Goal: Information Seeking & Learning: Learn about a topic

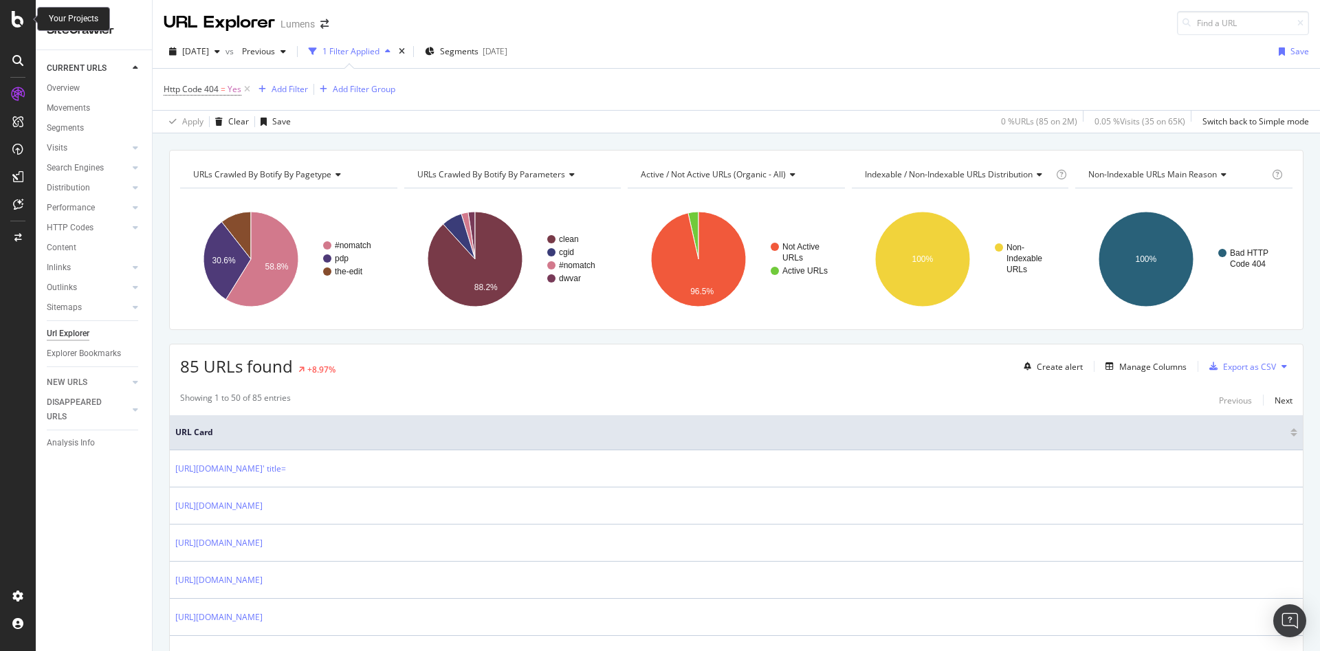
click at [22, 20] on icon at bounding box center [18, 19] width 12 height 16
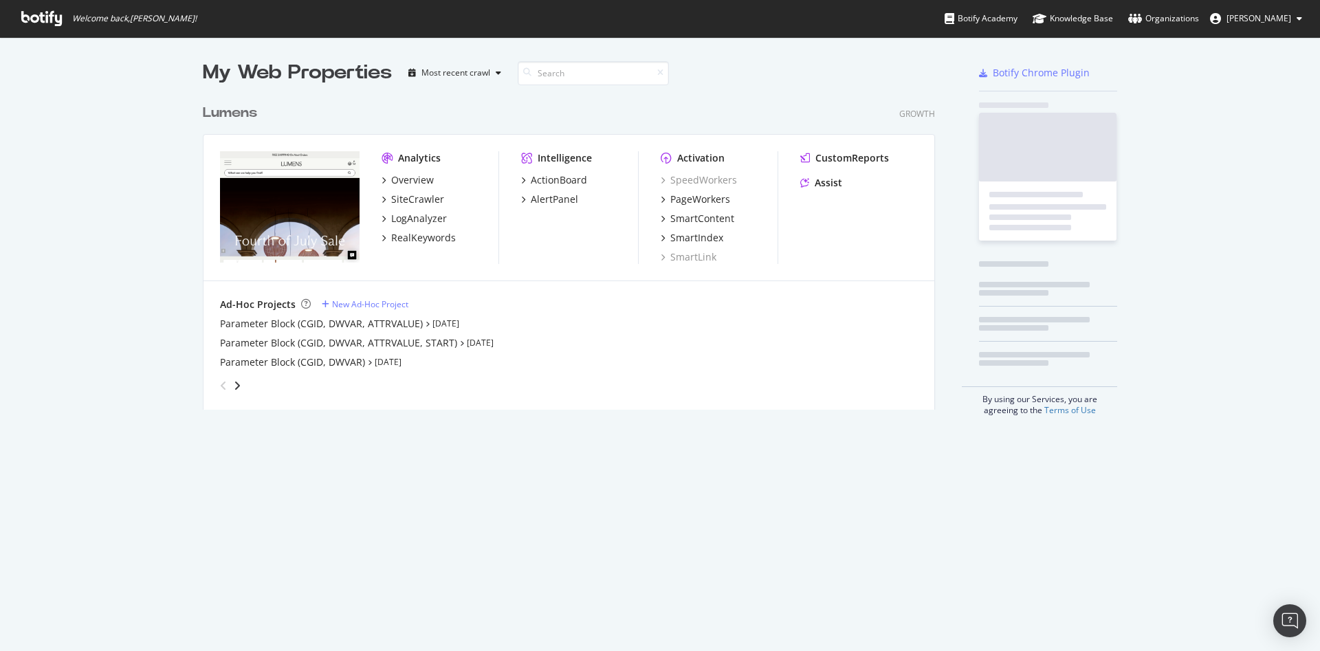
scroll to position [635, 1288]
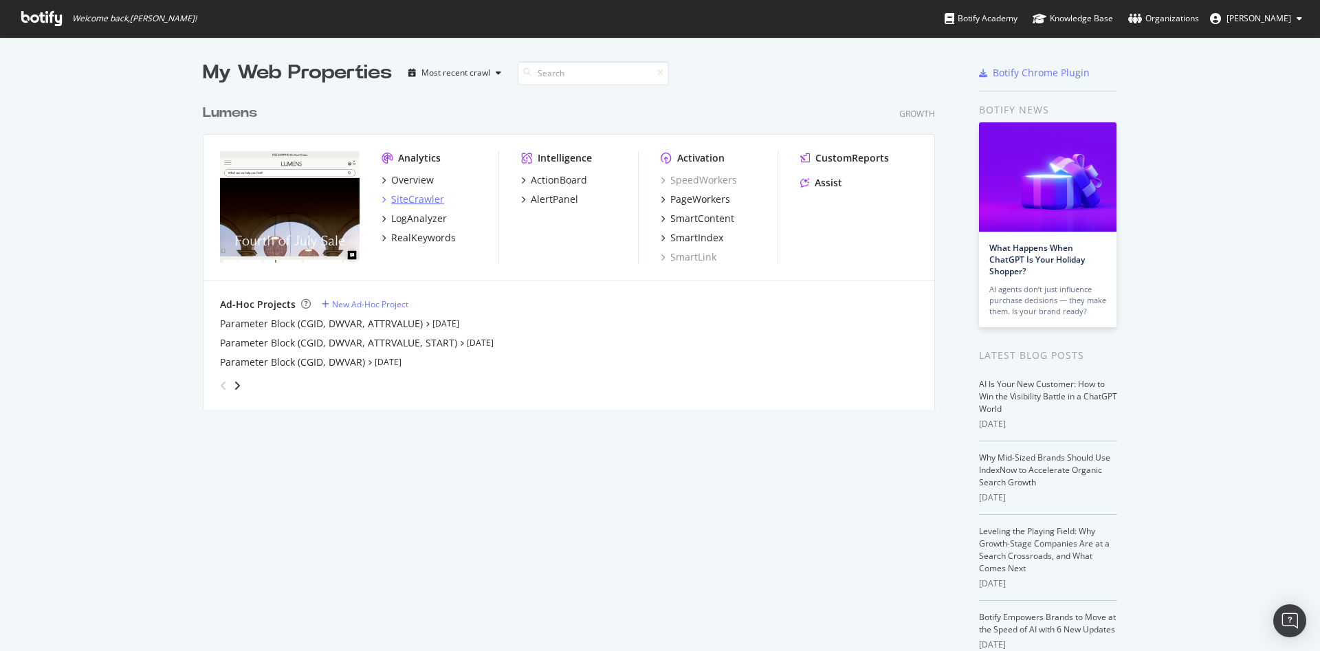
click at [381, 201] on icon "grid" at bounding box center [383, 199] width 4 height 7
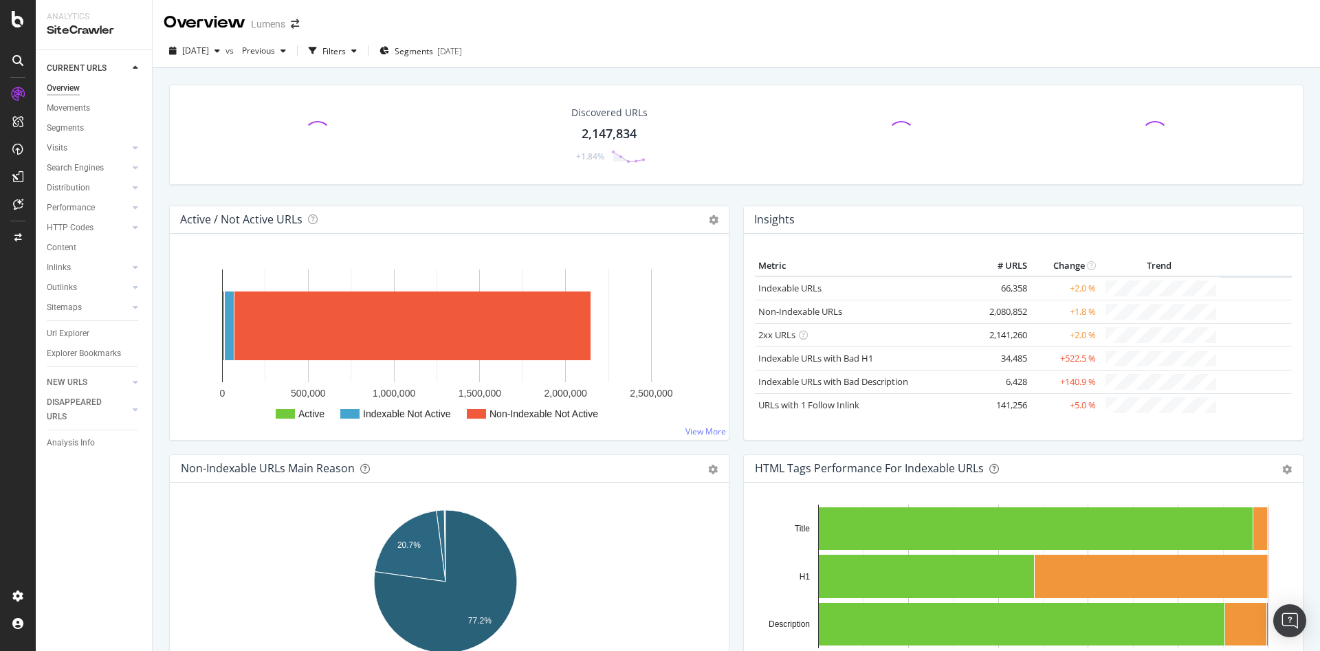
click at [78, 298] on div "Sitemaps" at bounding box center [99, 308] width 105 height 20
click at [122, 307] on div at bounding box center [122, 307] width 14 height 14
click at [77, 346] on div "Insights" at bounding box center [68, 347] width 30 height 14
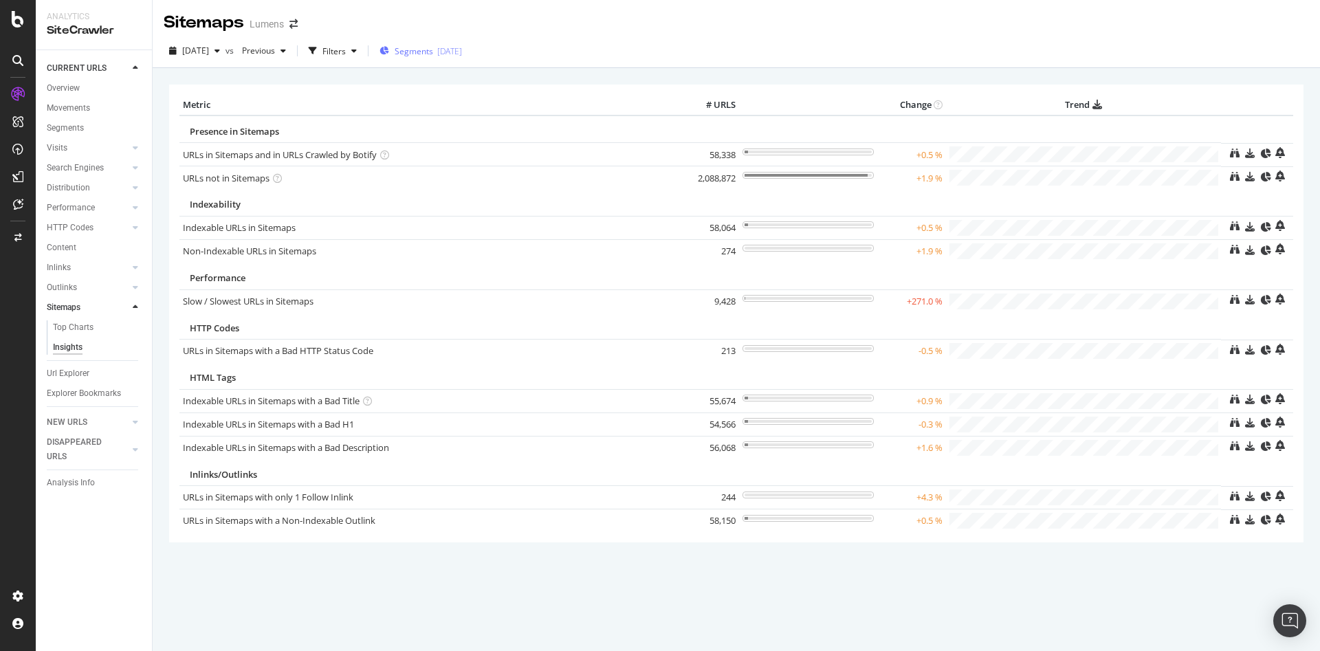
click at [441, 58] on div "Segments 2025-07-30" at bounding box center [420, 51] width 82 height 21
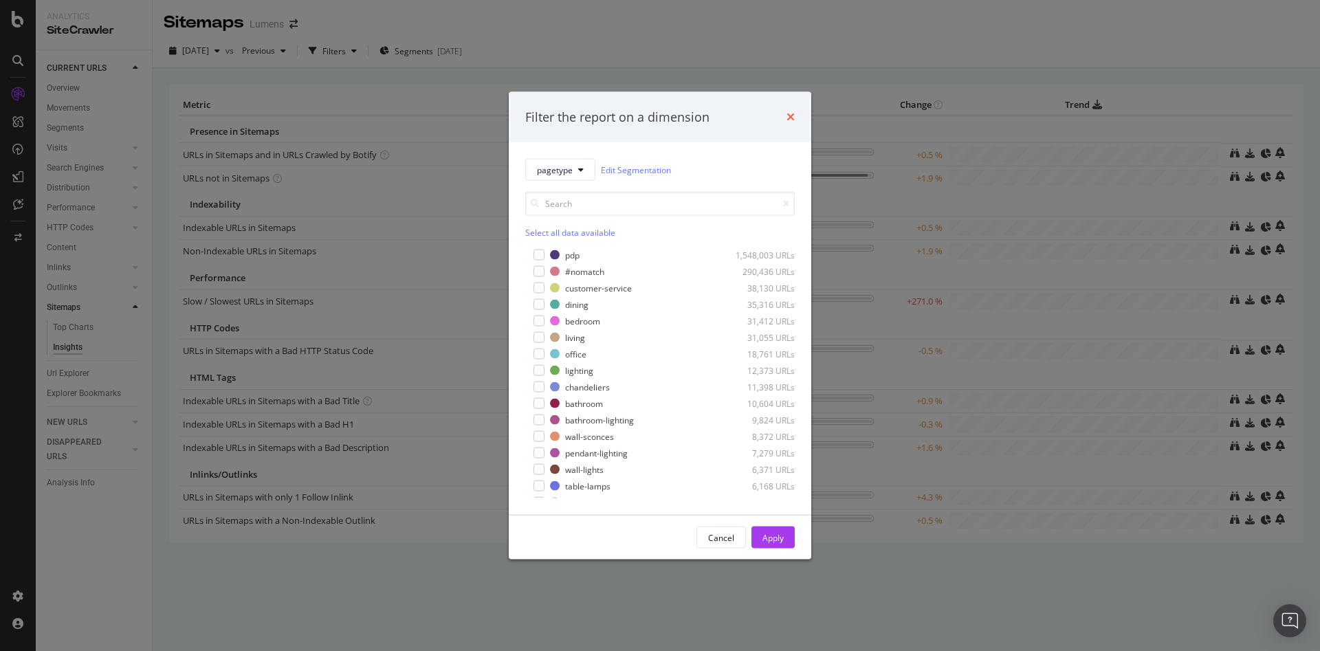
click at [793, 121] on icon "times" at bounding box center [790, 116] width 8 height 11
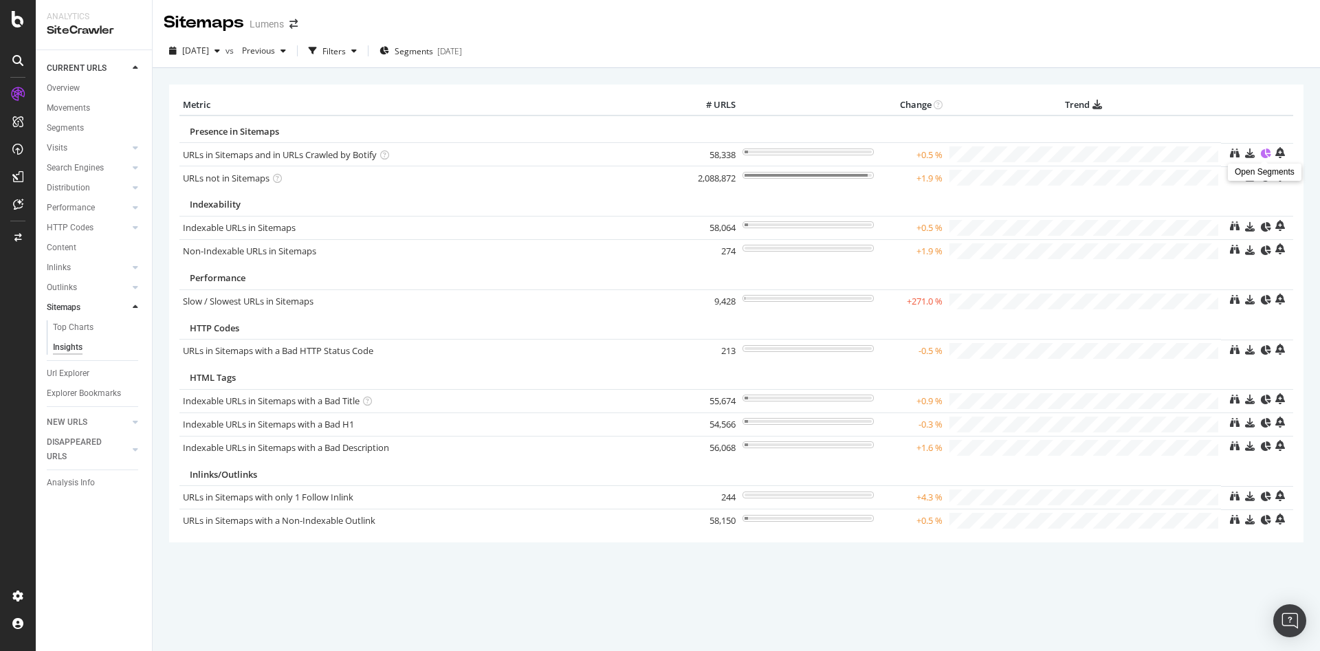
click at [1265, 153] on icon at bounding box center [1265, 153] width 10 height 10
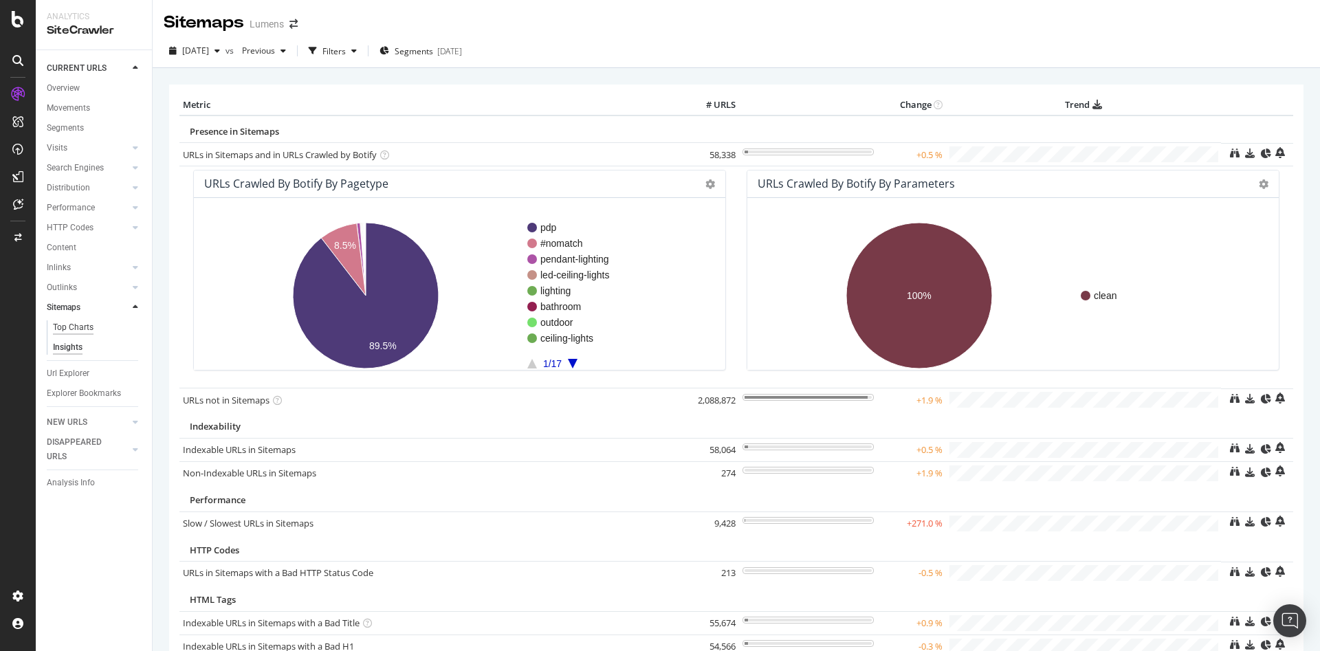
click at [72, 326] on div "Top Charts" at bounding box center [73, 327] width 41 height 14
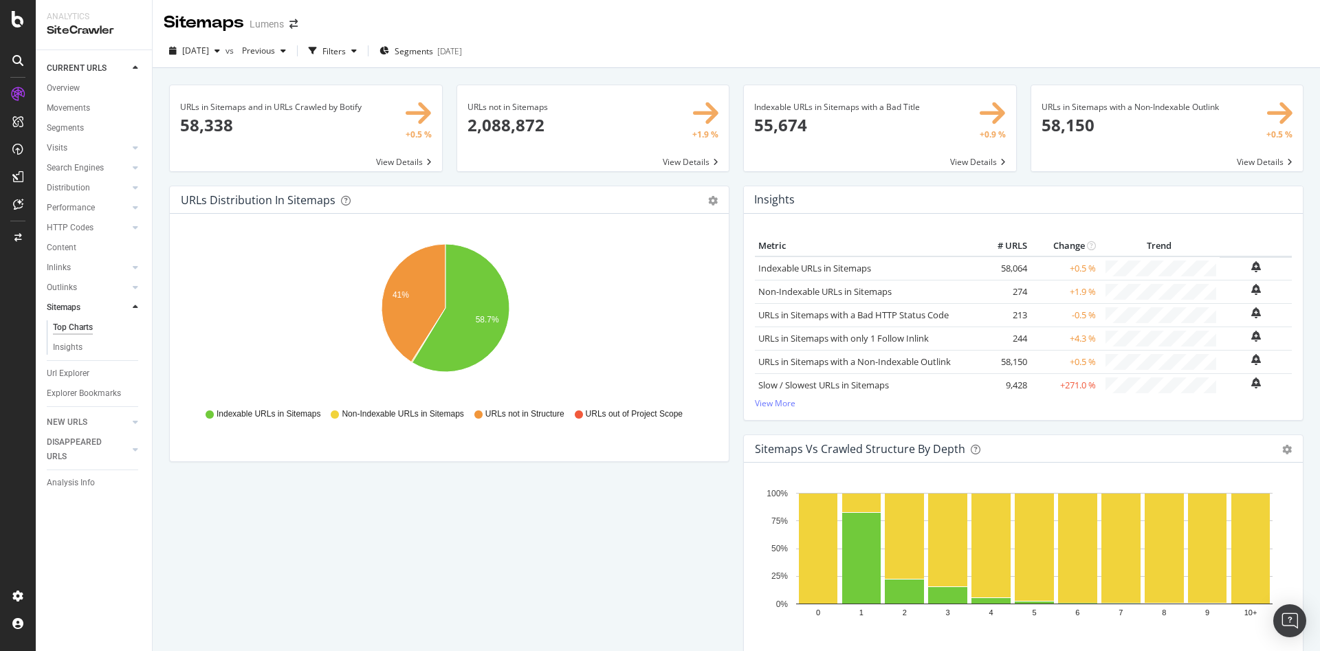
click at [699, 214] on div "Hold CTRL while clicking to filter the report. 41% 58.7% Type of URL URL Count …" at bounding box center [449, 337] width 559 height 247
drag, startPoint x: 412, startPoint y: 325, endPoint x: 405, endPoint y: 311, distance: 16.0
click at [405, 311] on icon "A chart." at bounding box center [413, 303] width 64 height 118
click at [708, 199] on icon "gear" at bounding box center [713, 201] width 10 height 10
click at [650, 246] on span "Table" at bounding box center [665, 252] width 125 height 19
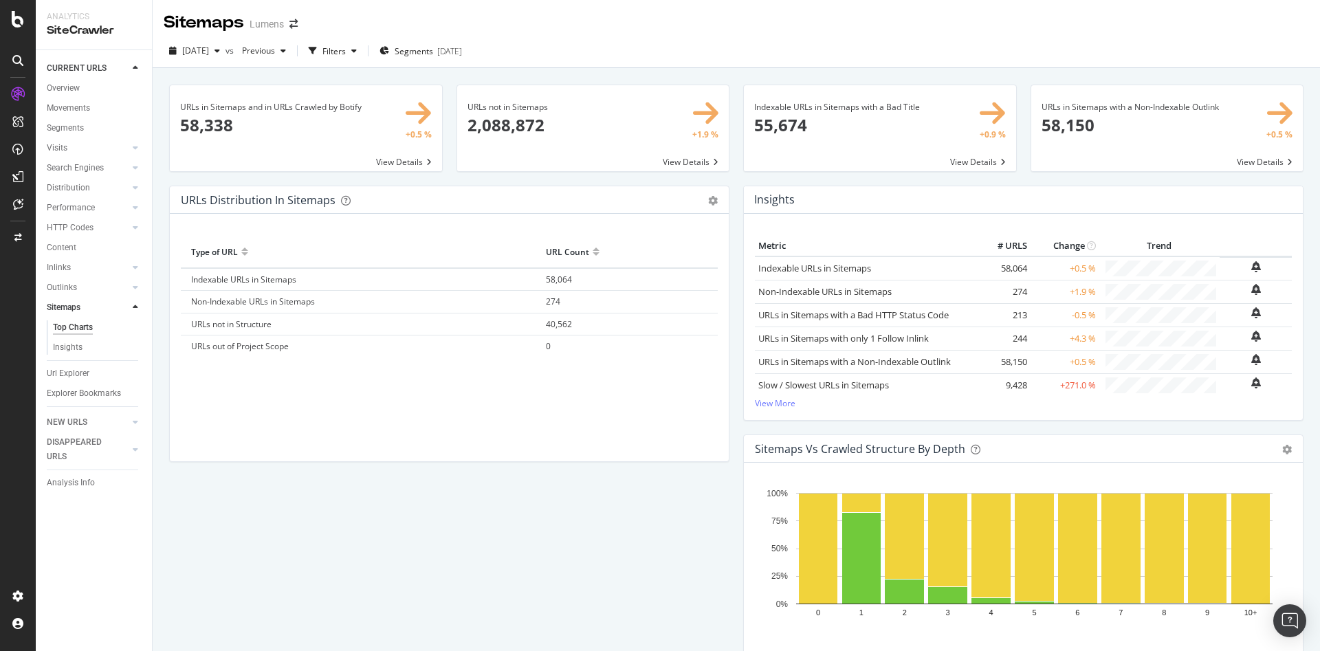
click at [710, 198] on div "URLs Distribution in Sitemaps Pie Table Export as CSV Add to Custom Report" at bounding box center [449, 199] width 559 height 27
click at [709, 201] on icon "gear" at bounding box center [713, 201] width 10 height 10
click at [619, 236] on link "Pie" at bounding box center [665, 226] width 125 height 25
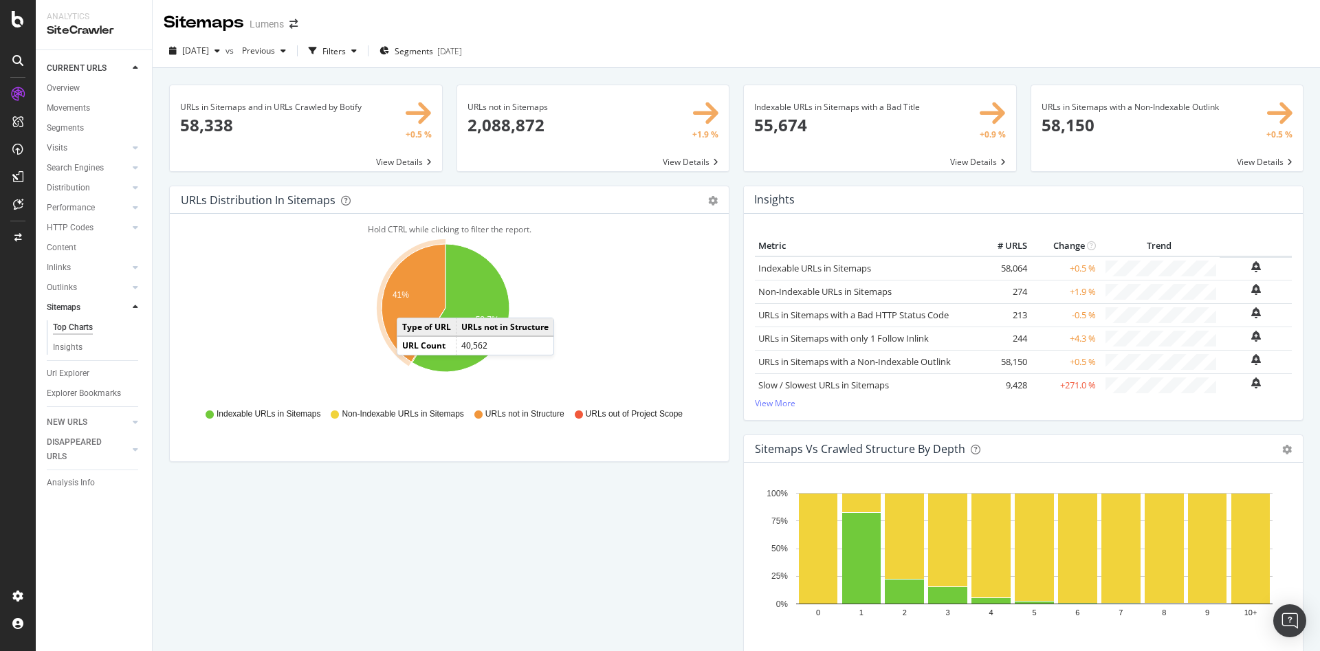
click at [410, 304] on icon "A chart." at bounding box center [413, 303] width 64 height 118
click at [408, 296] on text "41%" at bounding box center [400, 296] width 16 height 10
click at [1239, 159] on span at bounding box center [1167, 128] width 272 height 86
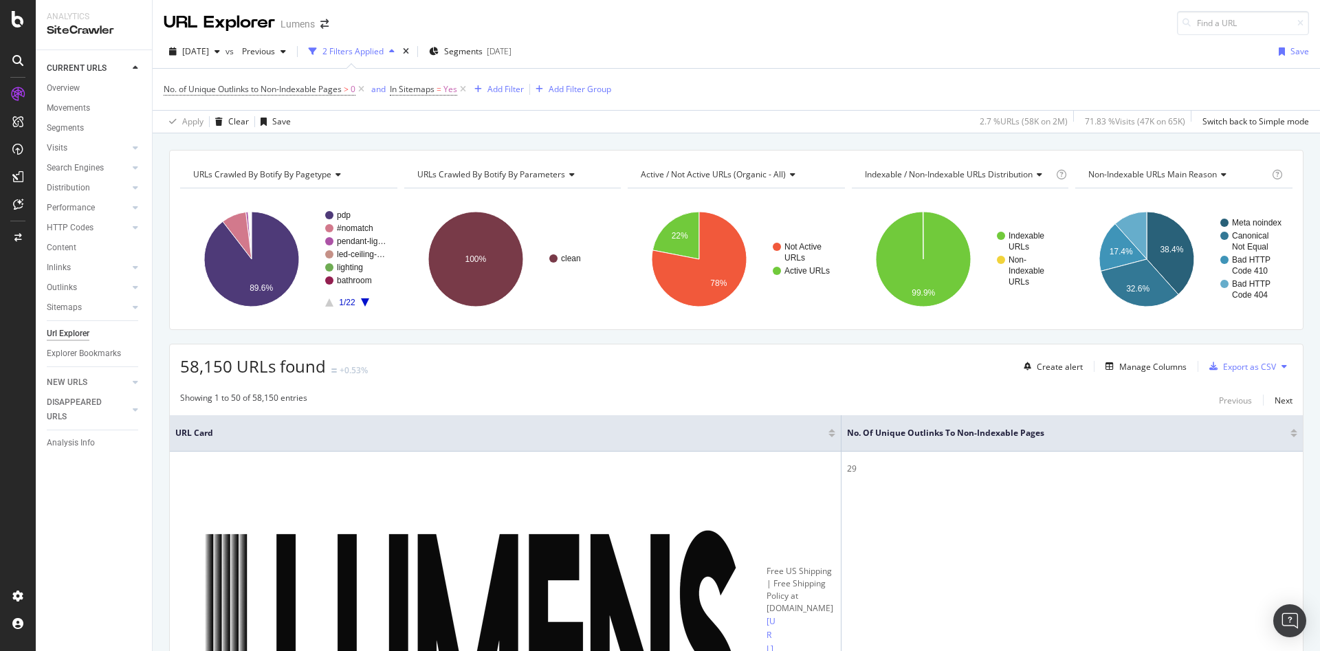
click at [383, 47] on div "2 Filters Applied" at bounding box center [352, 51] width 61 height 12
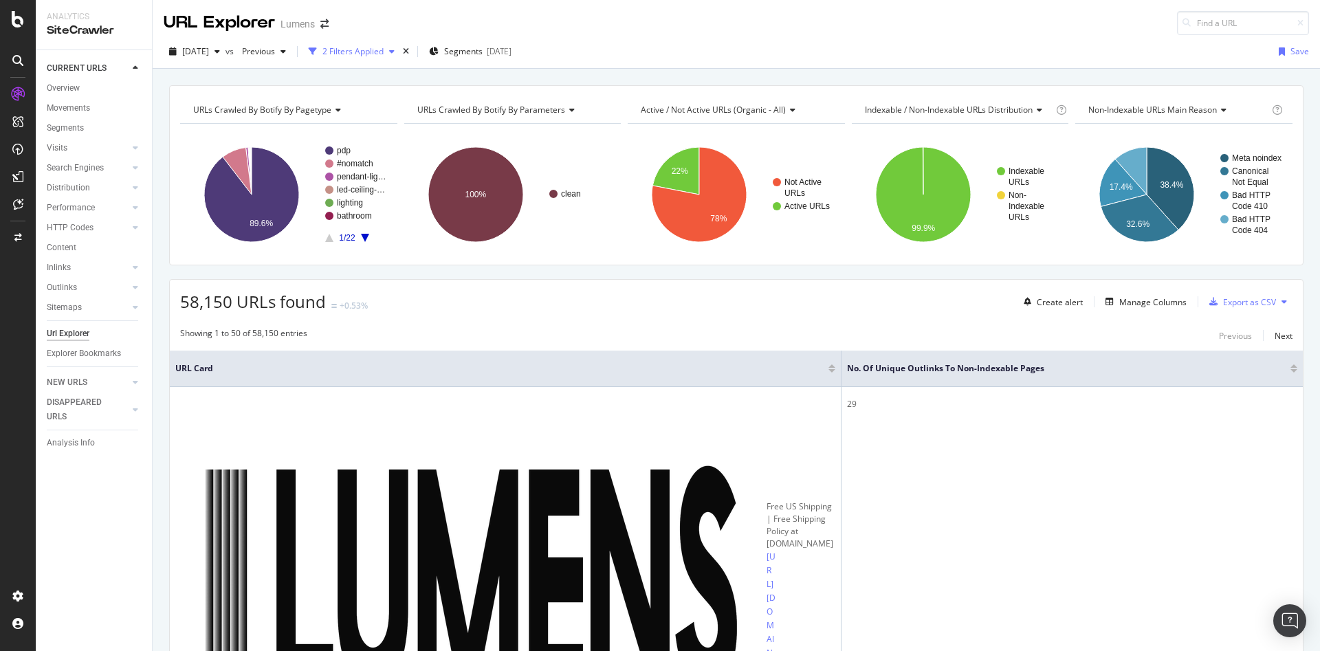
click at [383, 49] on div "2 Filters Applied" at bounding box center [352, 51] width 61 height 12
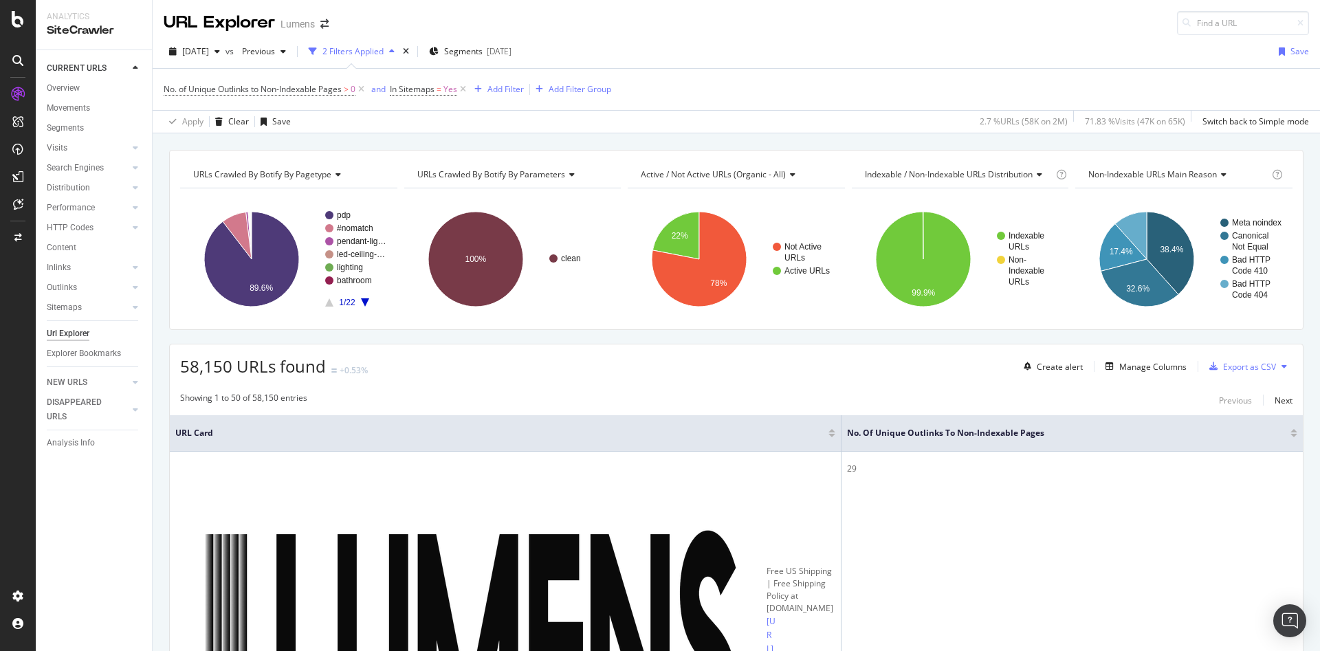
click at [12, 60] on icon at bounding box center [17, 60] width 11 height 11
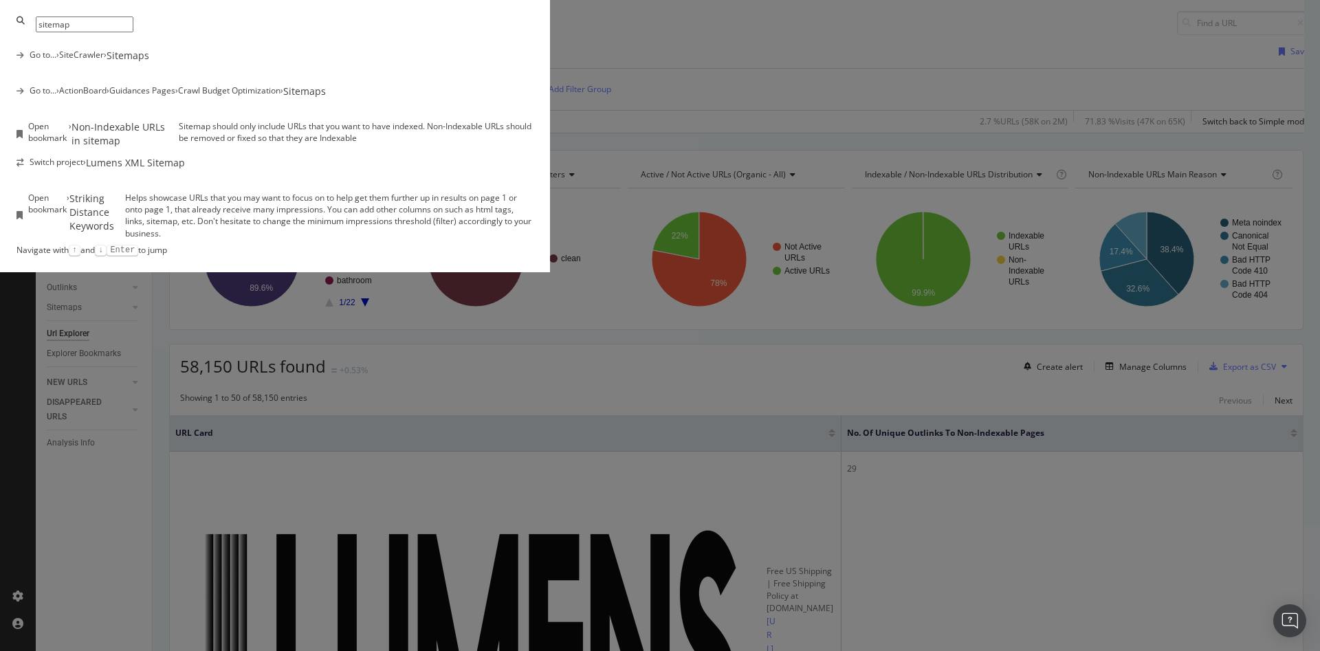
type input "sitemap"
click at [185, 170] on div "Lumens XML Sitemap" at bounding box center [135, 163] width 99 height 14
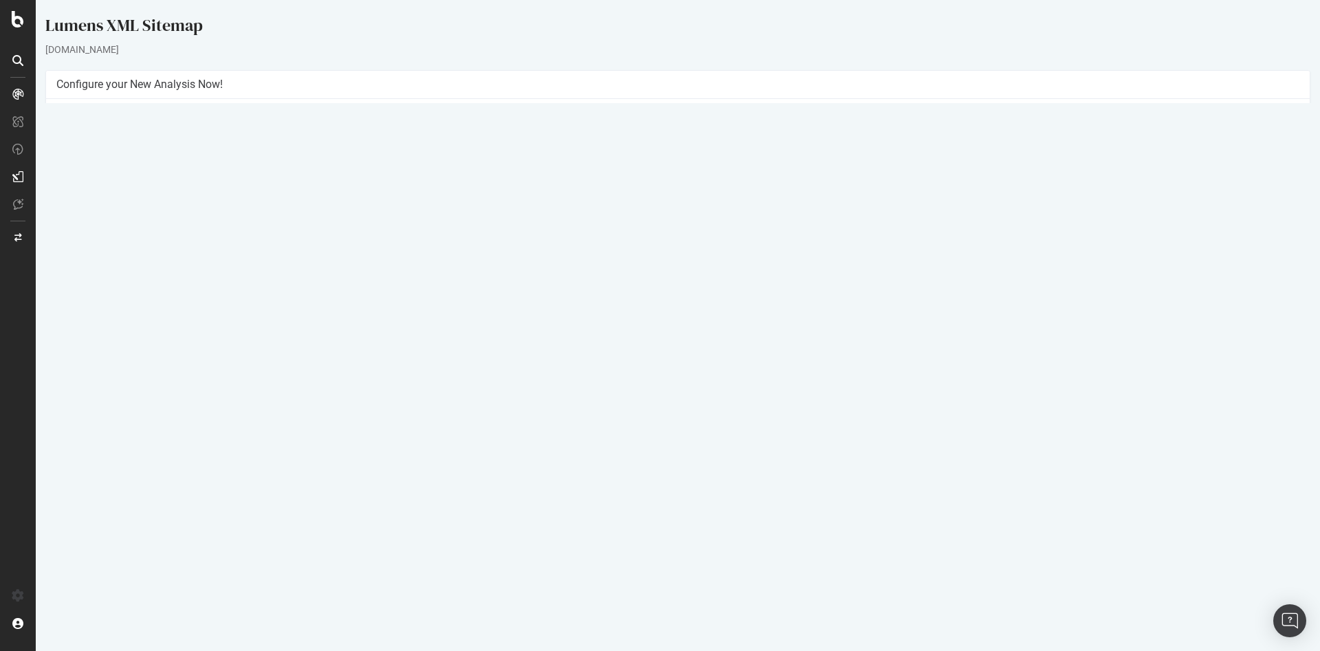
click at [120, 524] on link "2025 Jul. 18th report" at bounding box center [93, 518] width 53 height 12
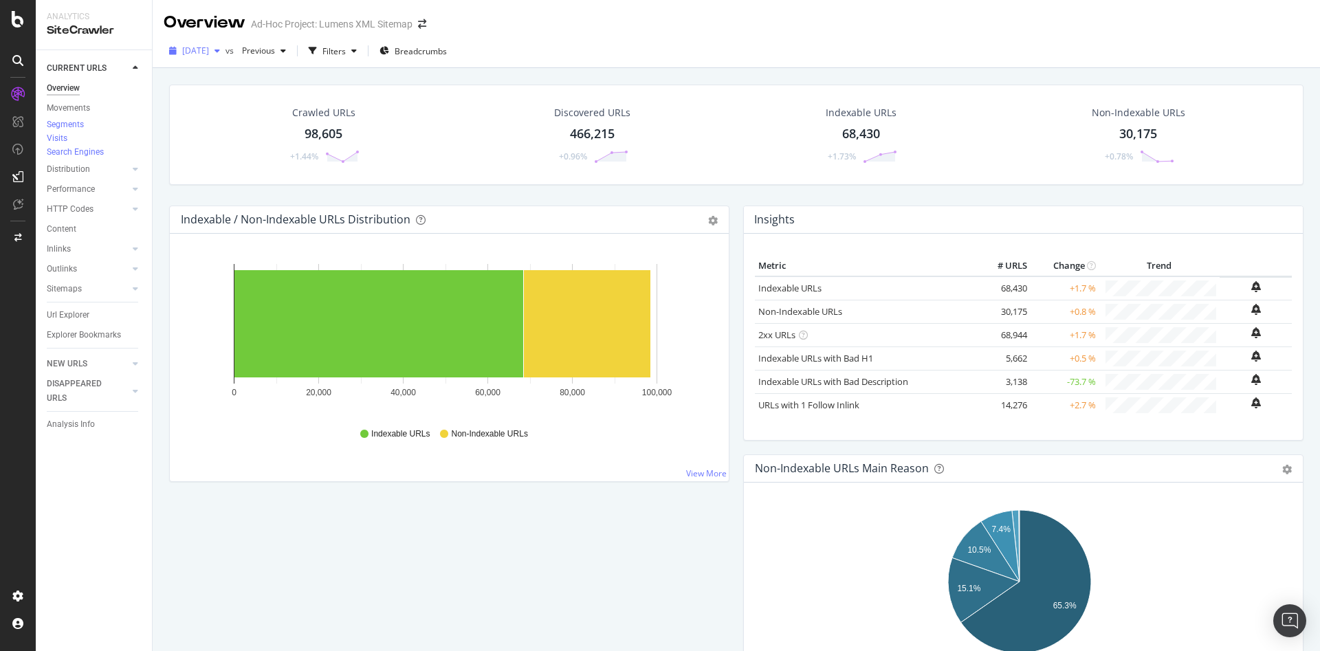
click at [209, 56] on span "2025 Jul. 18th" at bounding box center [195, 51] width 27 height 12
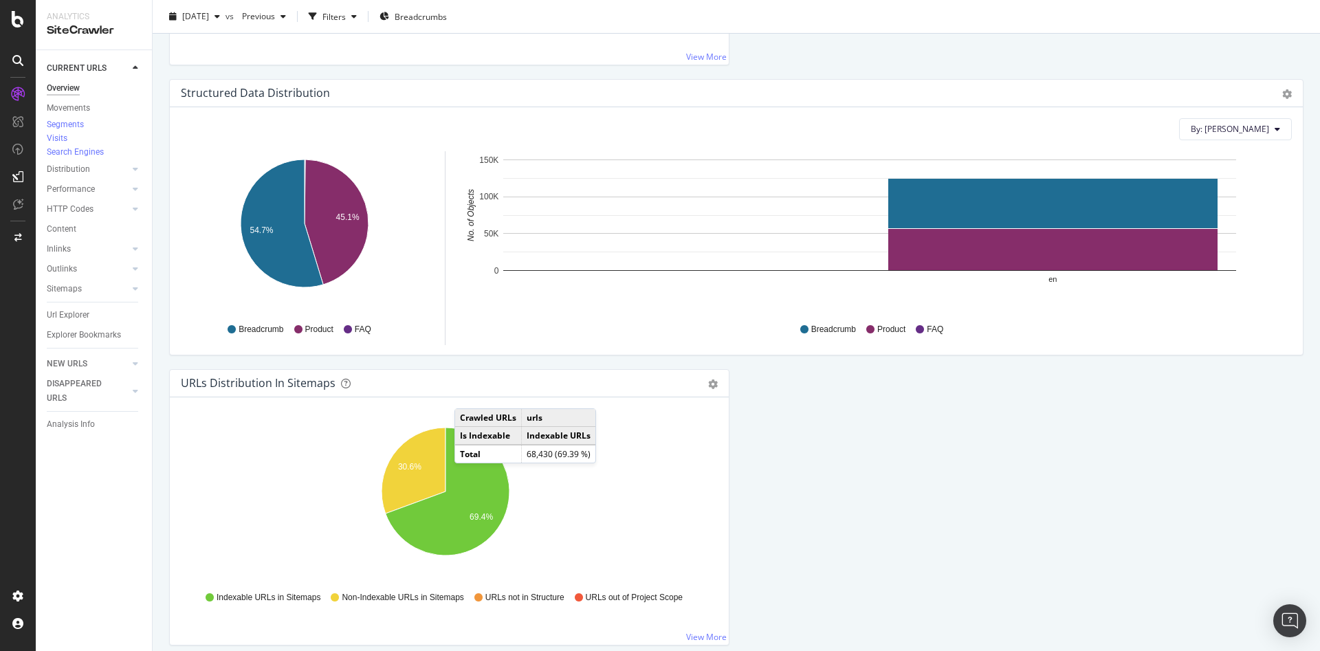
scroll to position [1592, 0]
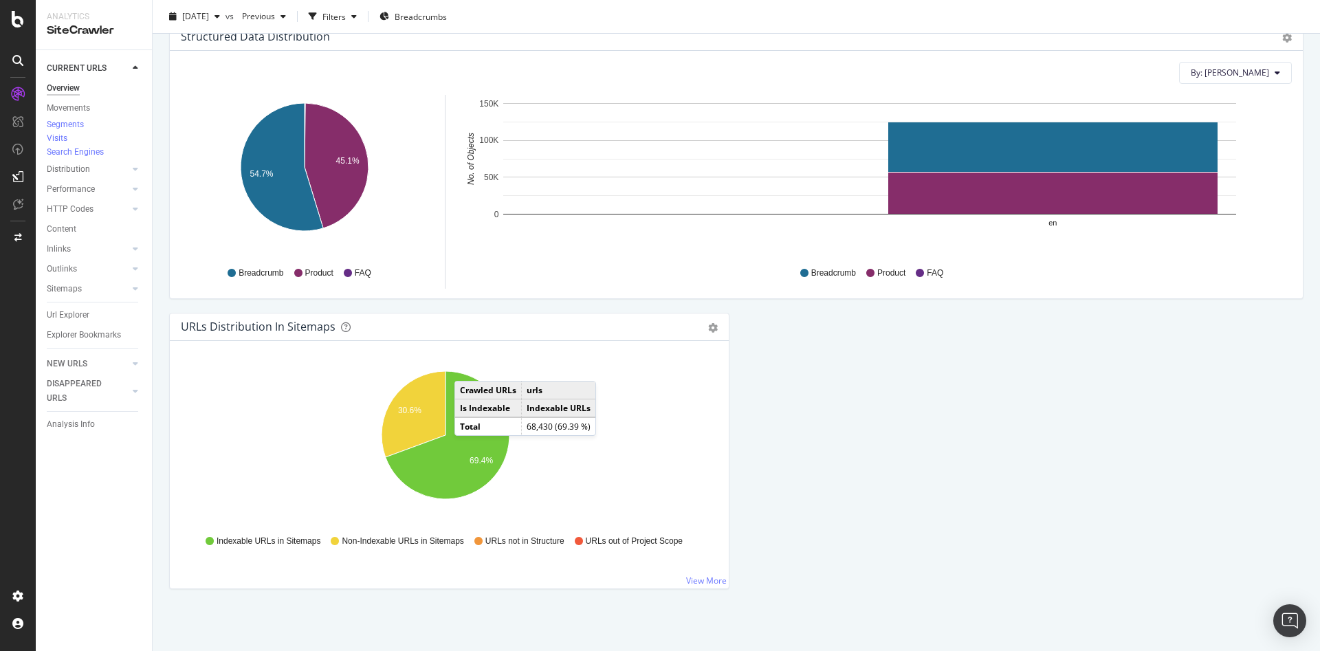
click at [555, 484] on icon "30.6% 69.4%" at bounding box center [445, 442] width 529 height 159
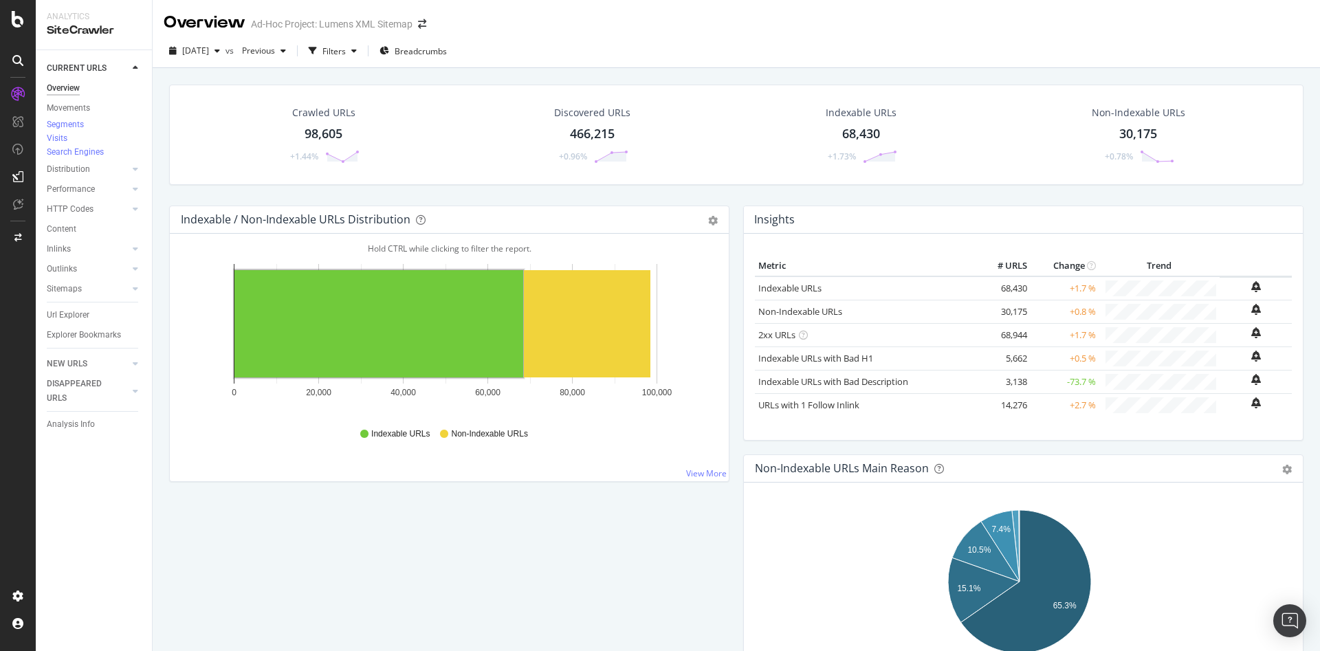
scroll to position [0, 0]
click at [29, 31] on div at bounding box center [18, 325] width 36 height 651
click at [1, 25] on div at bounding box center [18, 325] width 36 height 651
click at [14, 31] on div at bounding box center [18, 325] width 36 height 651
click at [10, 17] on div at bounding box center [17, 19] width 33 height 16
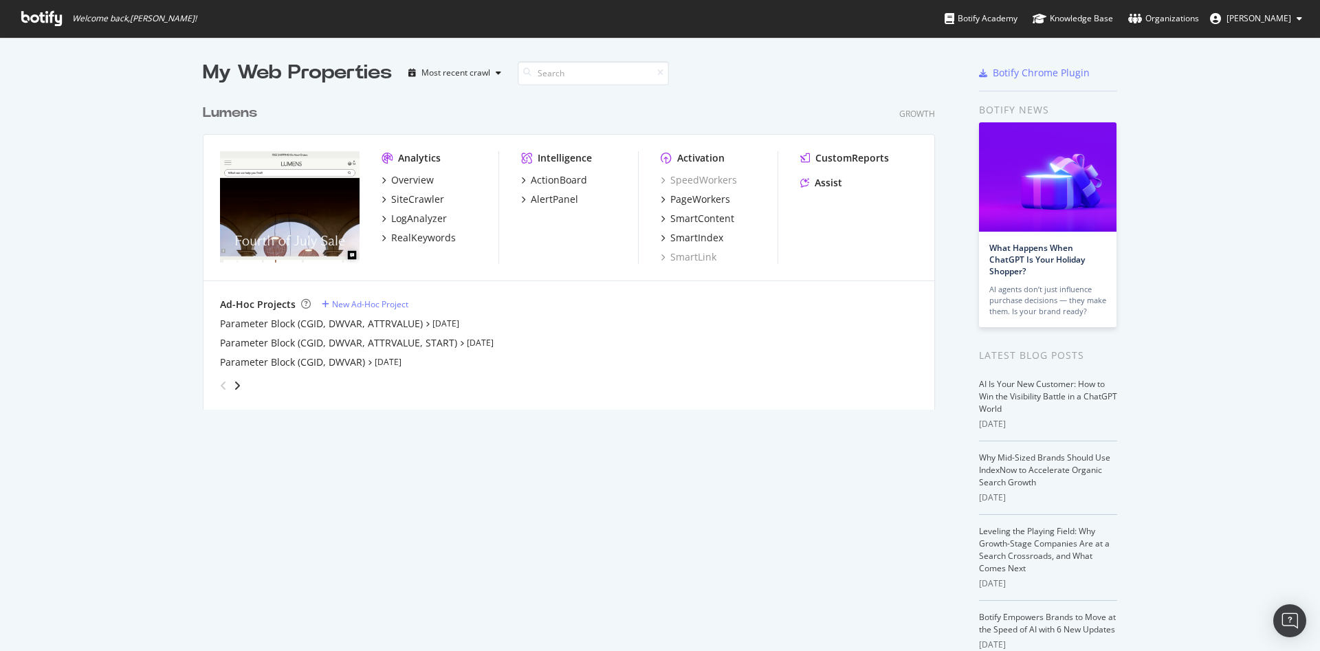
scroll to position [635, 1288]
click at [414, 175] on div "Overview" at bounding box center [412, 180] width 43 height 14
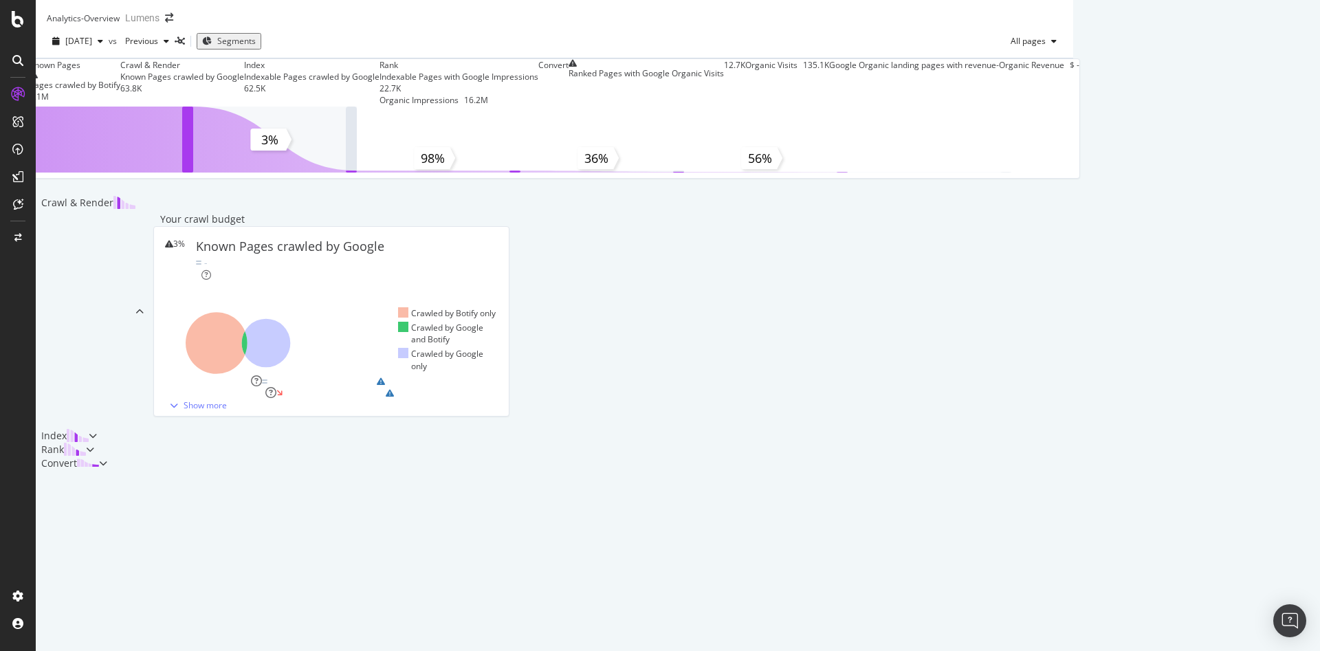
click at [48, 298] on div "Known Pages Pages crawled by Botify 2.1M Crawl & Render Known Pages crawled by …" at bounding box center [554, 264] width 1037 height 412
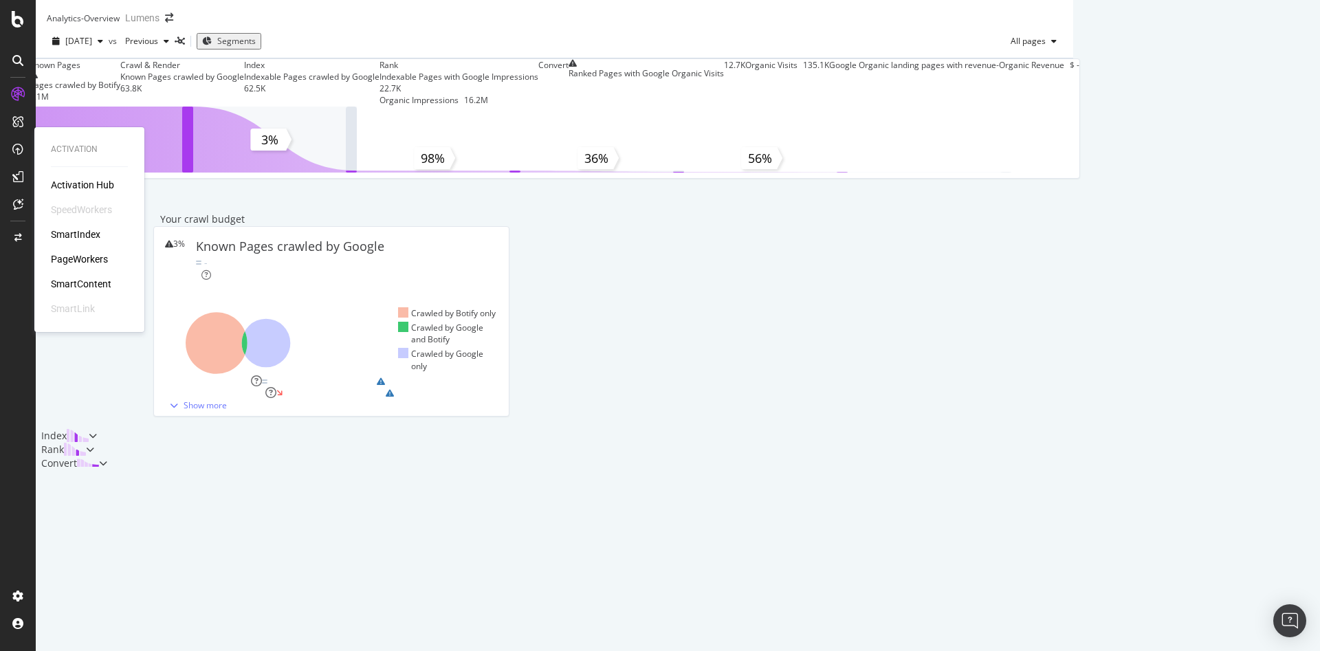
click at [88, 185] on div "Activation Hub" at bounding box center [82, 185] width 63 height 14
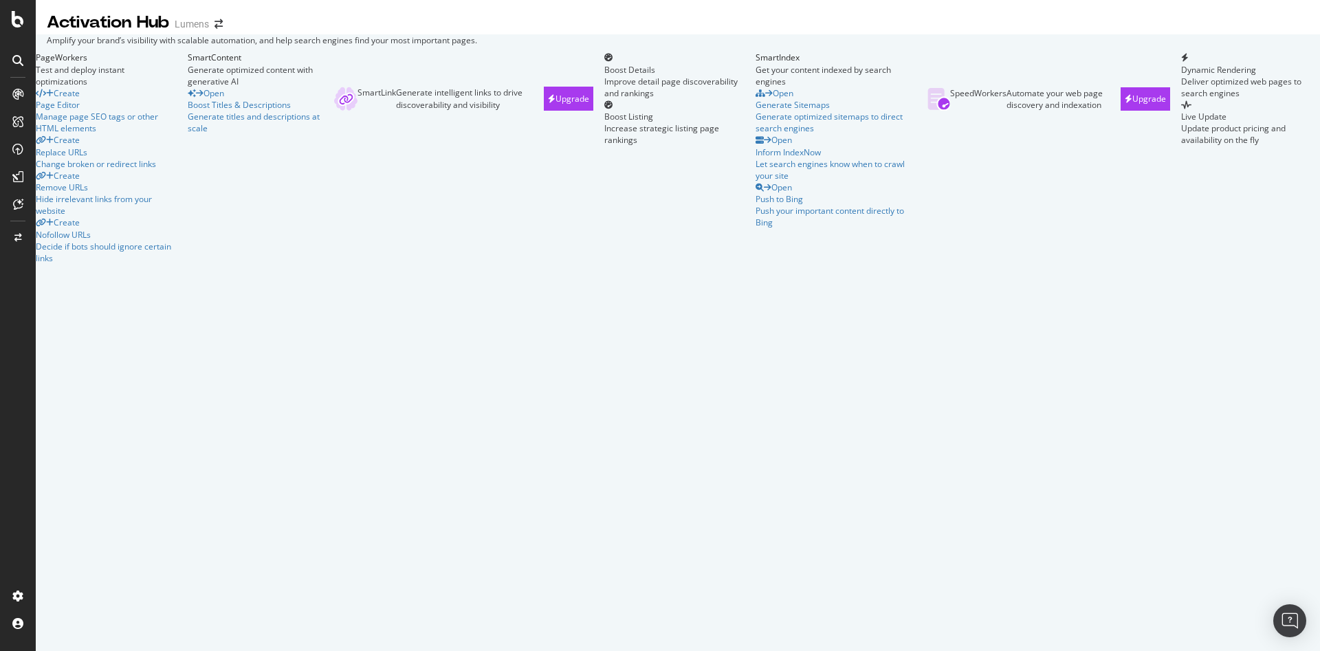
scroll to position [74, 0]
click at [91, 216] on div "CustomReports" at bounding box center [84, 212] width 67 height 14
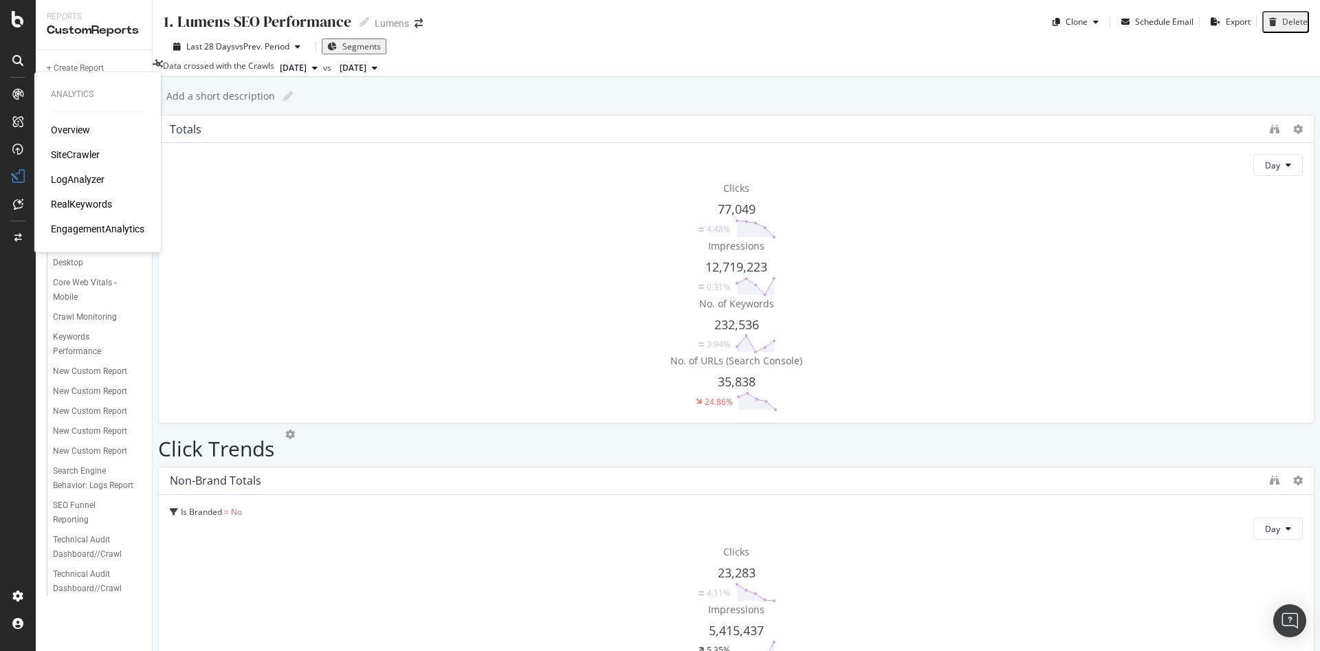
click at [76, 148] on div "SiteCrawler" at bounding box center [75, 155] width 49 height 14
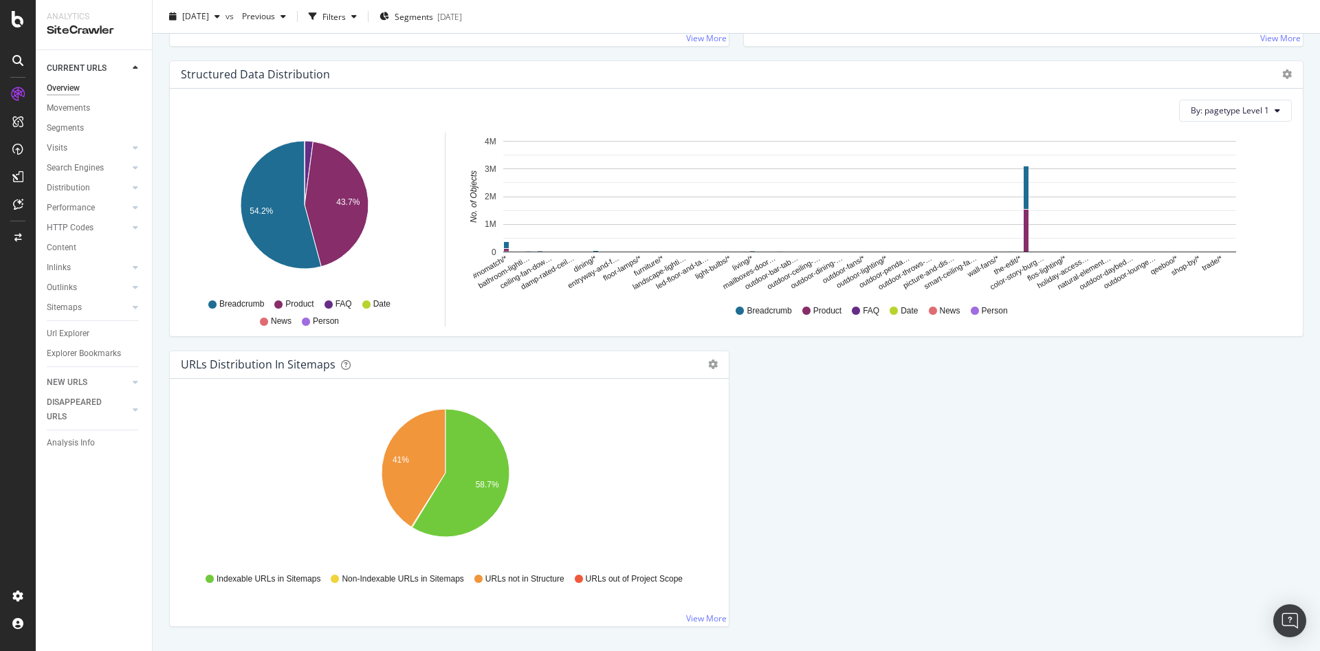
scroll to position [1302, 0]
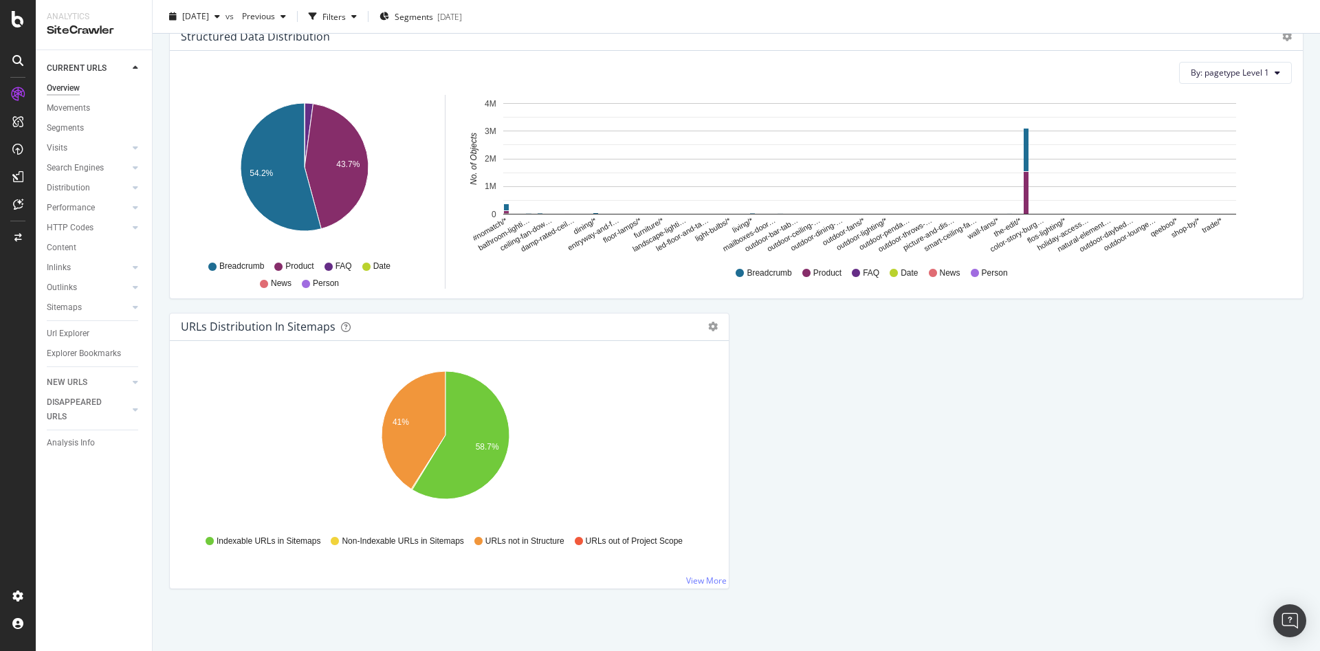
click at [698, 580] on link "View More" at bounding box center [706, 581] width 41 height 12
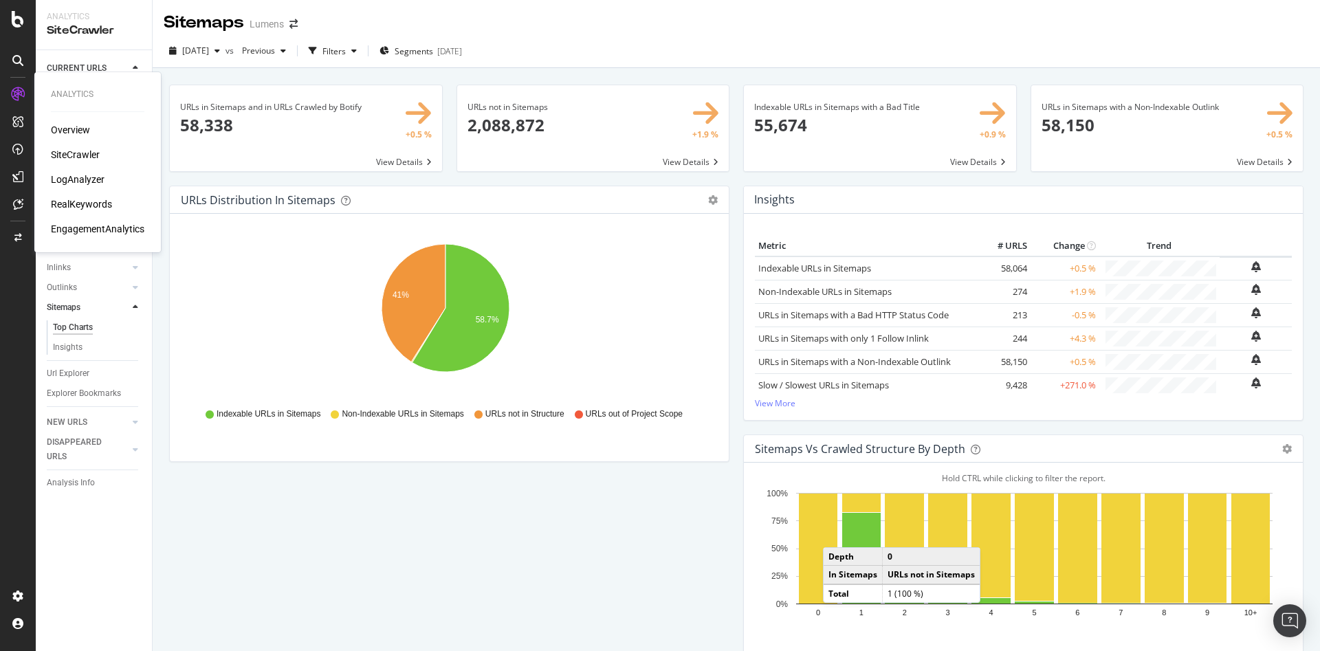
click at [76, 150] on div "SiteCrawler" at bounding box center [75, 155] width 49 height 14
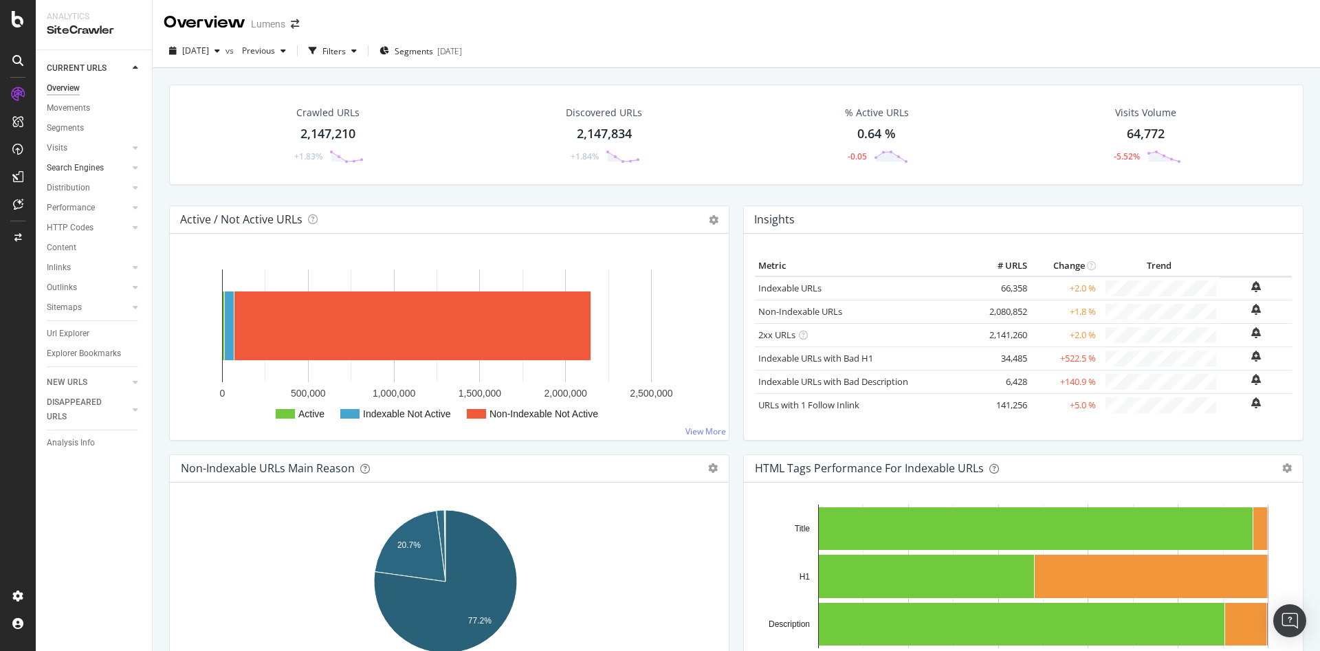
click at [112, 173] on link "Search Engines" at bounding box center [88, 168] width 82 height 14
click at [137, 175] on div "Search Engines" at bounding box center [99, 168] width 105 height 20
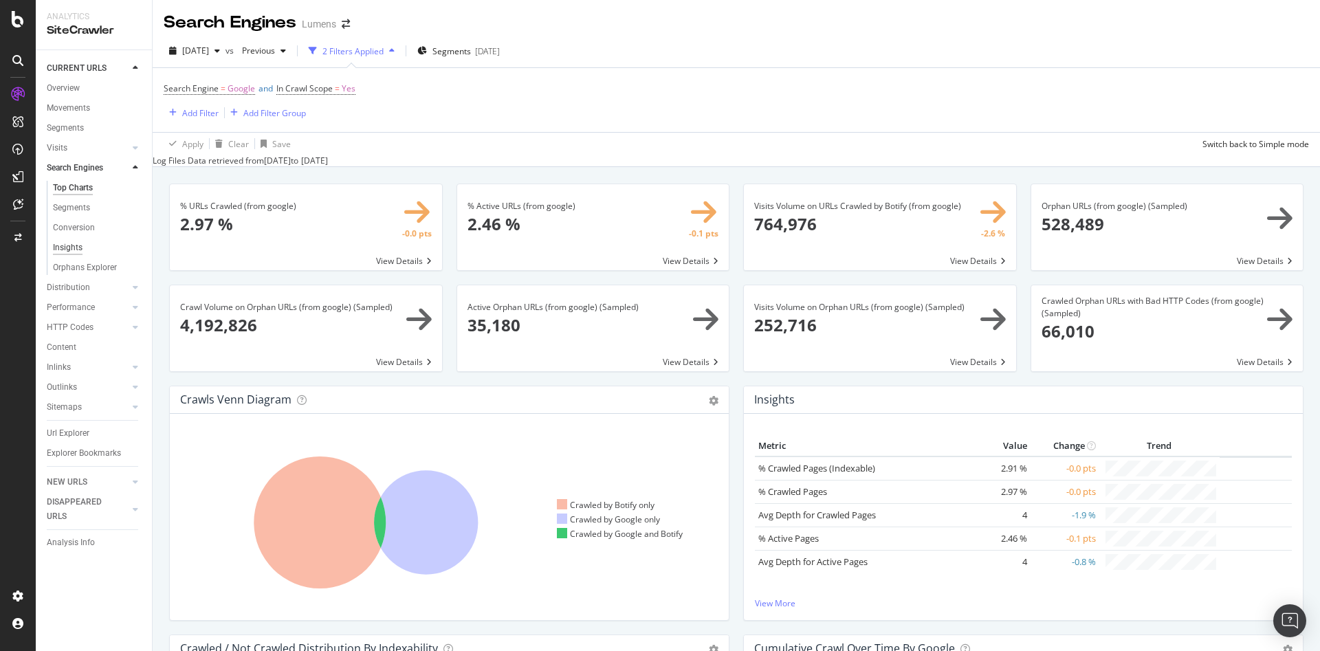
click at [74, 252] on div "Insights" at bounding box center [68, 248] width 30 height 14
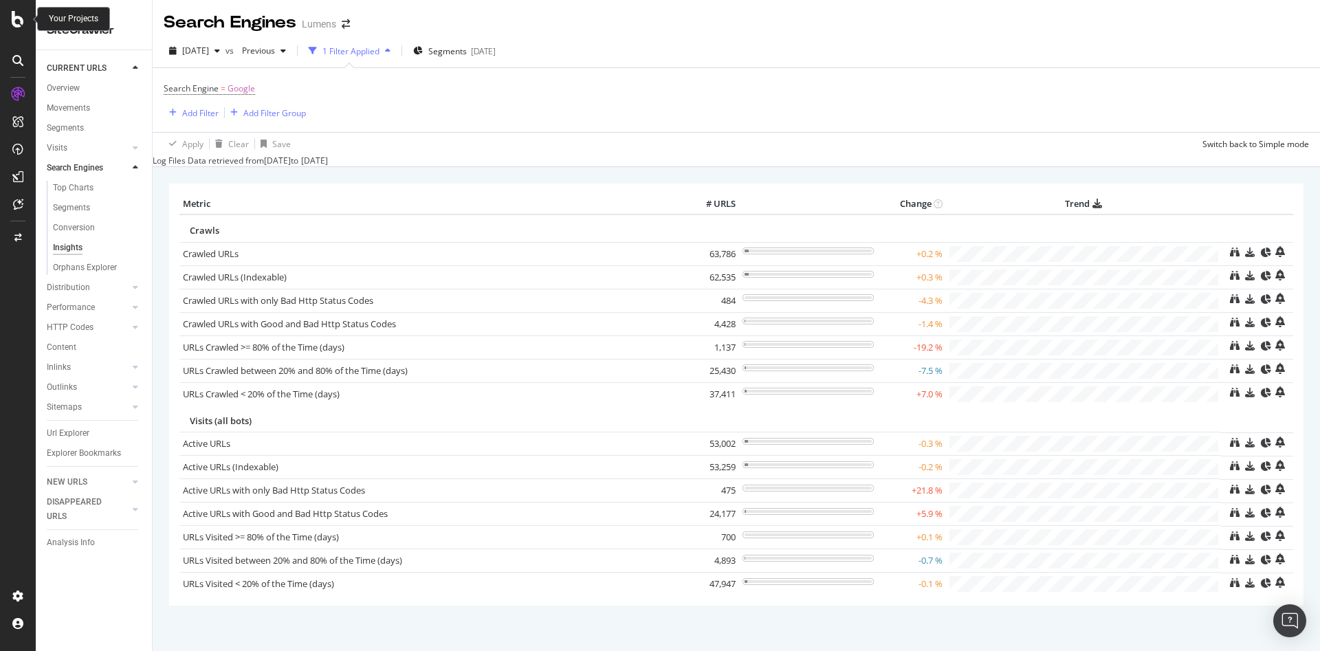
click at [21, 24] on icon at bounding box center [18, 19] width 12 height 16
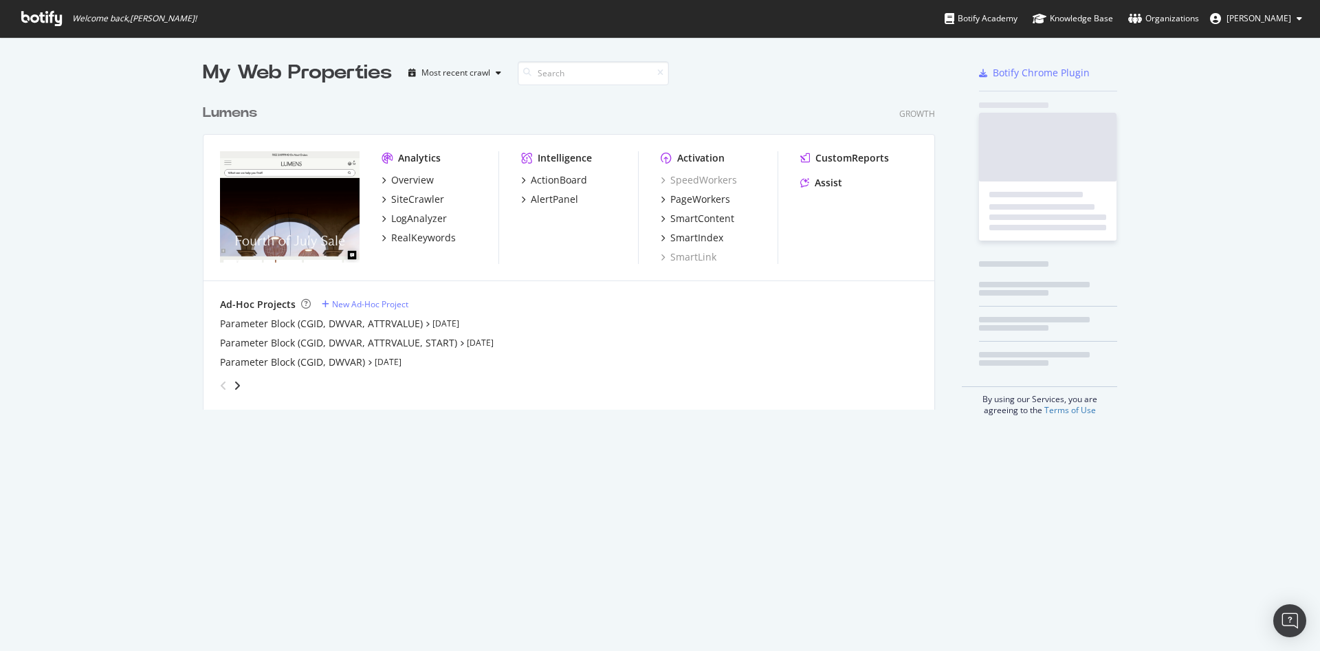
scroll to position [635, 1288]
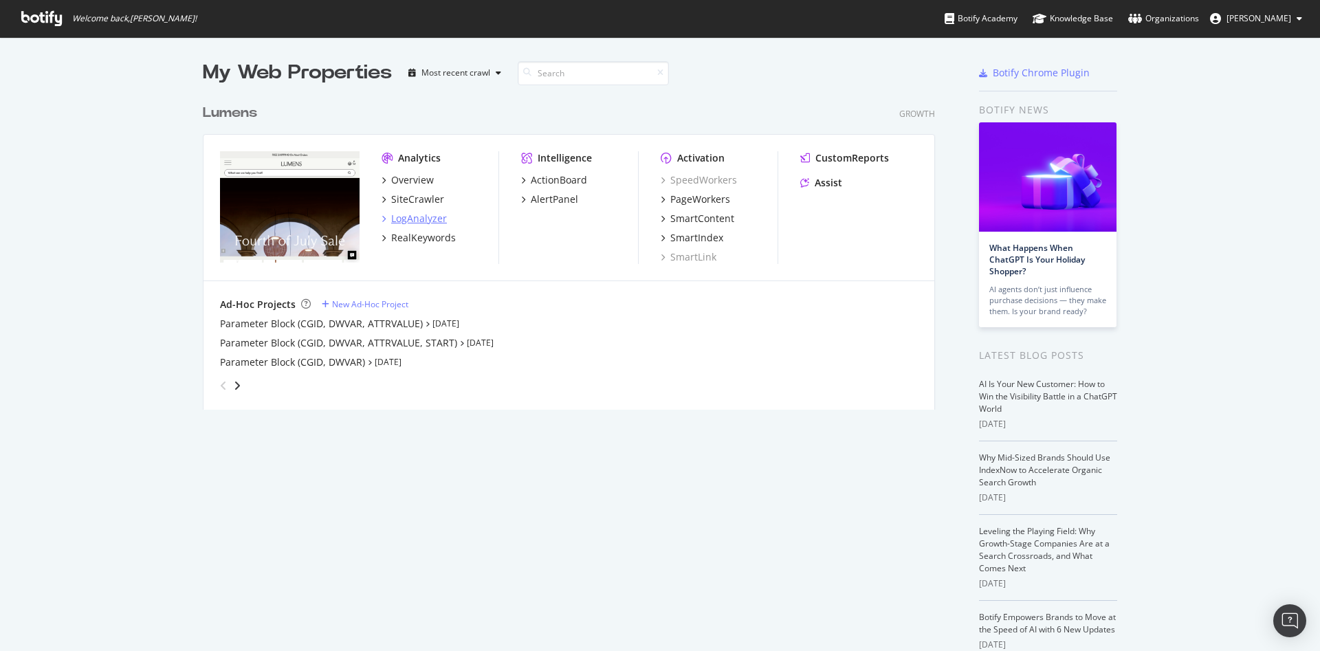
click at [399, 212] on div "LogAnalyzer" at bounding box center [419, 219] width 56 height 14
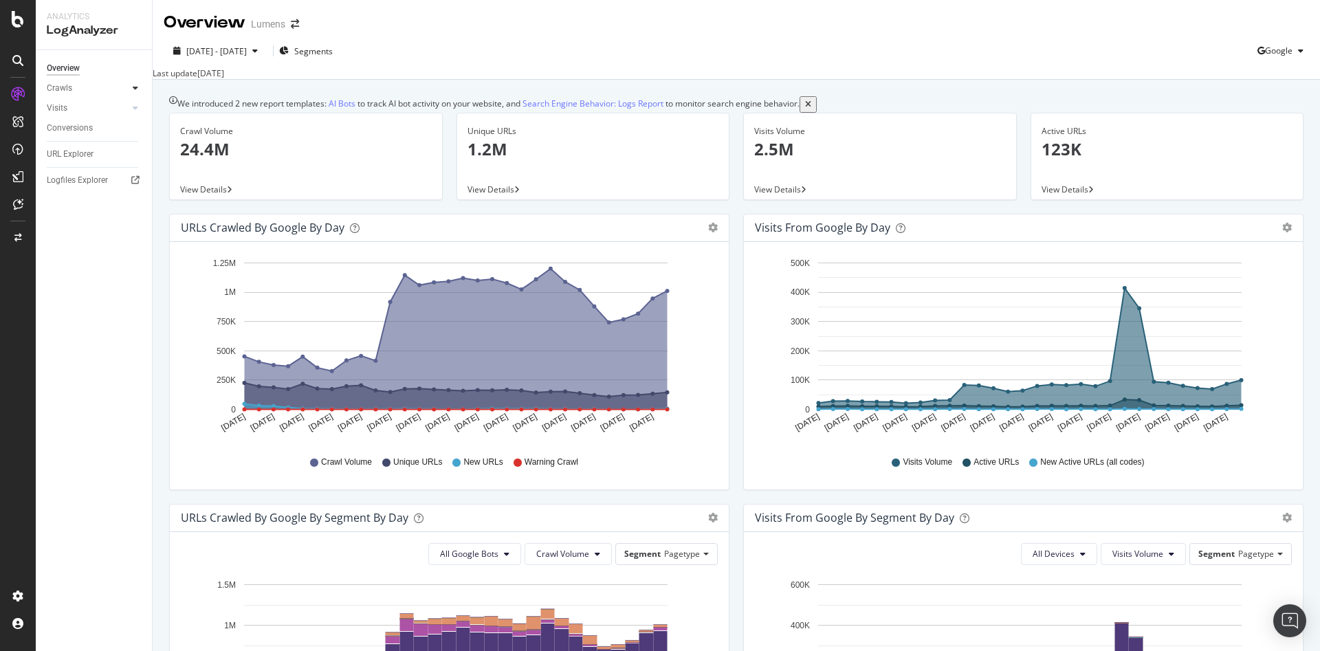
click at [135, 86] on icon at bounding box center [135, 88] width 5 height 8
click at [85, 129] on div "Segments Distribution" at bounding box center [91, 135] width 76 height 29
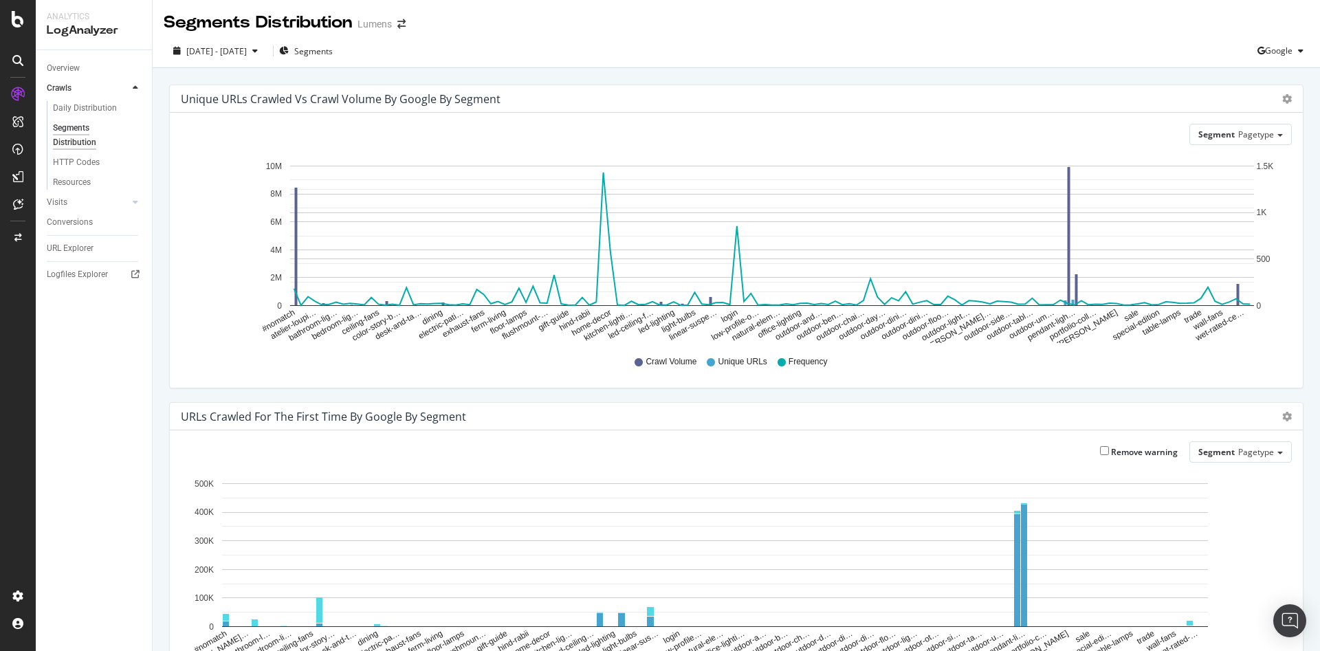
click at [82, 240] on div "URL Explorer" at bounding box center [99, 248] width 105 height 20
click at [67, 238] on div "URL Explorer" at bounding box center [99, 248] width 105 height 20
click at [75, 250] on div "URL Explorer" at bounding box center [70, 248] width 47 height 14
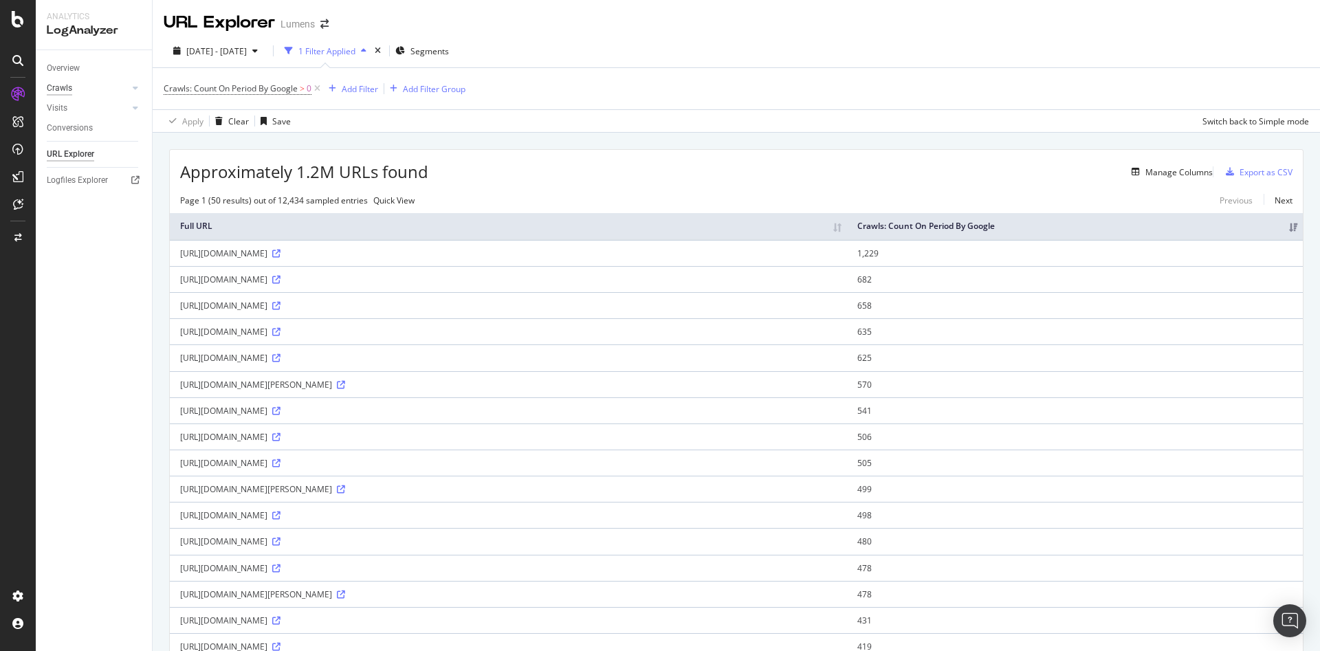
click at [68, 83] on div "Crawls" at bounding box center [59, 88] width 25 height 14
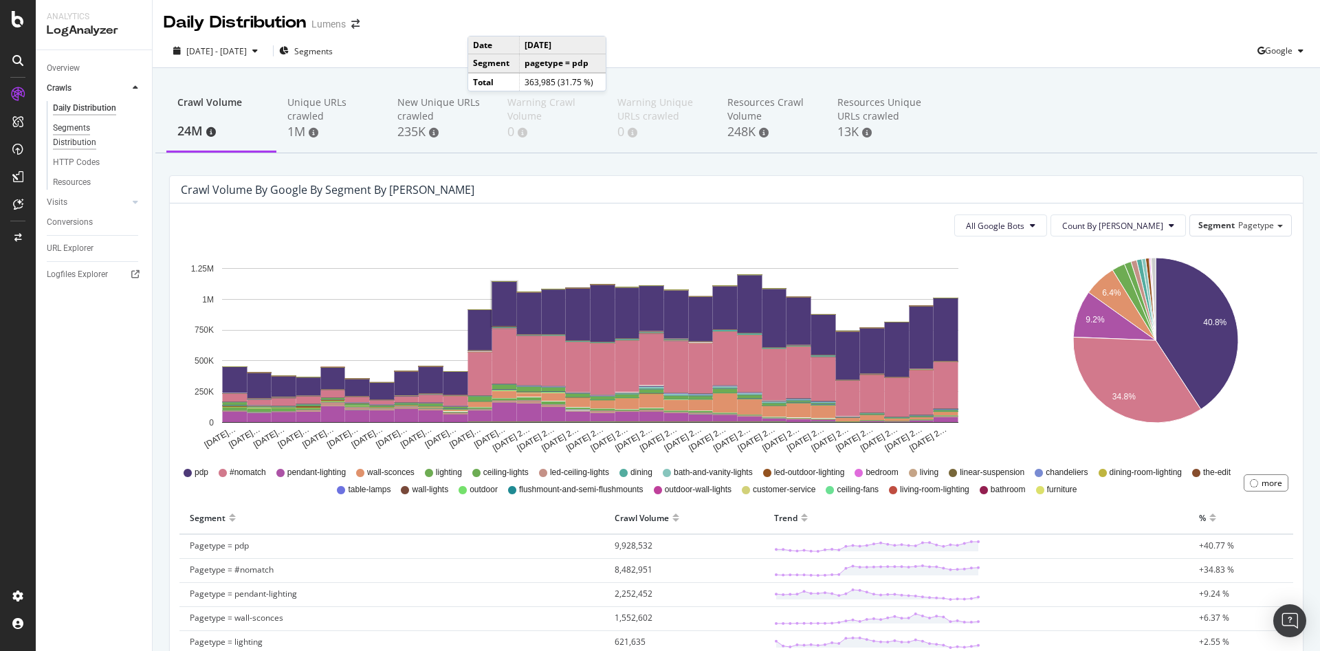
click at [74, 129] on div "Segments Distribution" at bounding box center [91, 135] width 76 height 29
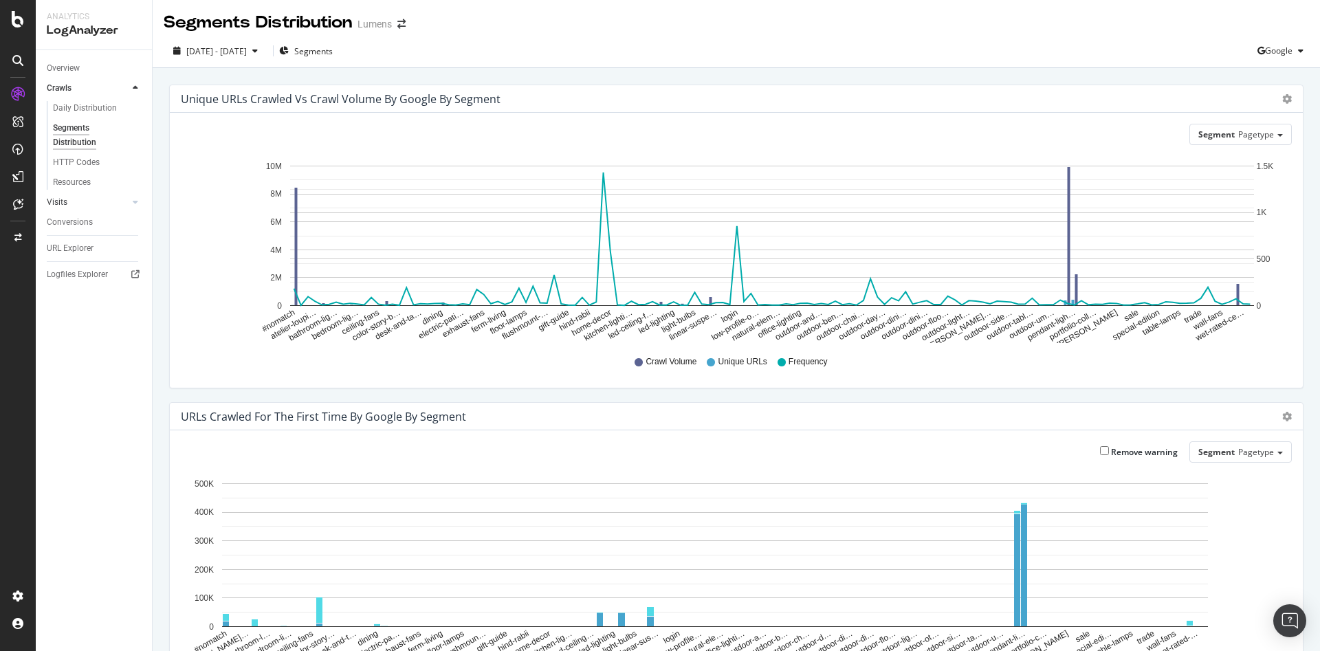
click at [69, 195] on link "Visits" at bounding box center [88, 202] width 82 height 14
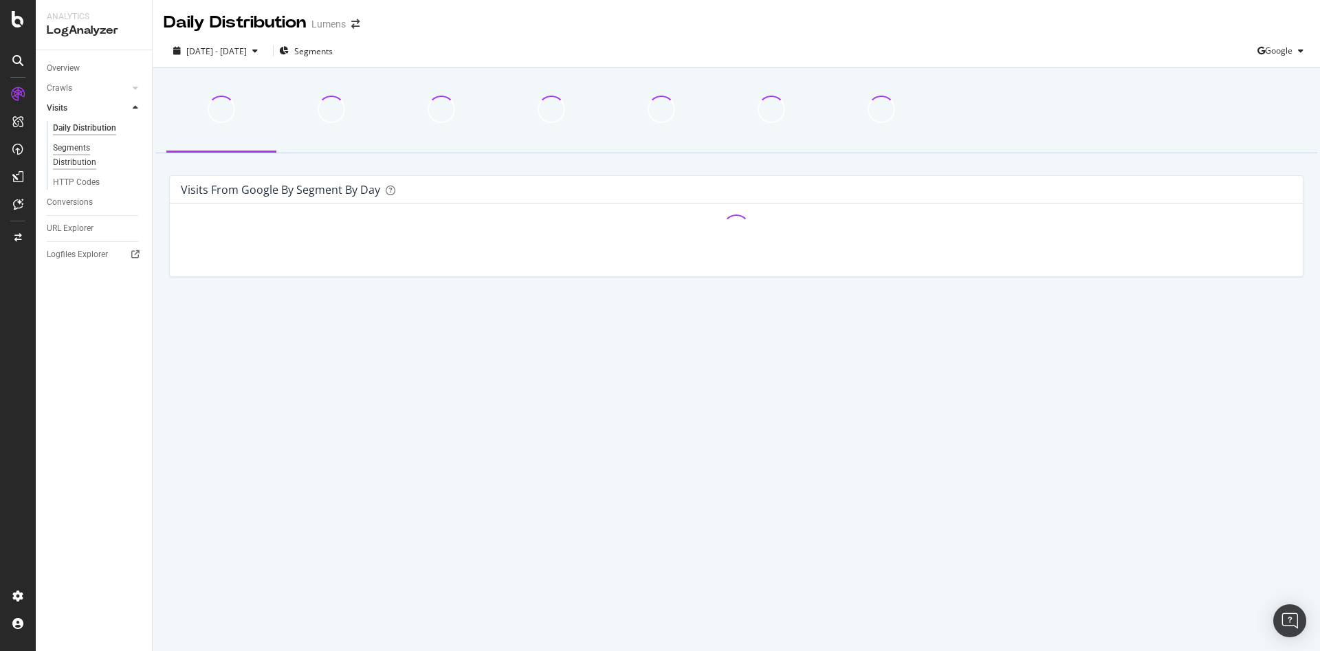
click at [68, 148] on div "Segments Distribution" at bounding box center [91, 155] width 76 height 29
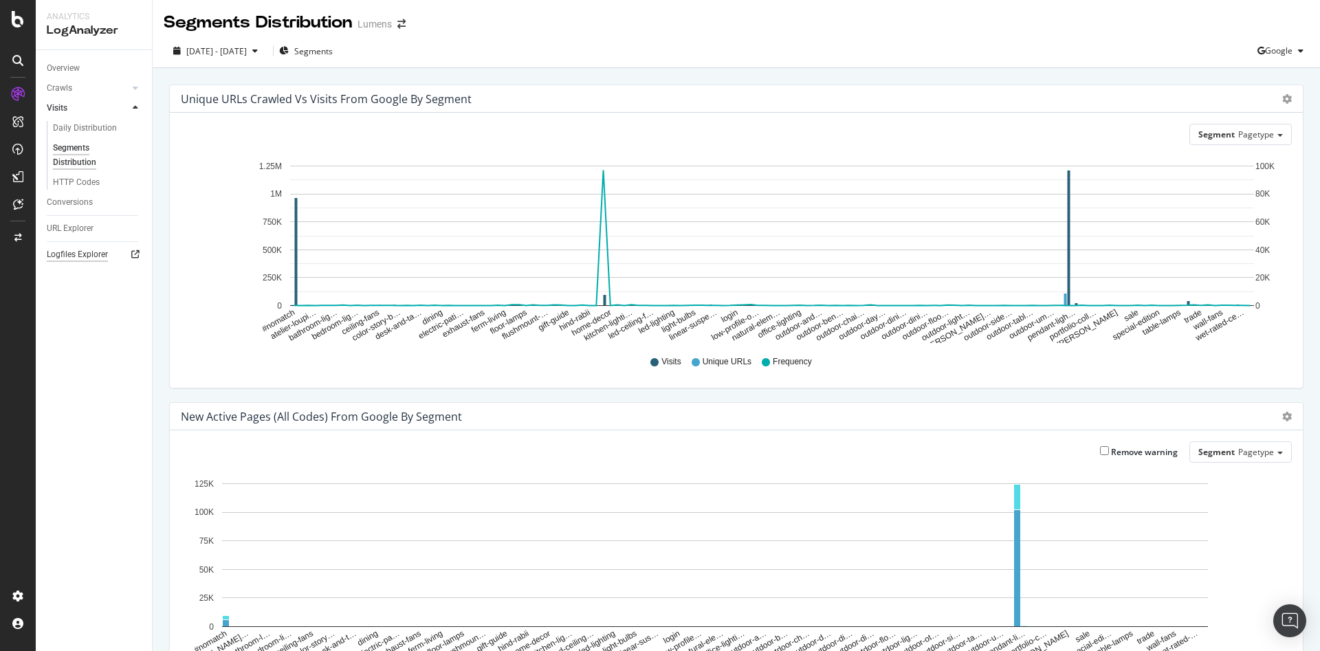
click at [78, 249] on div "Logfiles Explorer" at bounding box center [77, 254] width 61 height 14
click at [14, 239] on icon at bounding box center [18, 238] width 8 height 8
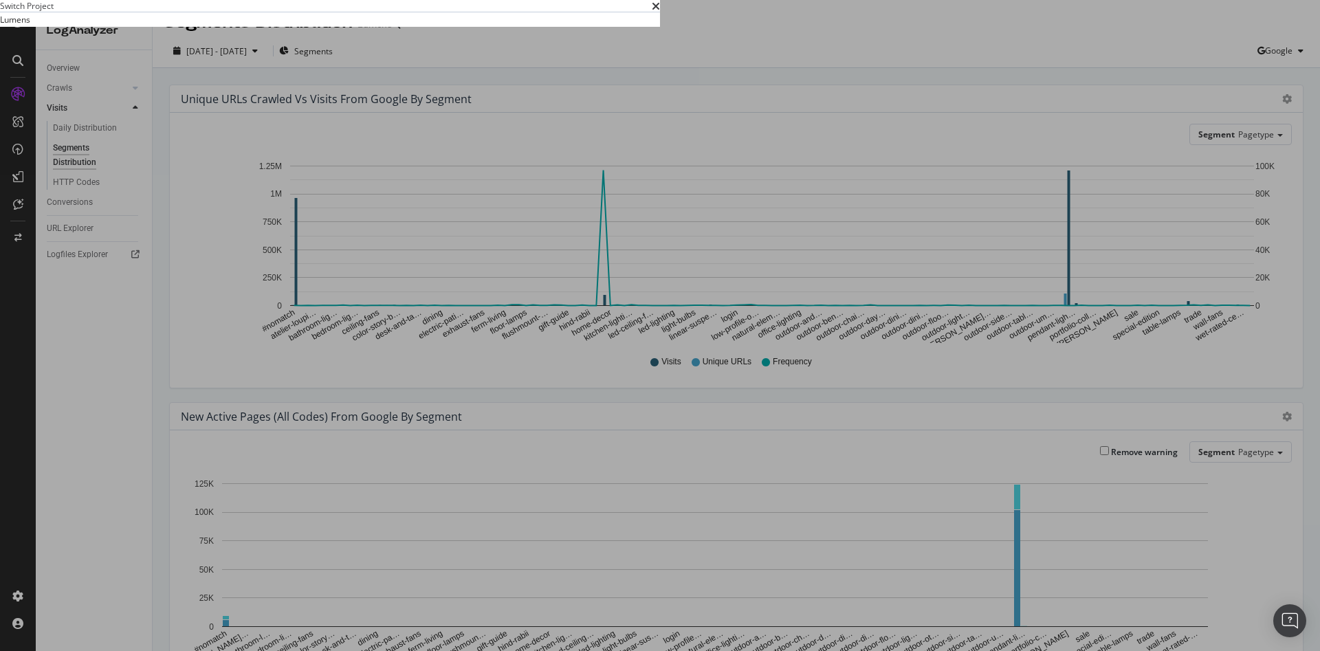
click at [252, 27] on summary "Lumens" at bounding box center [330, 19] width 660 height 14
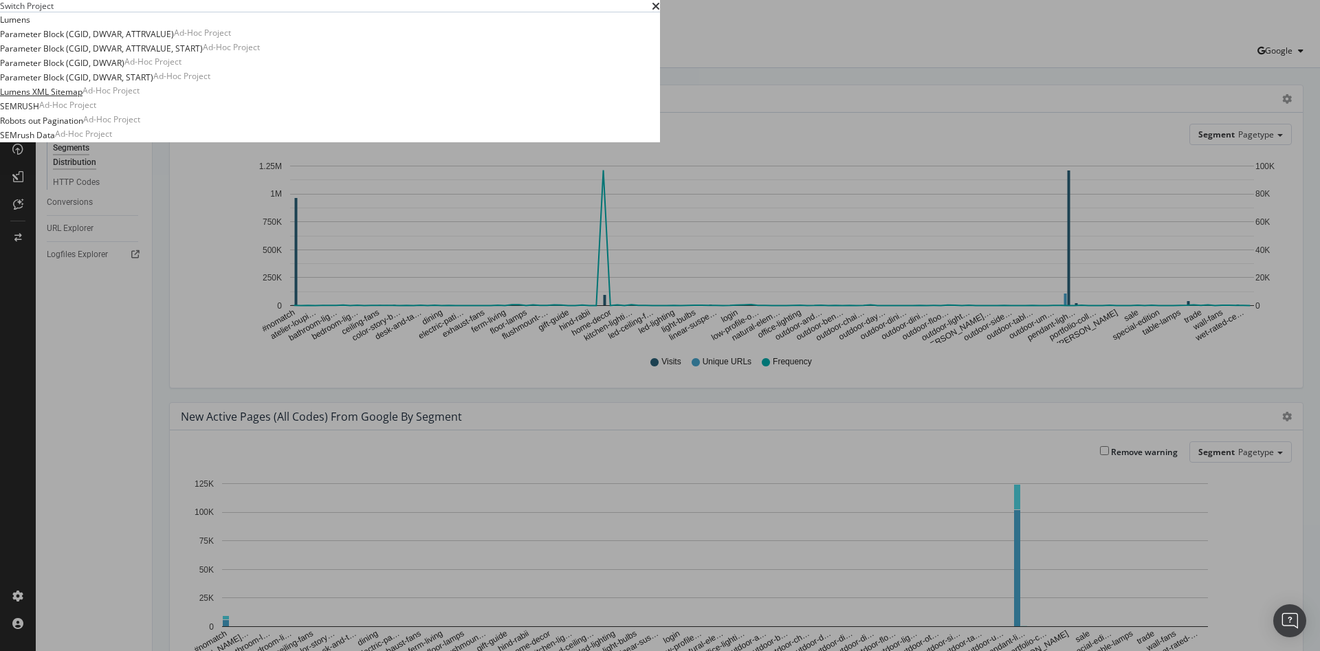
click at [82, 99] on link "Lumens XML Sitemap" at bounding box center [41, 92] width 82 height 14
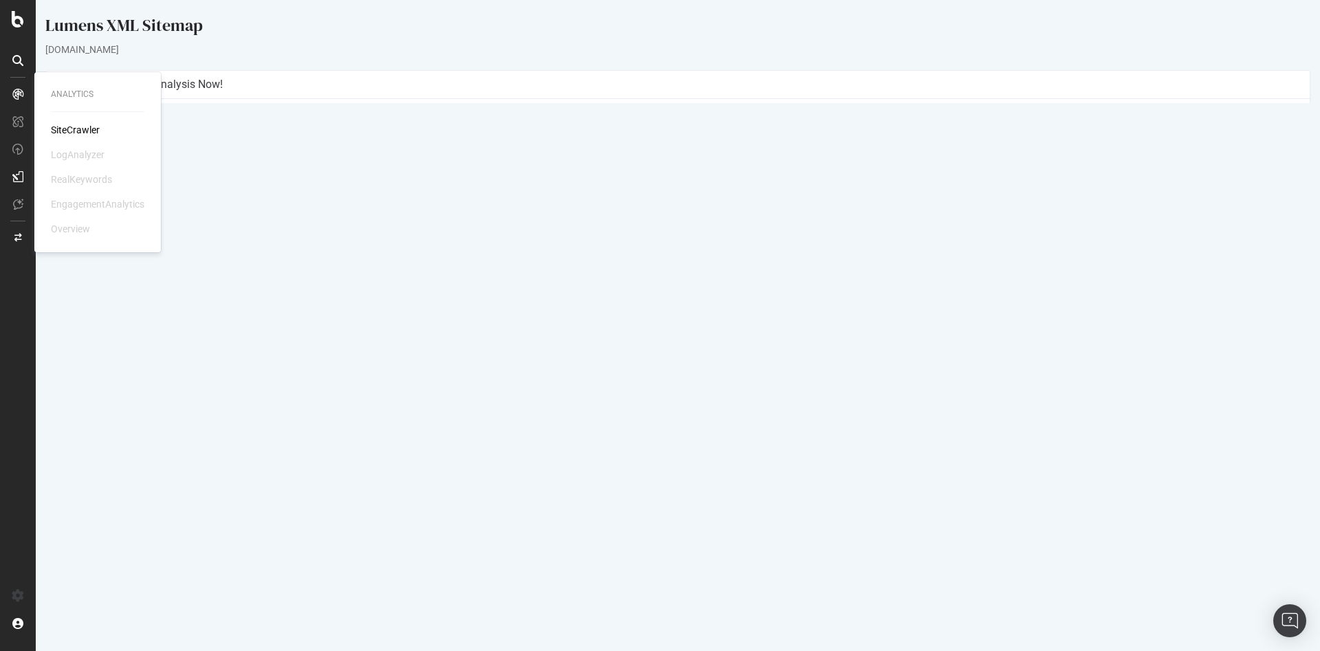
click at [60, 129] on div "SiteCrawler" at bounding box center [75, 130] width 49 height 14
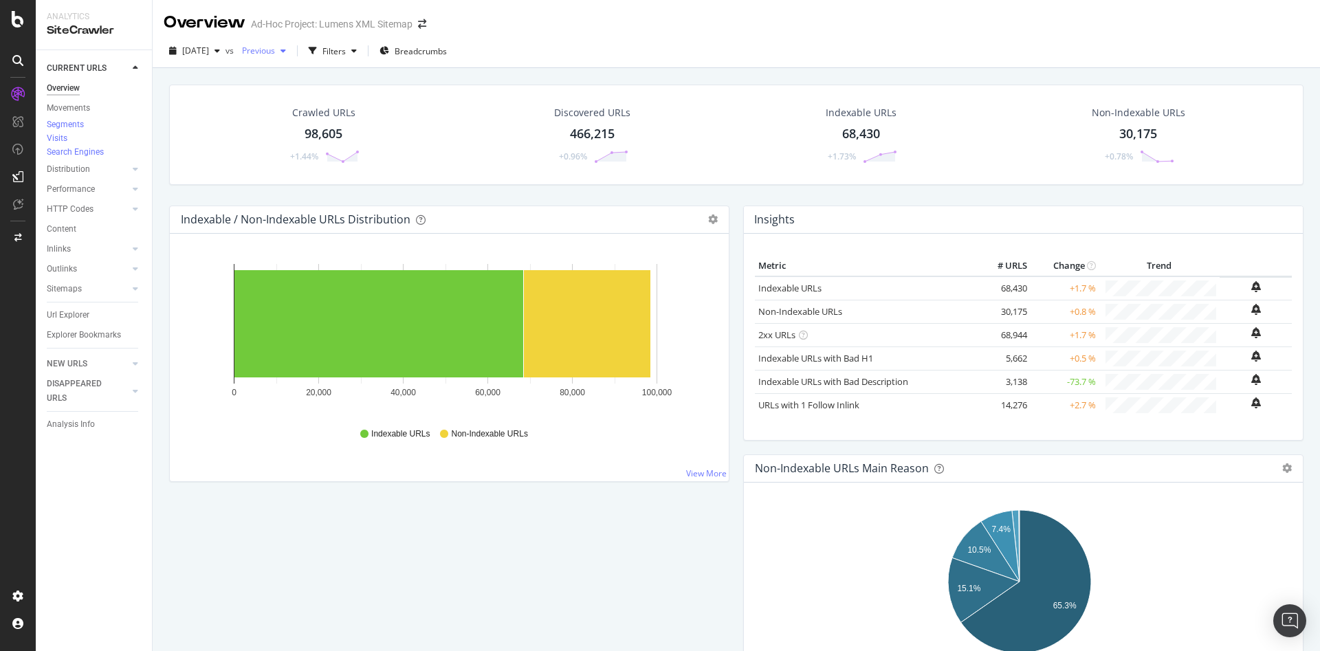
click at [291, 60] on div "Previous" at bounding box center [263, 51] width 55 height 21
click at [698, 57] on div "2025 Jul. 18th vs Previous Filters Breadcrumbs" at bounding box center [736, 53] width 1167 height 27
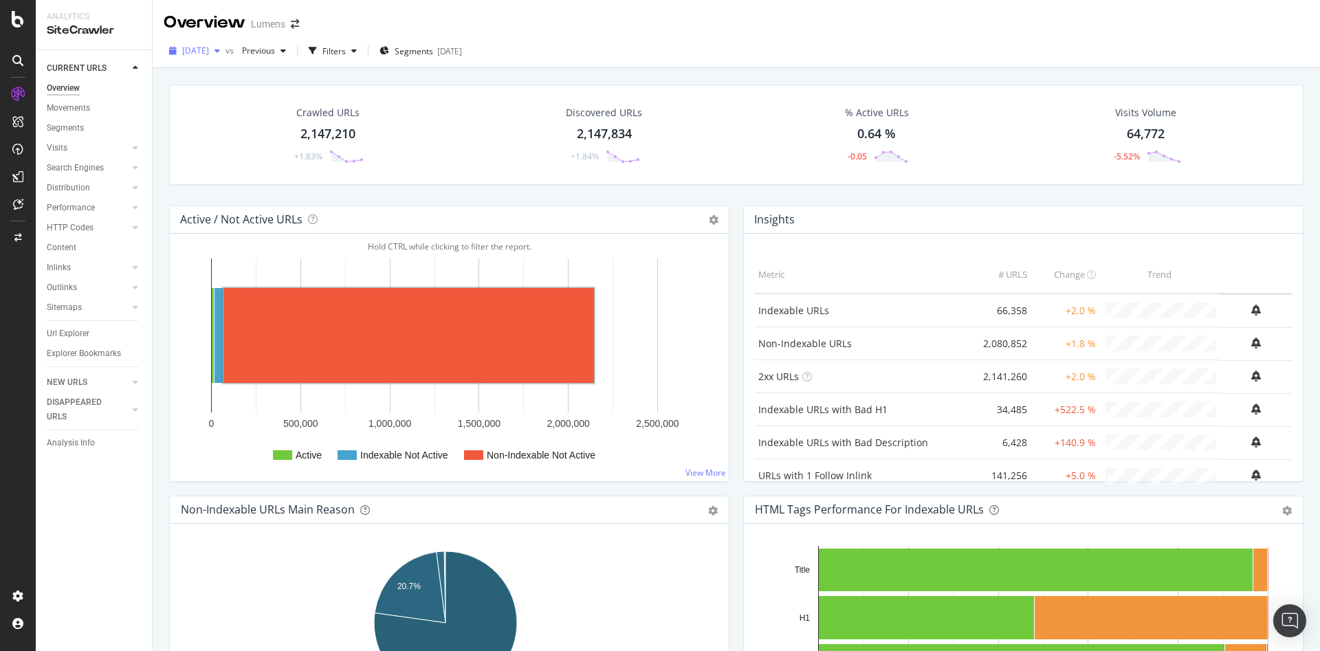
click at [209, 49] on span "[DATE]" at bounding box center [195, 51] width 27 height 12
click at [77, 331] on div "Url Explorer" at bounding box center [68, 333] width 43 height 14
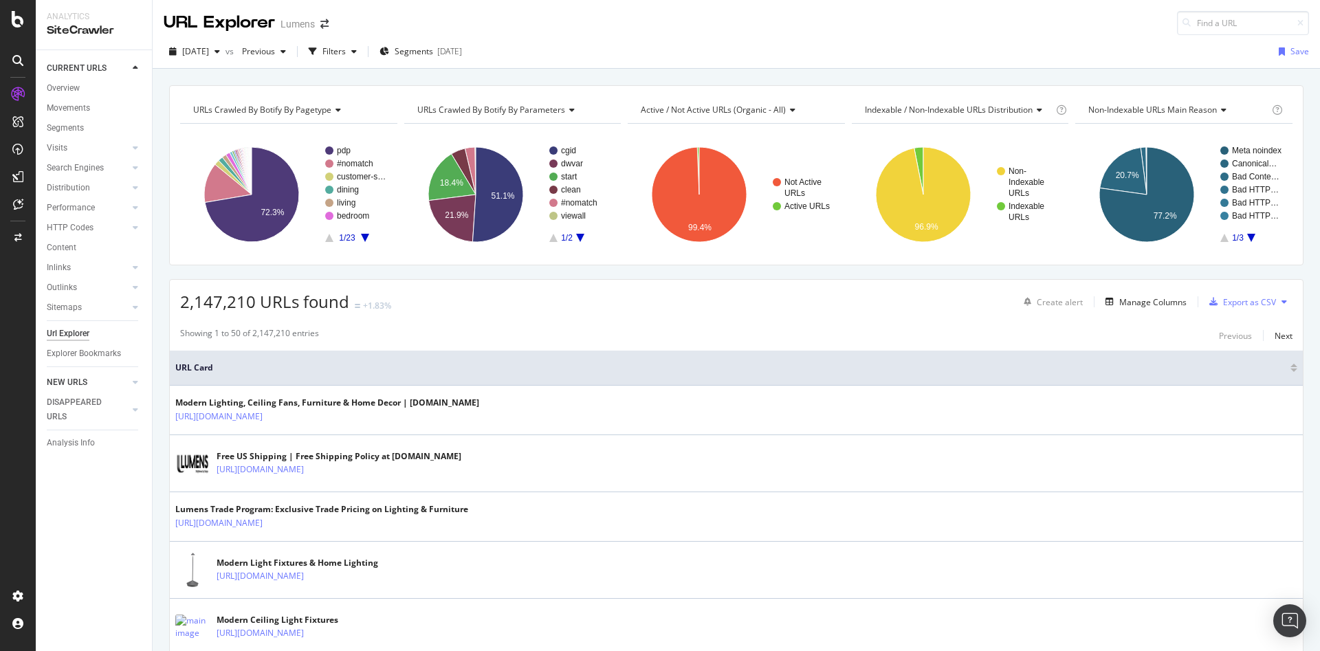
click at [98, 377] on link "NEW URLS" at bounding box center [88, 382] width 82 height 14
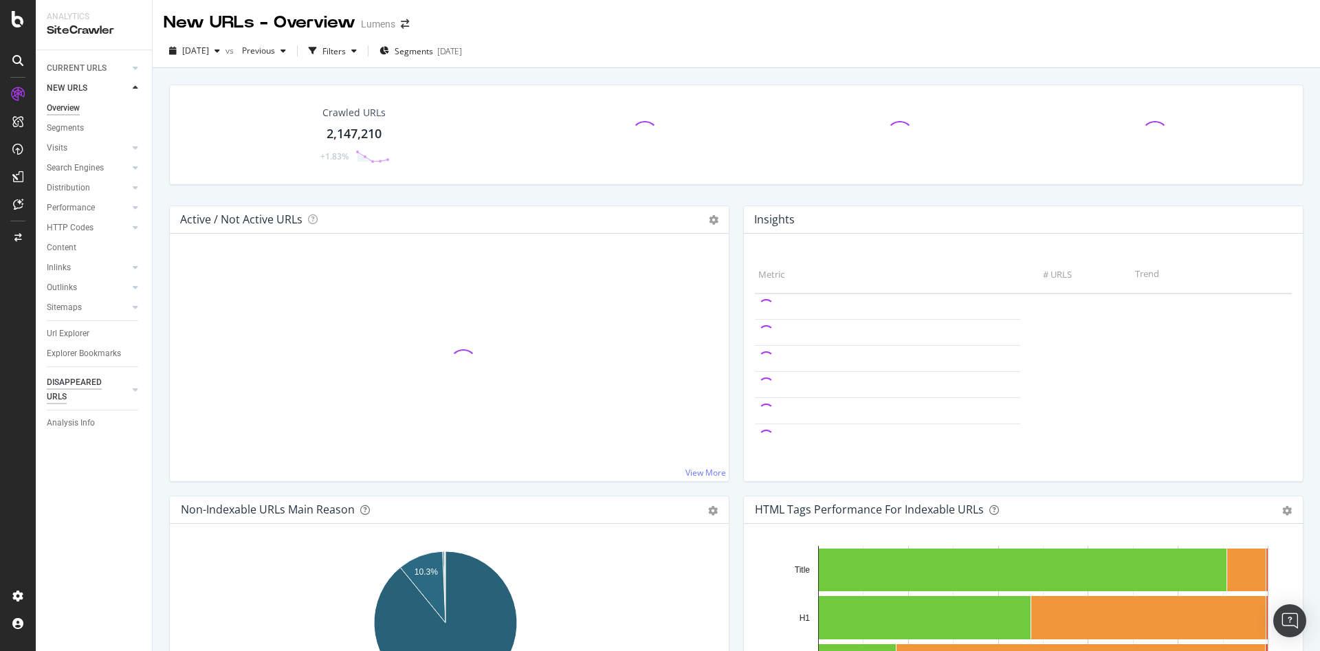
click at [69, 383] on div "DISAPPEARED URLS" at bounding box center [81, 389] width 69 height 29
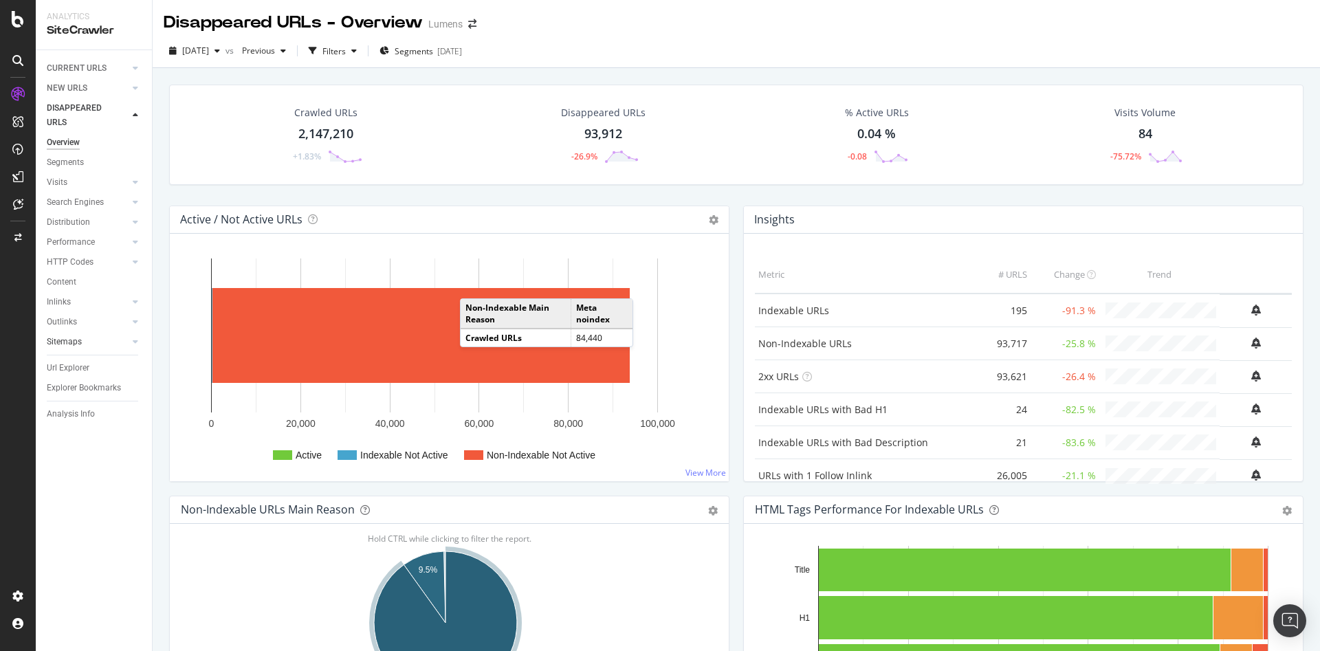
click at [87, 342] on link "Sitemaps" at bounding box center [88, 342] width 82 height 14
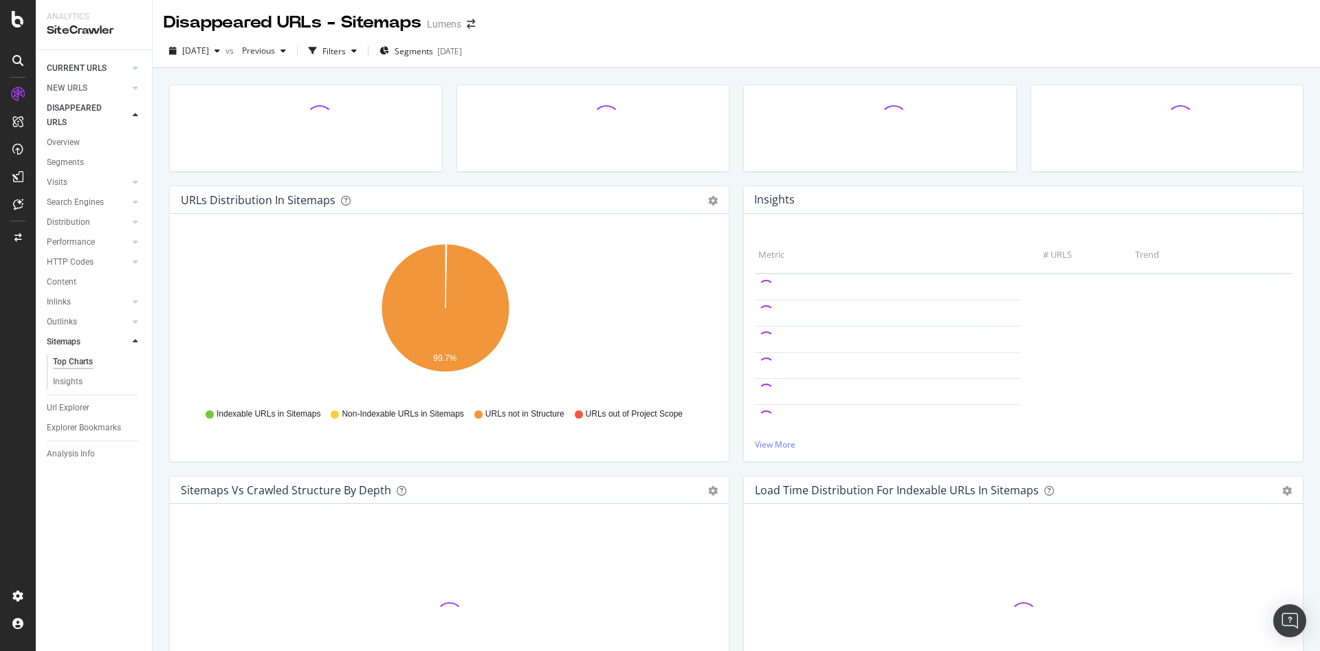
click at [126, 69] on div at bounding box center [122, 68] width 14 height 14
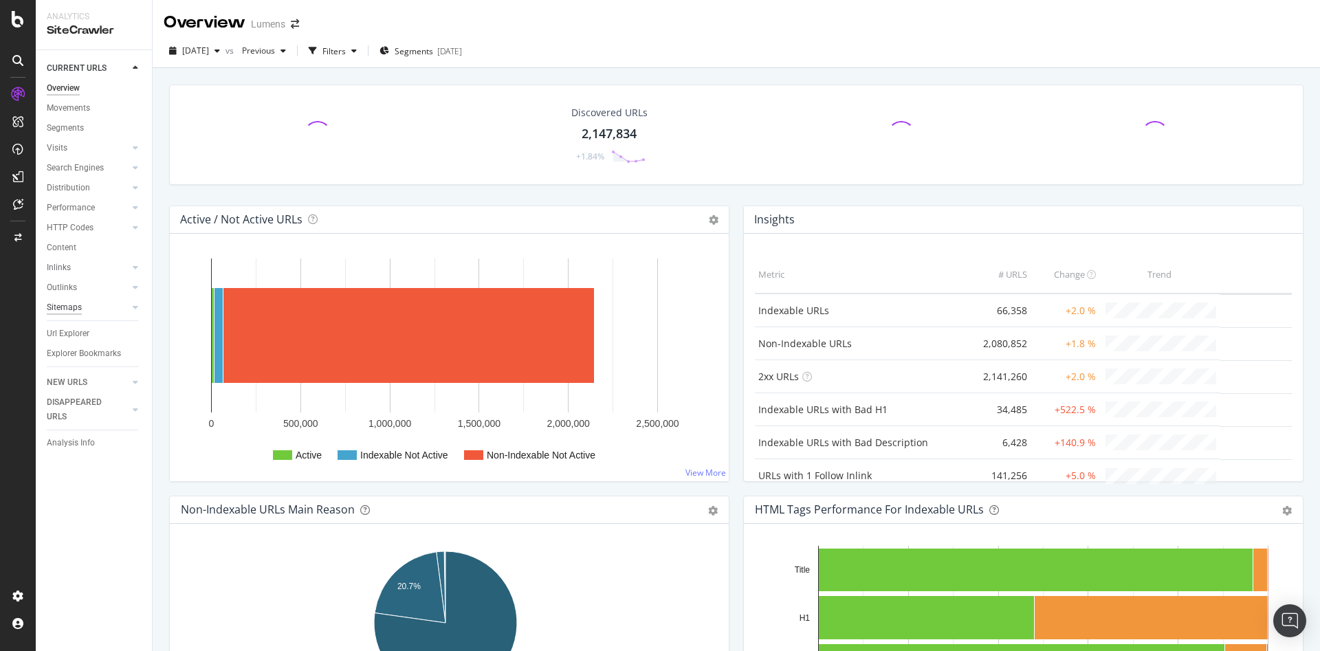
click at [72, 309] on div "Sitemaps" at bounding box center [64, 307] width 35 height 14
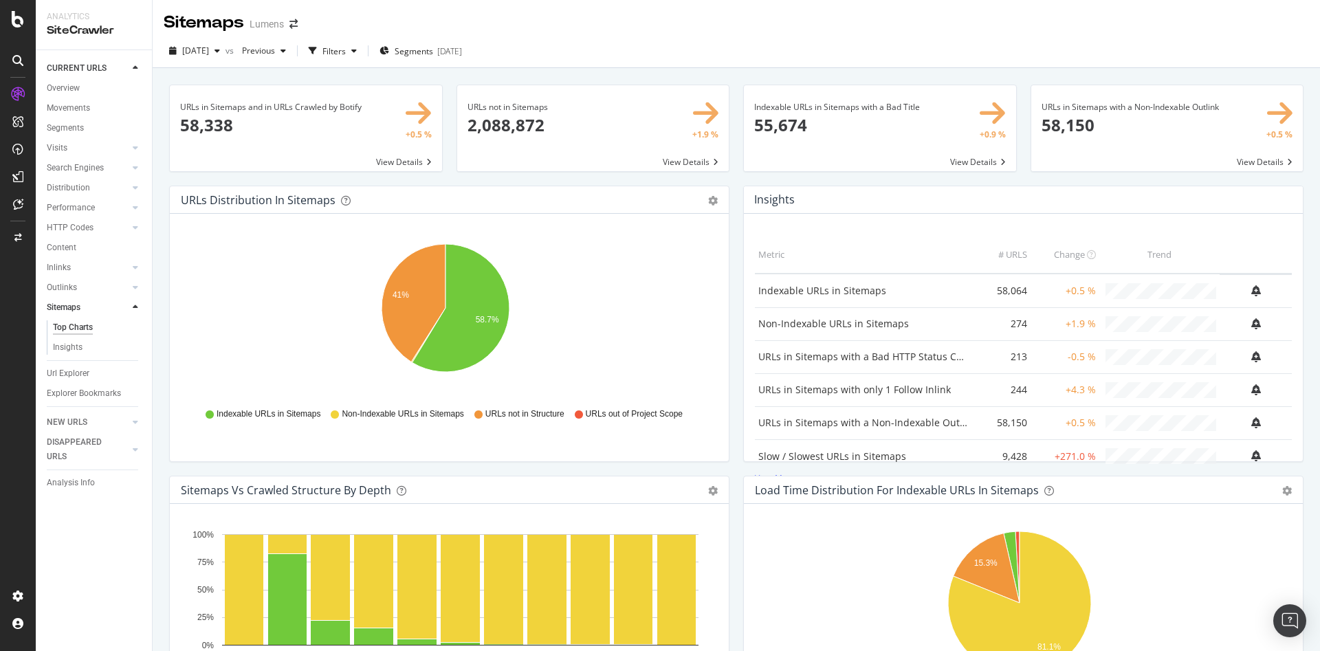
click at [412, 155] on span at bounding box center [306, 128] width 272 height 86
click at [708, 205] on div "Pie Table Export as CSV Add to Custom Report" at bounding box center [713, 200] width 10 height 14
click at [708, 197] on icon "gear" at bounding box center [713, 201] width 10 height 10
click at [656, 249] on span "Table" at bounding box center [665, 252] width 125 height 19
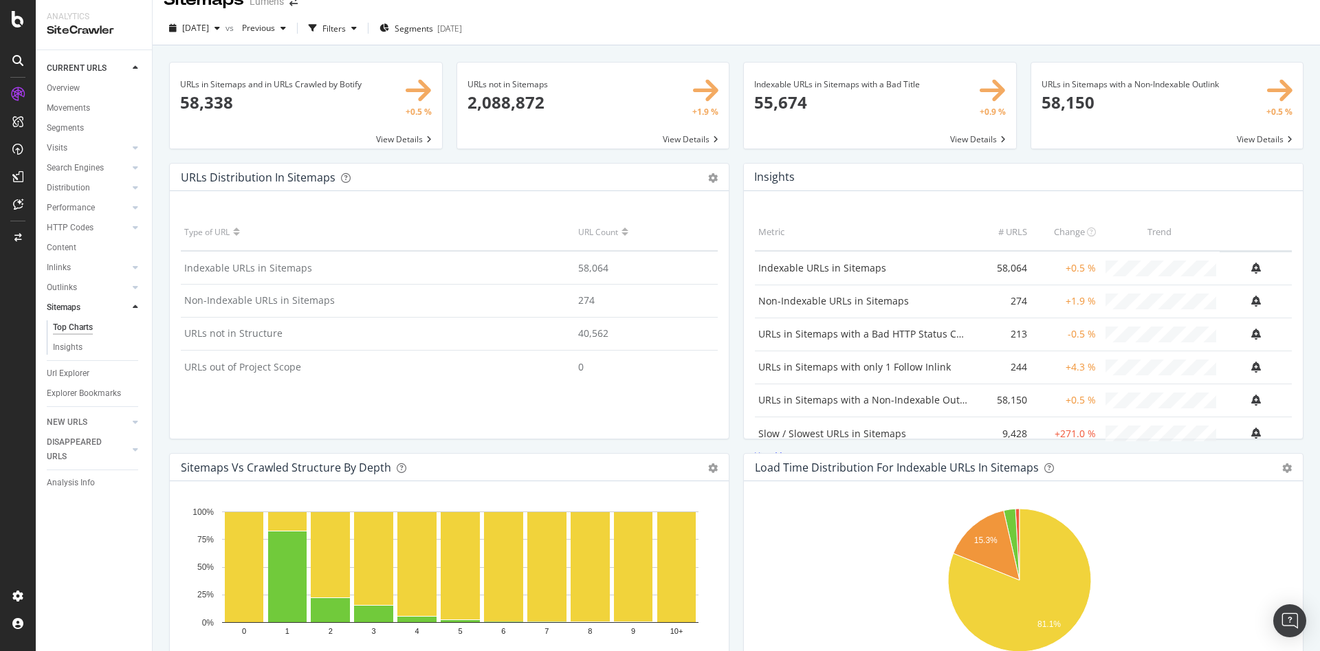
scroll to position [24, 0]
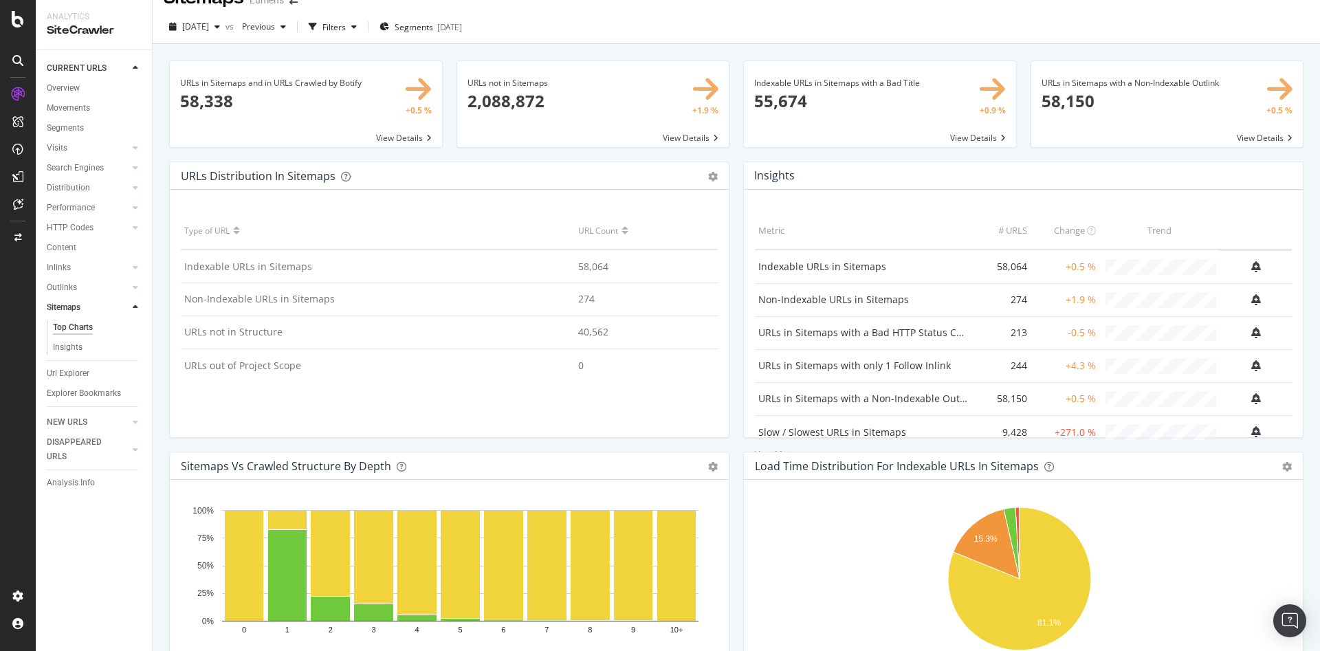
click at [324, 360] on td "URLs out of Project Scope" at bounding box center [378, 364] width 394 height 33
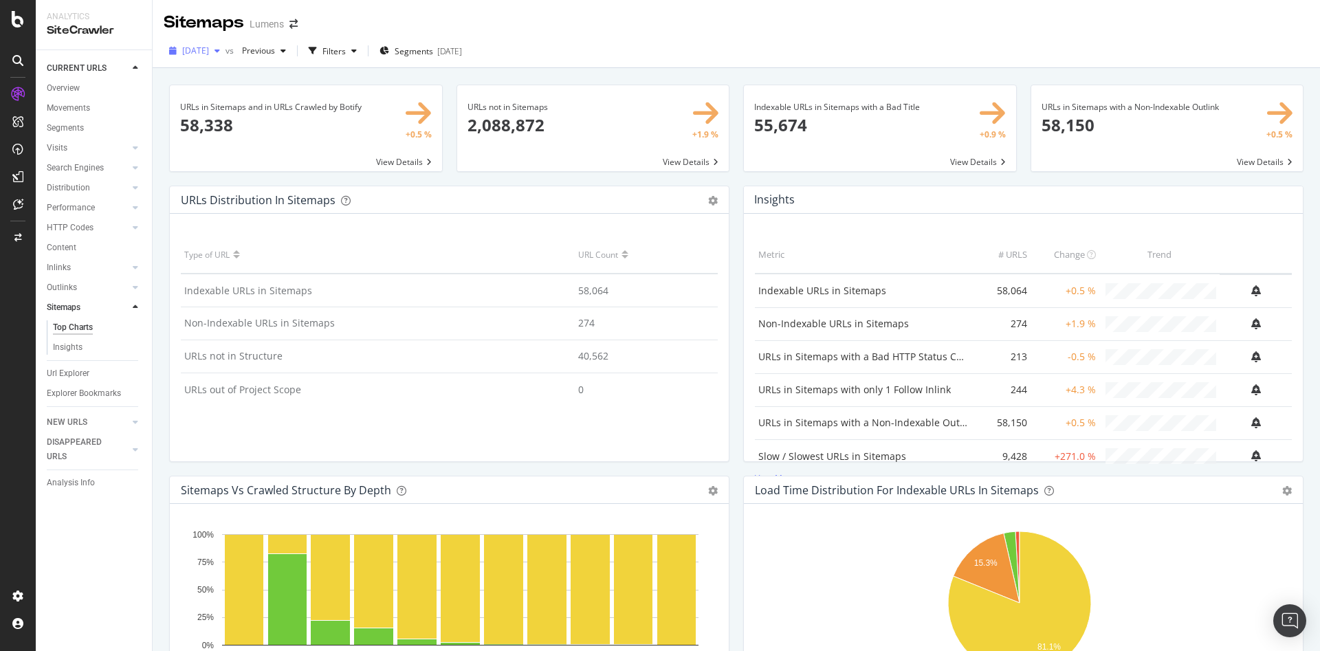
click at [225, 60] on div "[DATE]" at bounding box center [195, 51] width 62 height 21
click at [248, 125] on div "2025 Jul. 27th" at bounding box center [220, 126] width 74 height 12
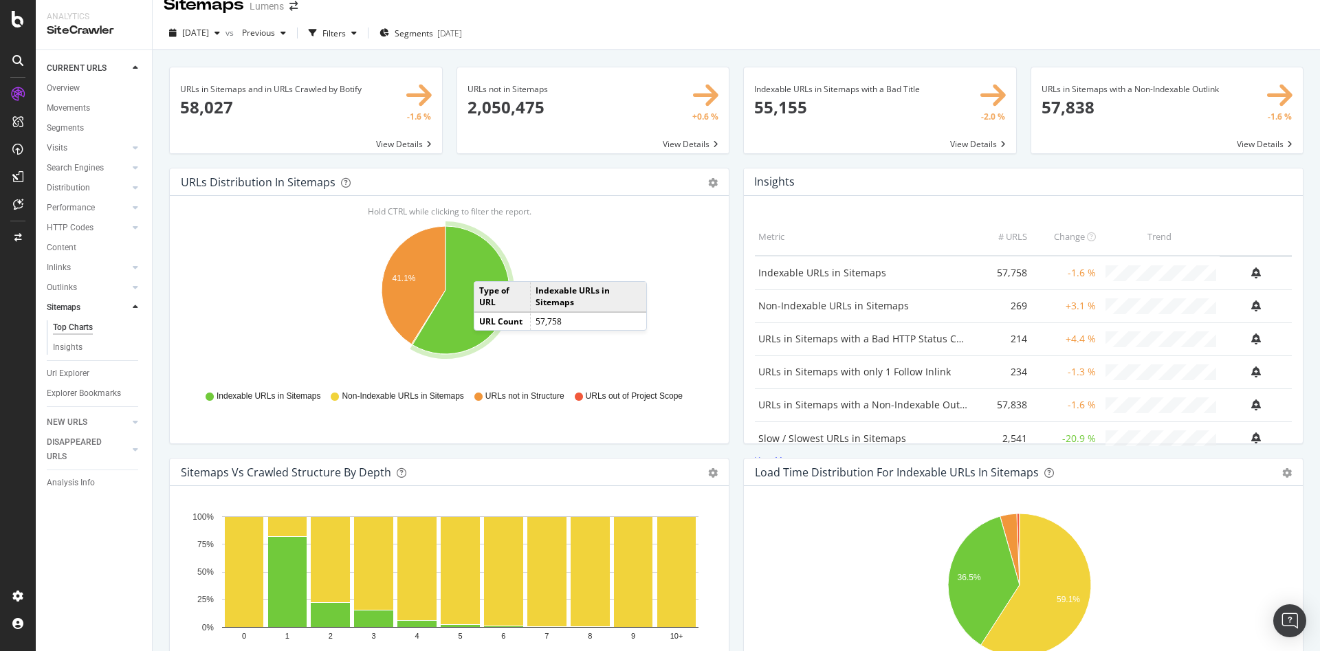
scroll to position [16, 0]
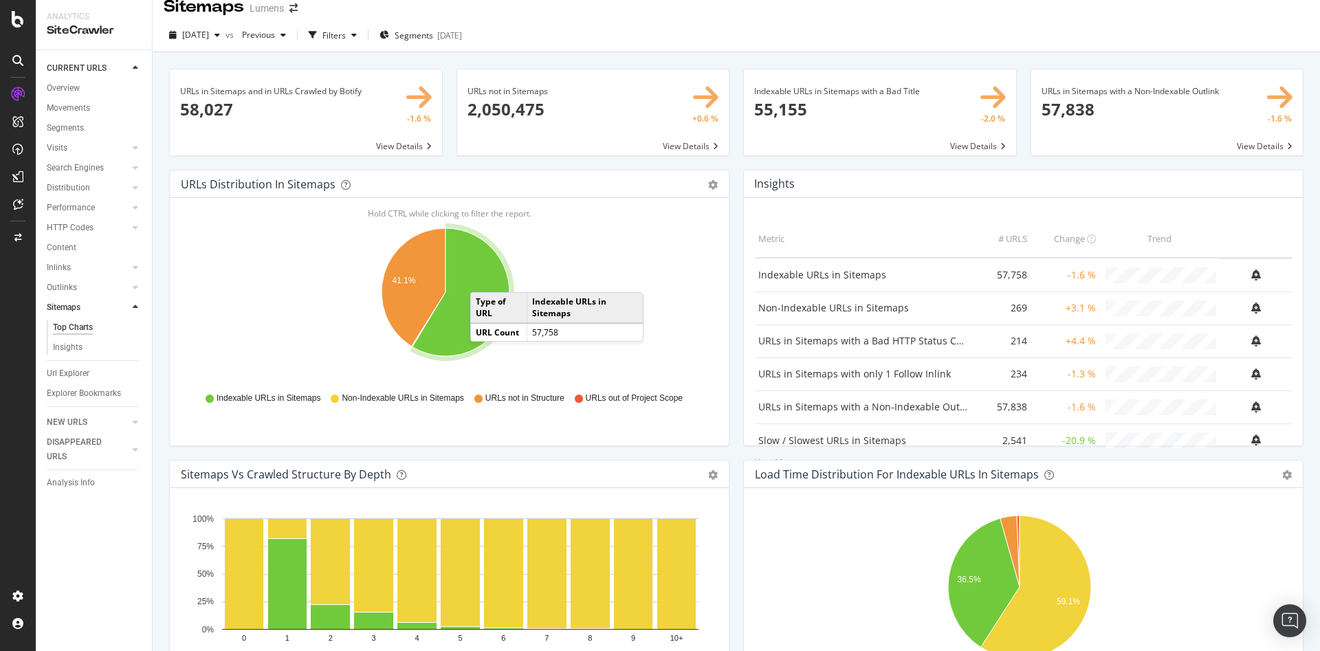
click at [484, 279] on icon "A chart." at bounding box center [460, 292] width 97 height 128
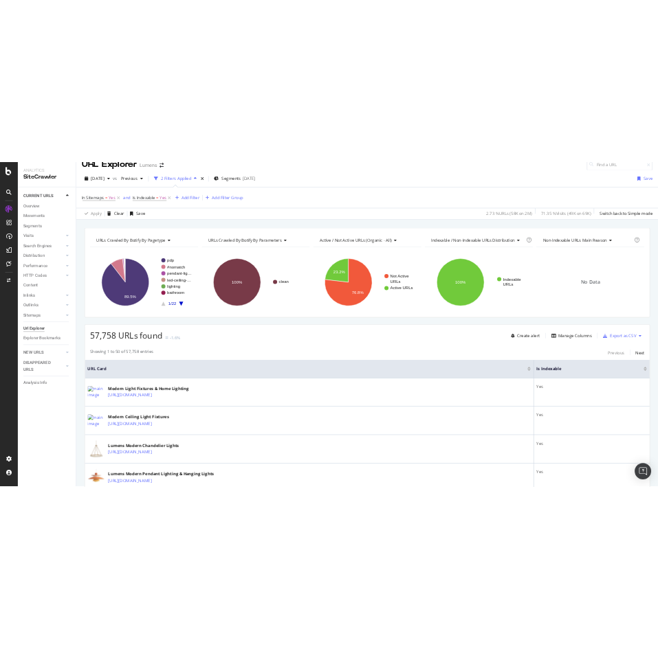
scroll to position [16, 0]
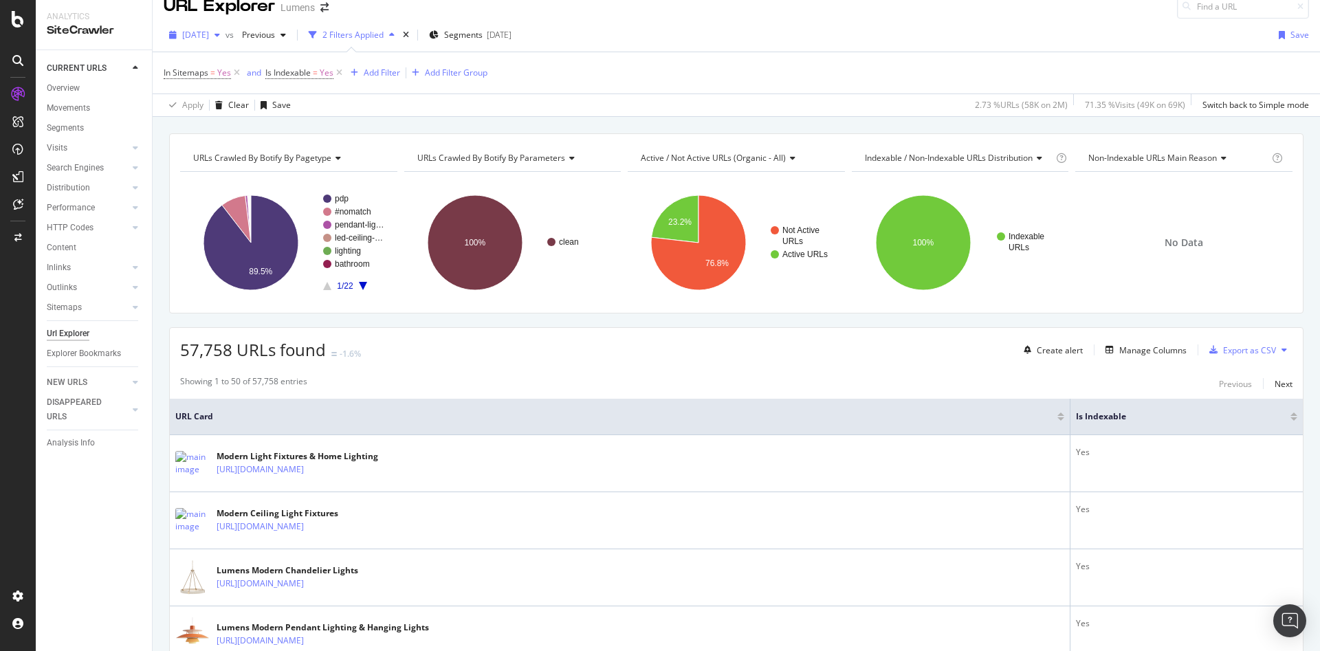
click at [190, 34] on span "2025 Jul. 27th" at bounding box center [195, 35] width 27 height 12
click at [223, 80] on div "[DATE]" at bounding box center [220, 84] width 74 height 12
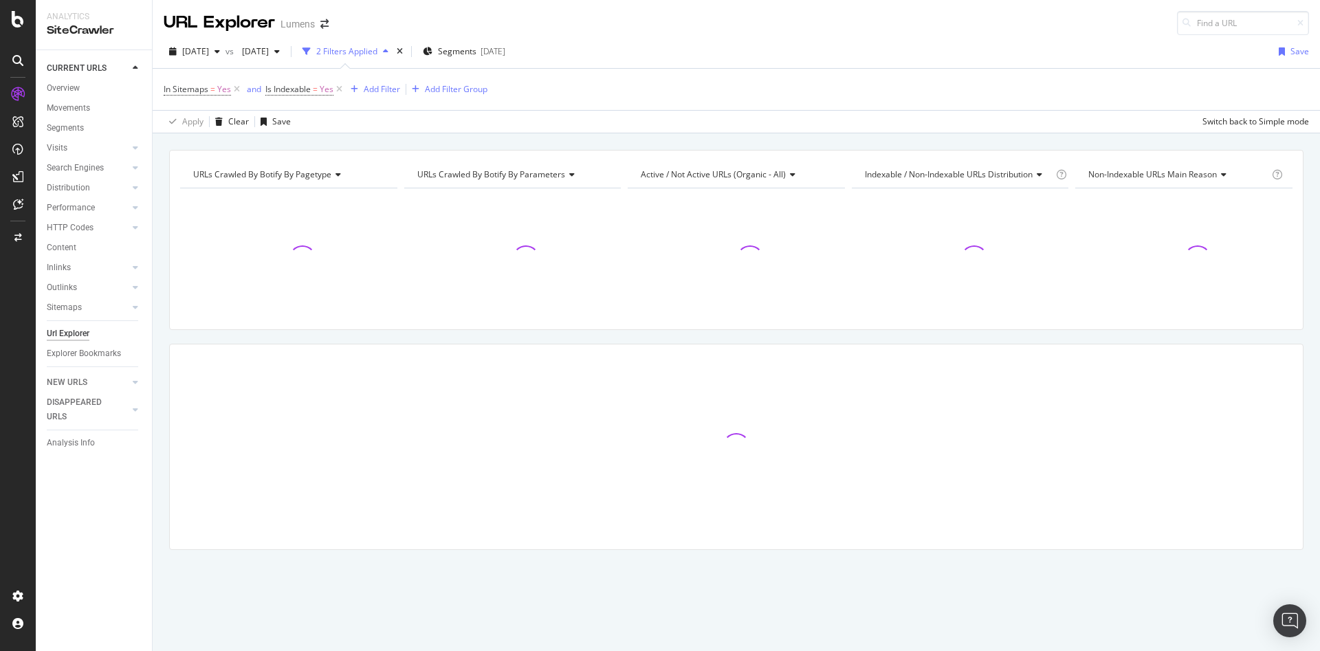
click at [856, 357] on div at bounding box center [736, 446] width 1133 height 205
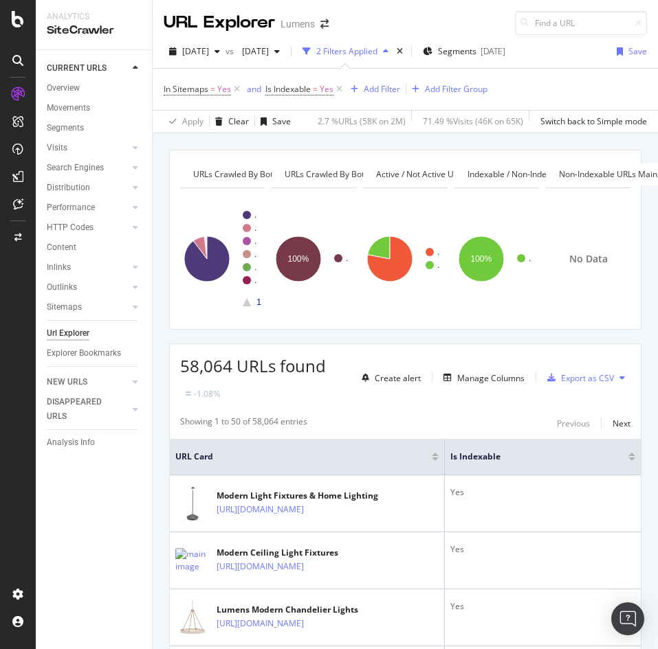
click at [21, 38] on div at bounding box center [18, 324] width 36 height 649
click at [20, 25] on icon at bounding box center [18, 19] width 12 height 16
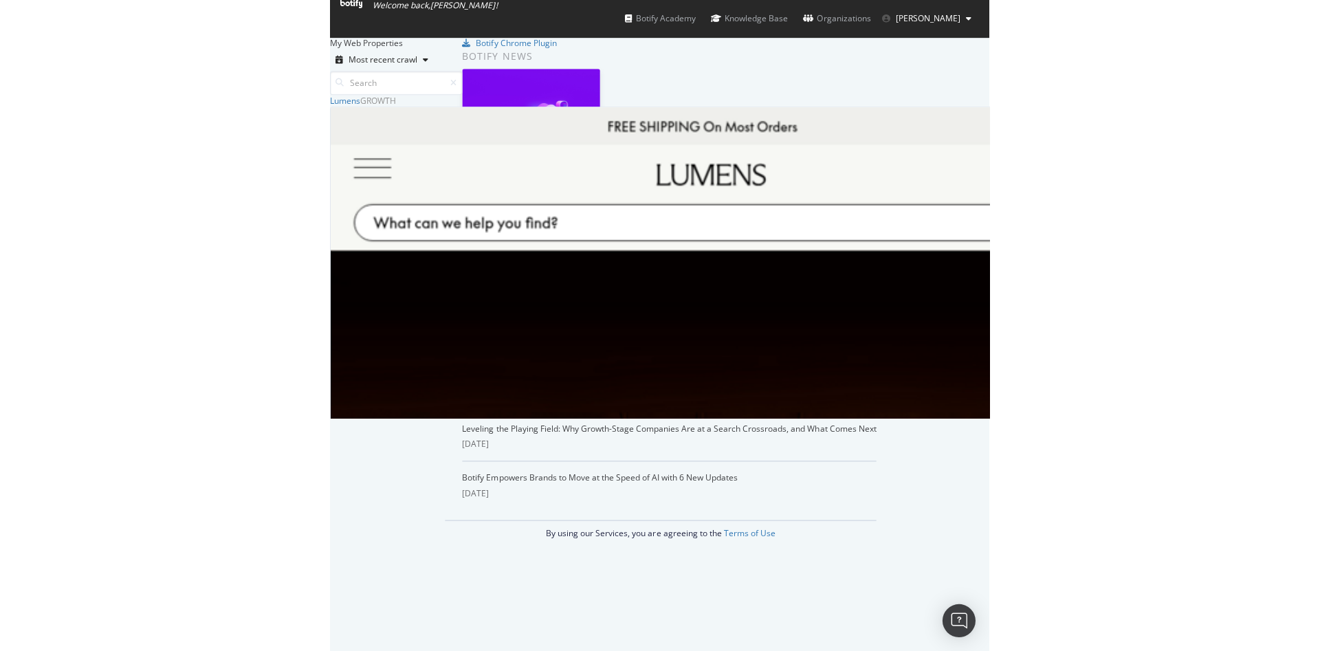
scroll to position [307, 727]
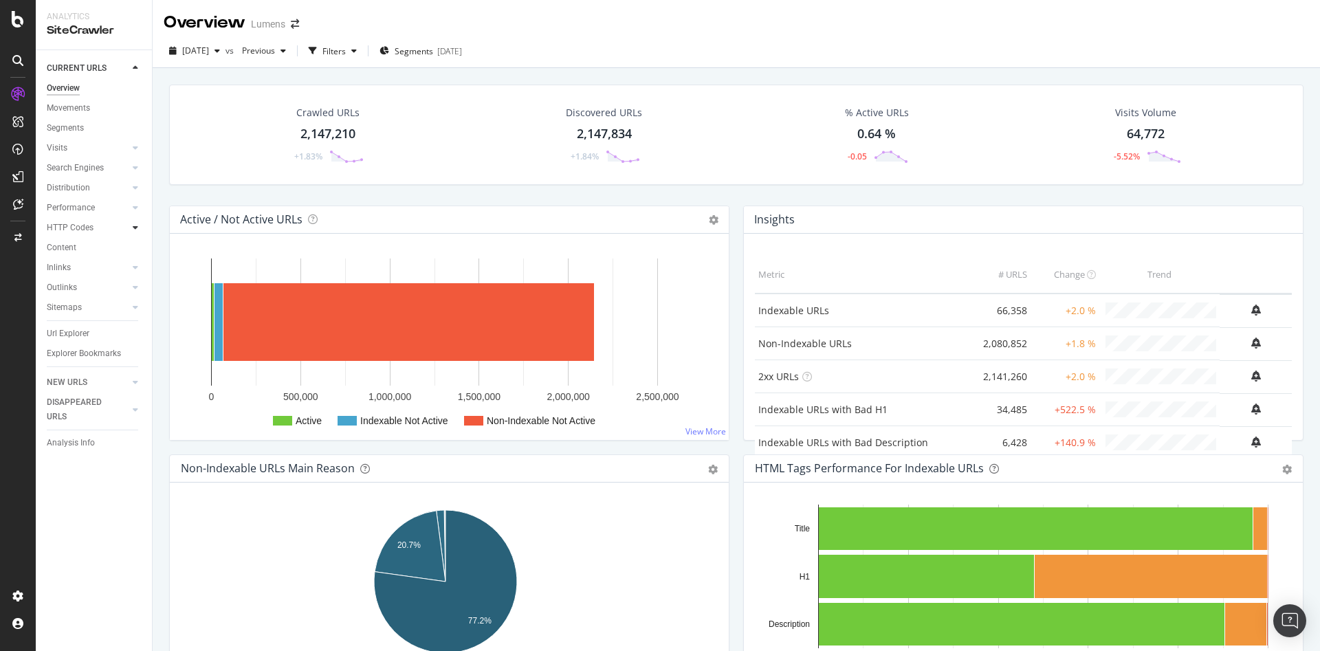
click at [137, 225] on icon at bounding box center [135, 227] width 5 height 8
click at [137, 365] on icon at bounding box center [135, 367] width 5 height 8
click at [78, 352] on div "Insights" at bounding box center [68, 347] width 30 height 14
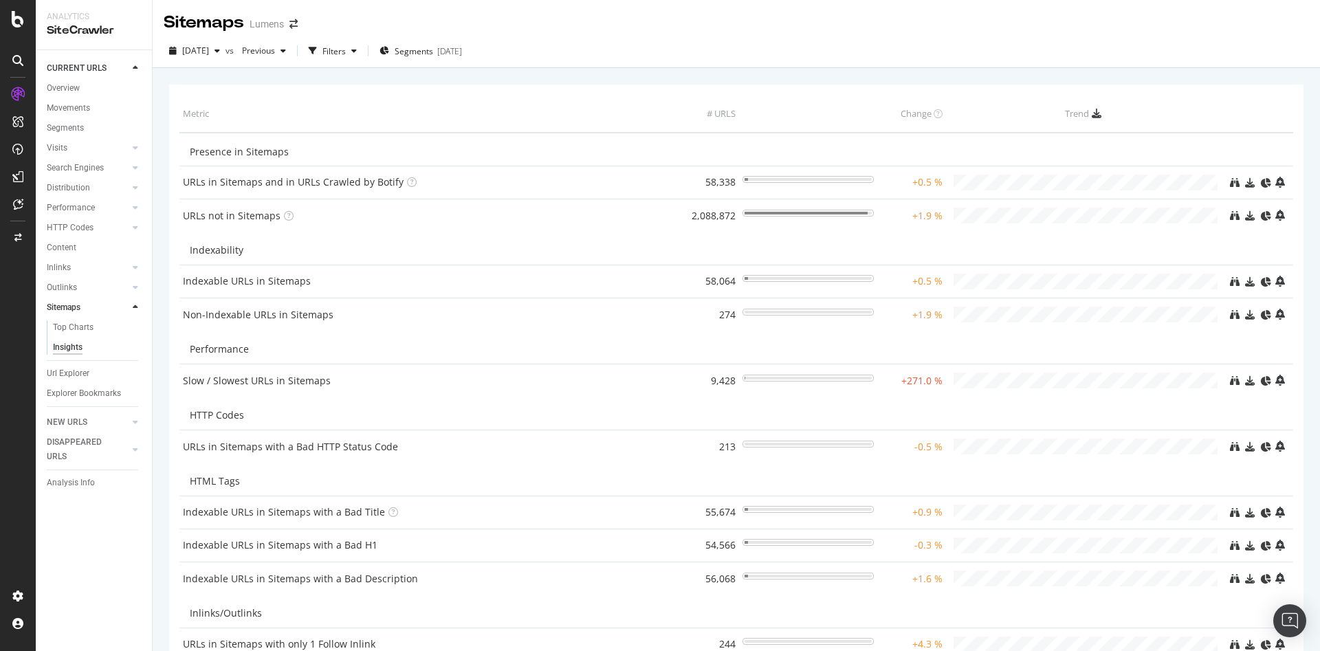
drag, startPoint x: 93, startPoint y: 170, endPoint x: 60, endPoint y: 140, distance: 44.8
click at [93, 170] on div "Search Engines" at bounding box center [75, 168] width 57 height 14
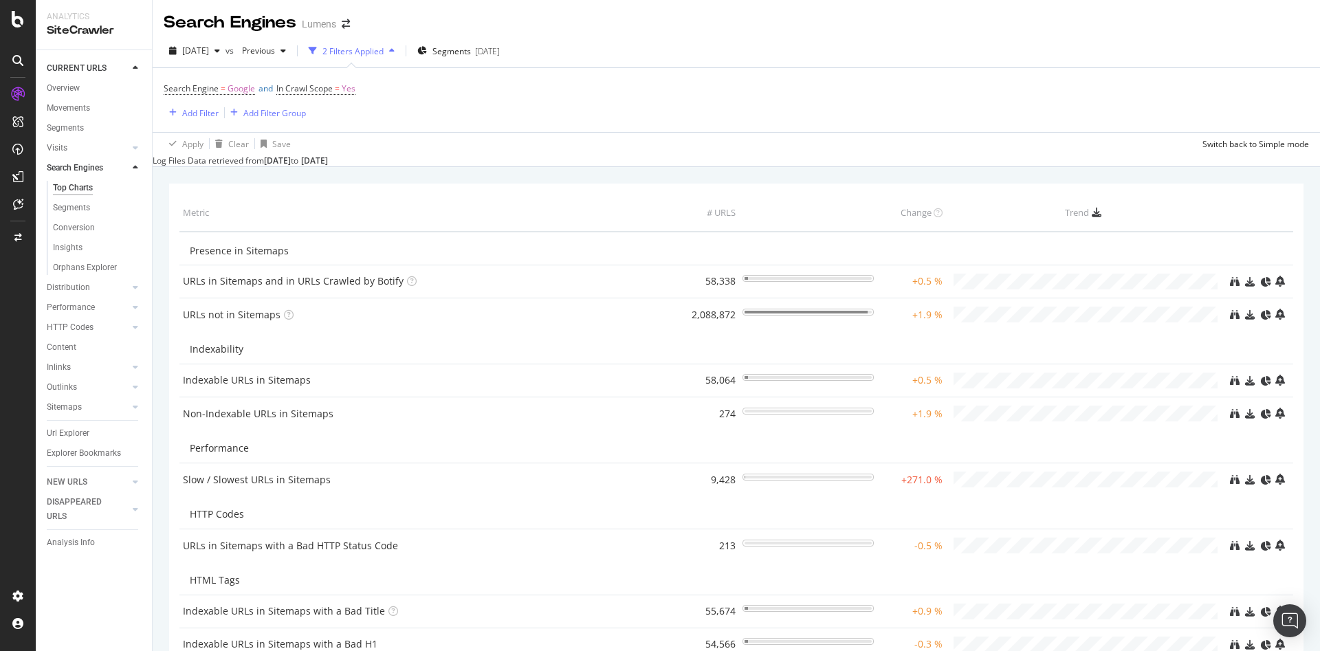
click at [60, 140] on div "Visits" at bounding box center [99, 148] width 105 height 20
click at [59, 143] on div "Visits" at bounding box center [57, 148] width 21 height 14
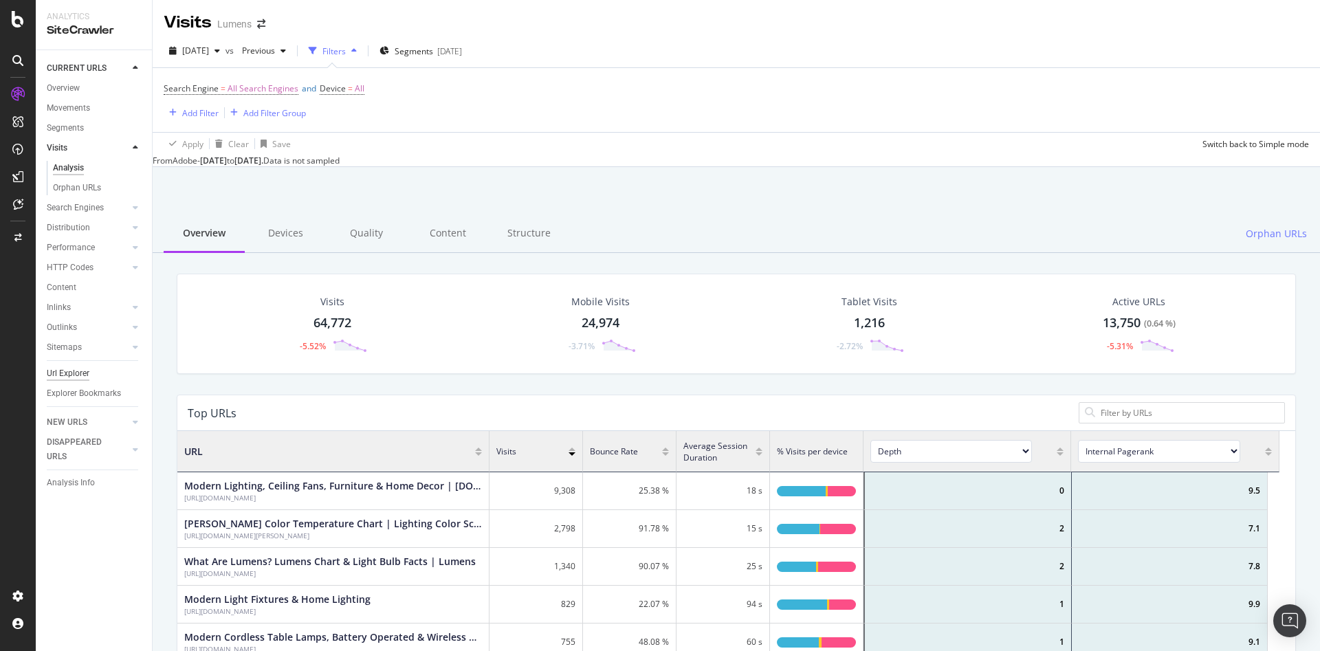
click at [65, 379] on div "Url Explorer" at bounding box center [68, 373] width 43 height 14
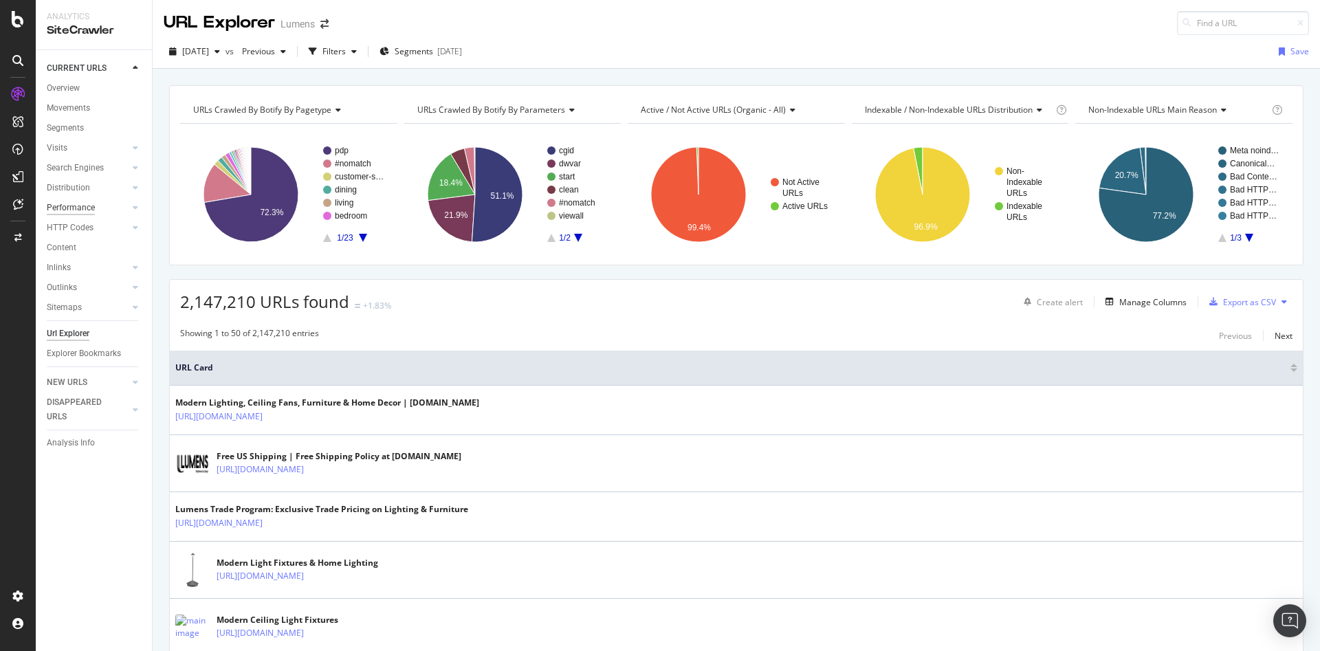
click at [76, 214] on div "Performance" at bounding box center [71, 208] width 48 height 14
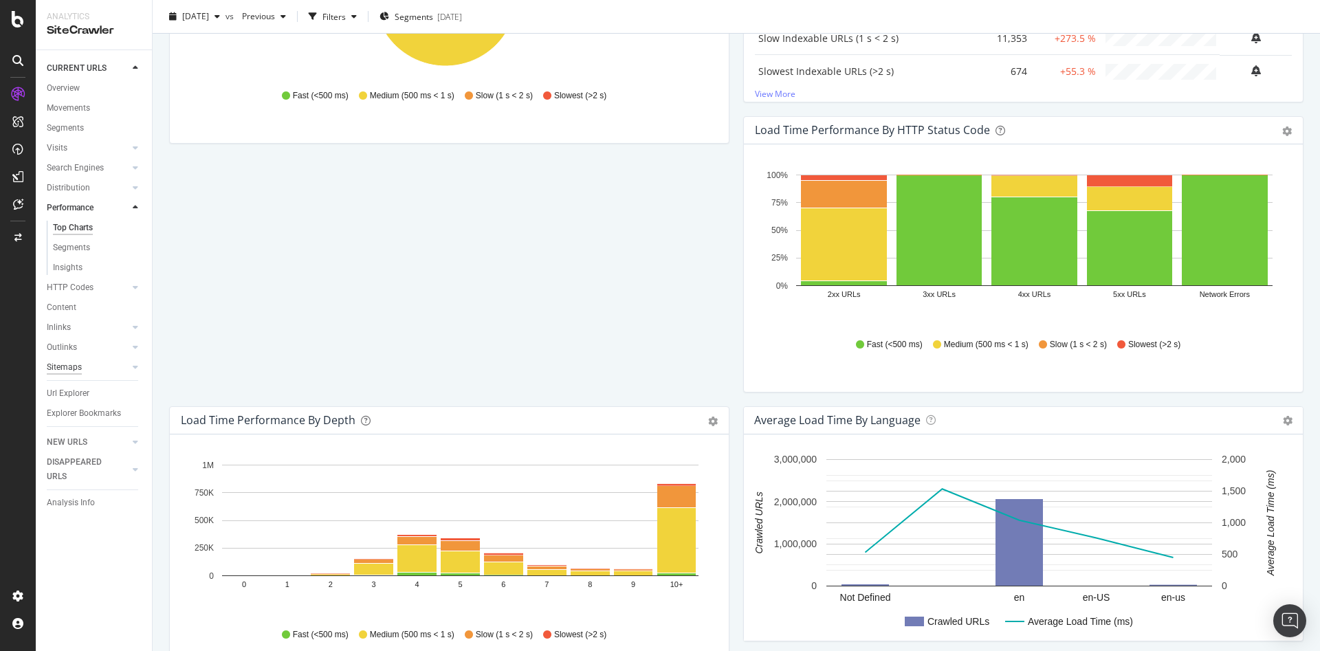
scroll to position [330, 0]
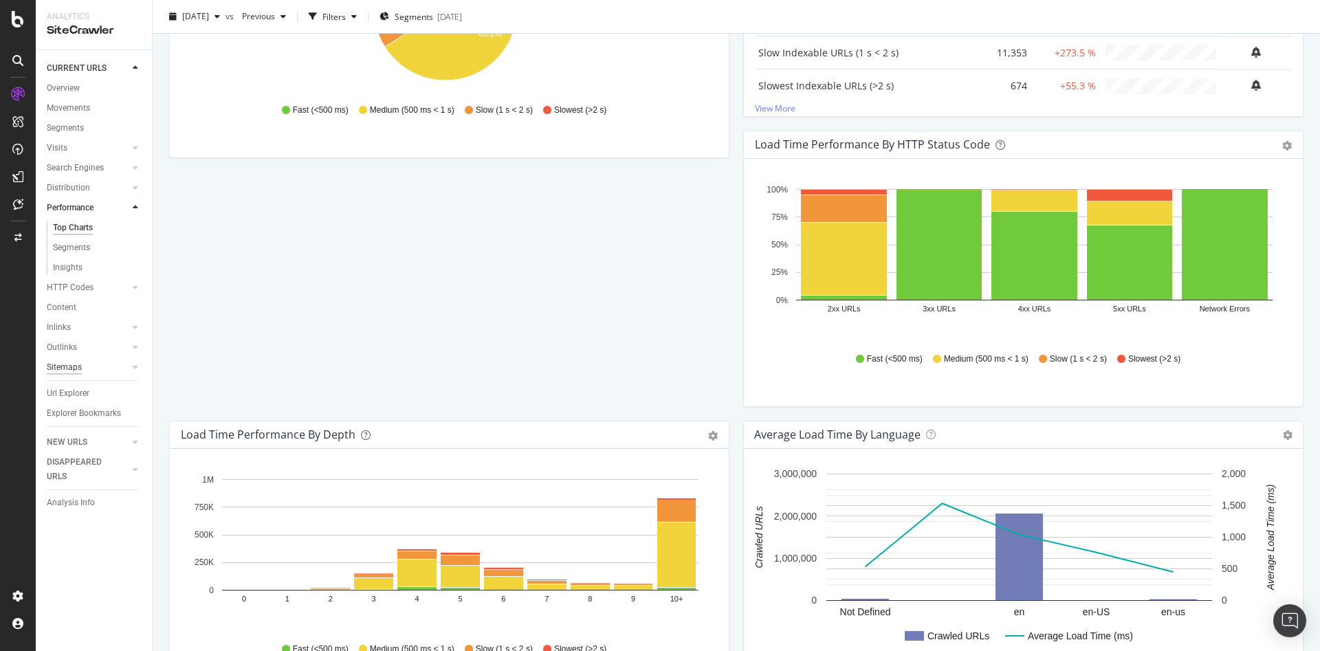
click at [57, 366] on div "Sitemaps" at bounding box center [64, 367] width 35 height 14
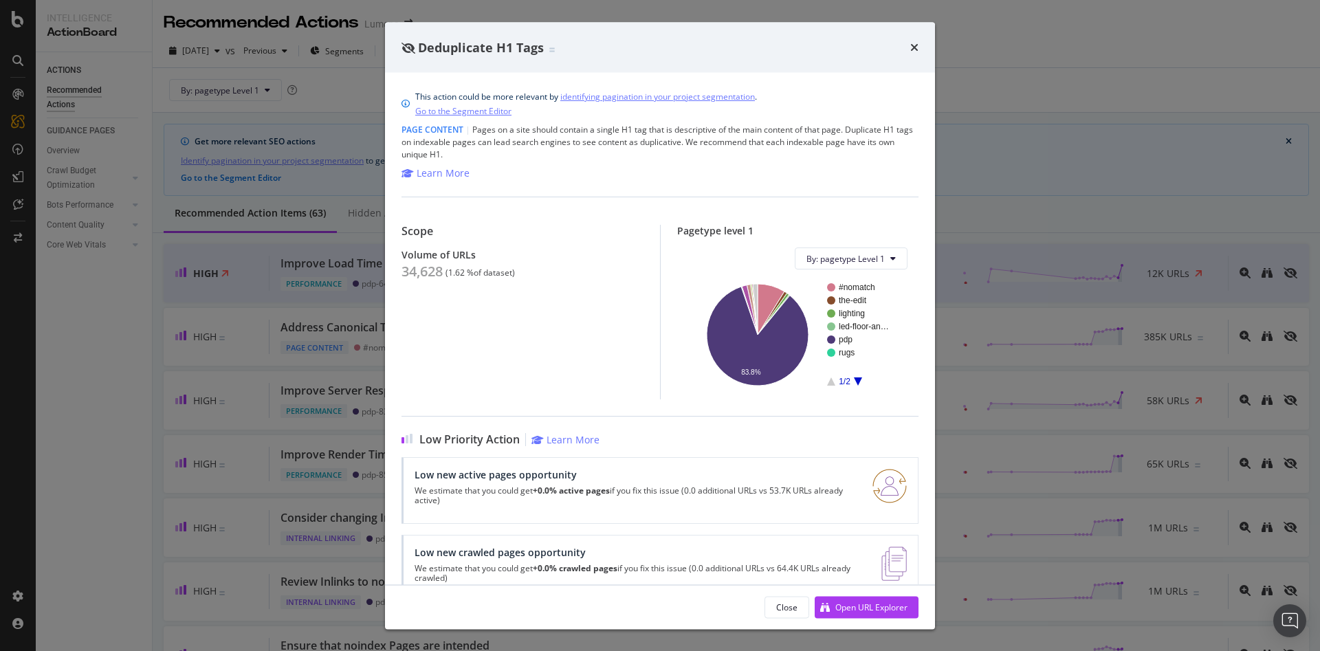
scroll to position [500, 0]
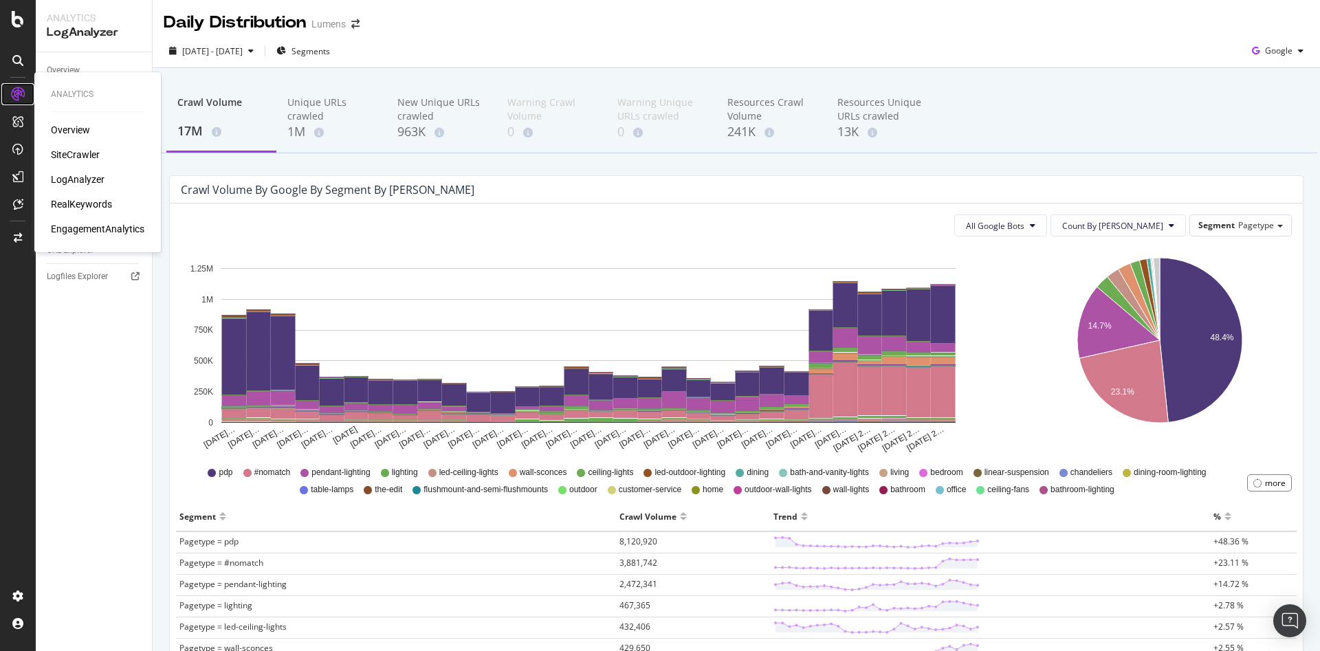
click at [11, 89] on icon at bounding box center [18, 94] width 14 height 14
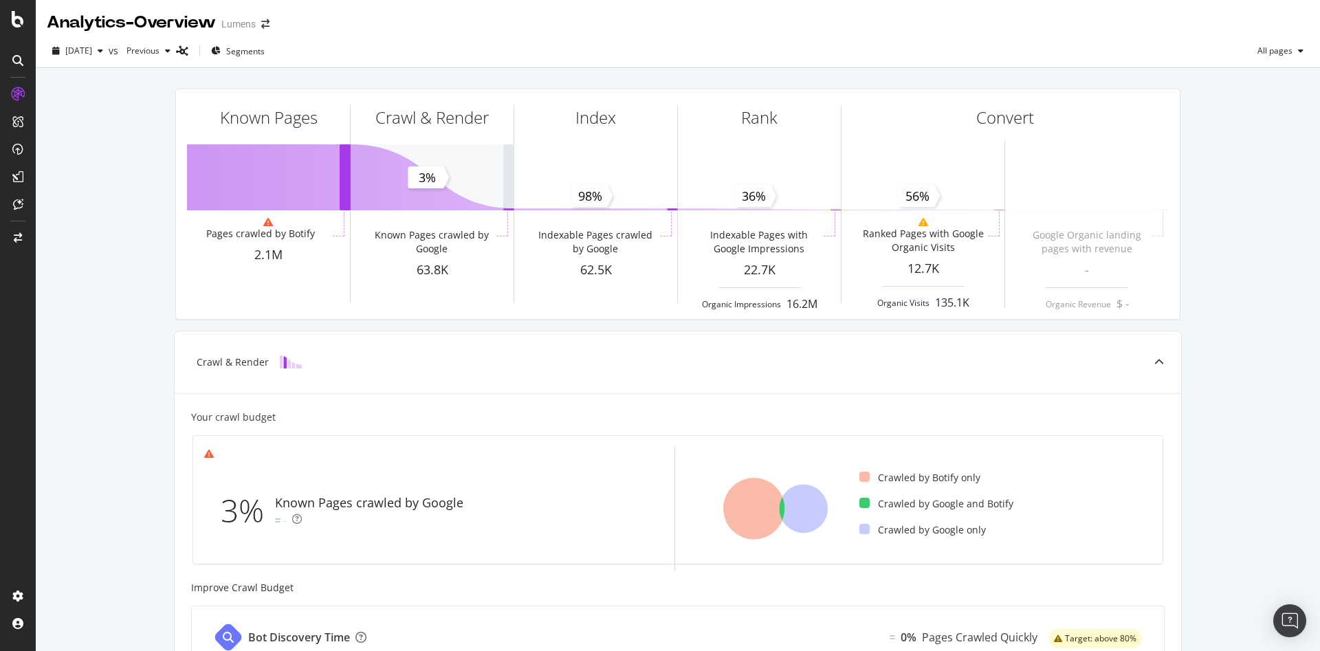
click at [17, 34] on div at bounding box center [18, 325] width 36 height 651
click at [18, 16] on icon at bounding box center [18, 19] width 12 height 16
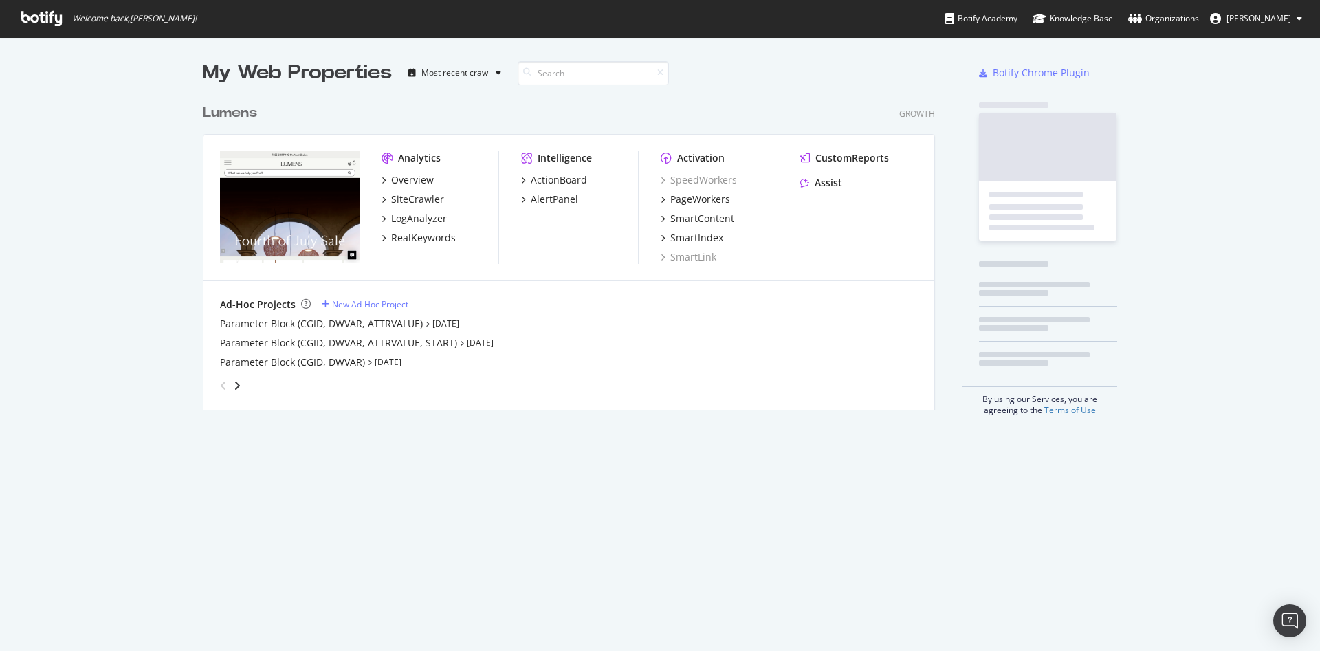
scroll to position [635, 1288]
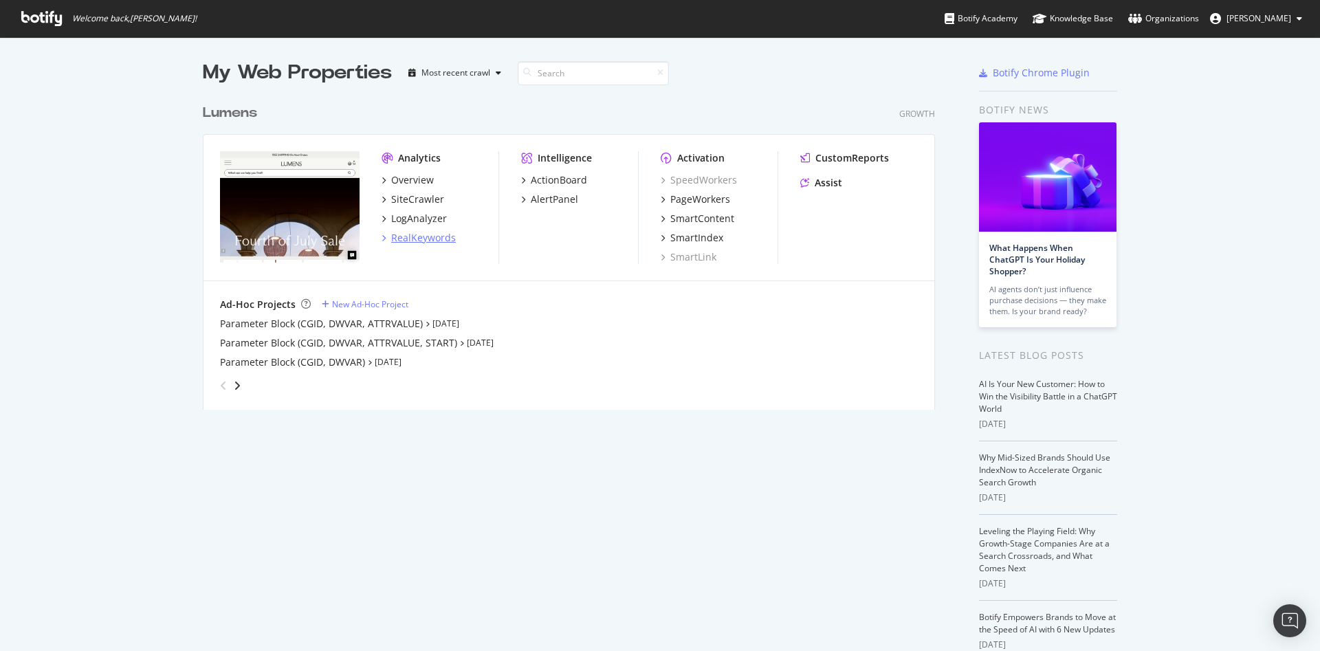
click at [424, 238] on div "RealKeywords" at bounding box center [423, 238] width 65 height 14
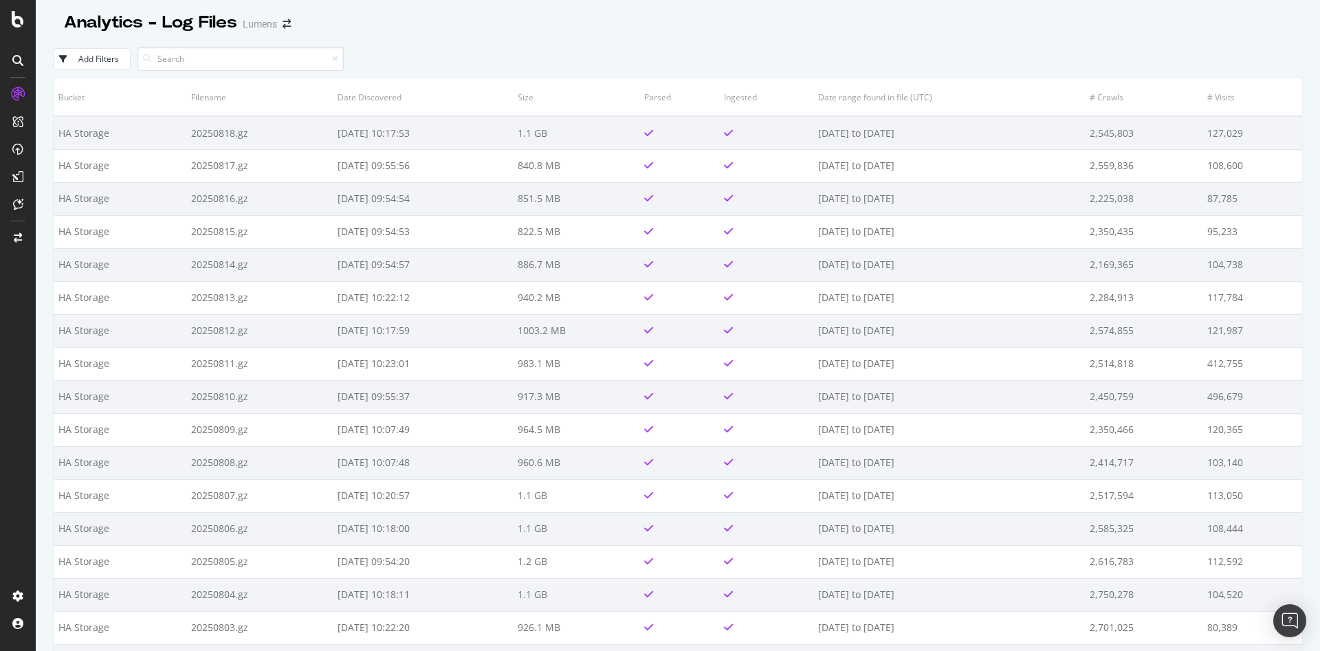
click at [20, 27] on div at bounding box center [18, 325] width 36 height 651
click at [20, 27] on icon at bounding box center [18, 19] width 12 height 16
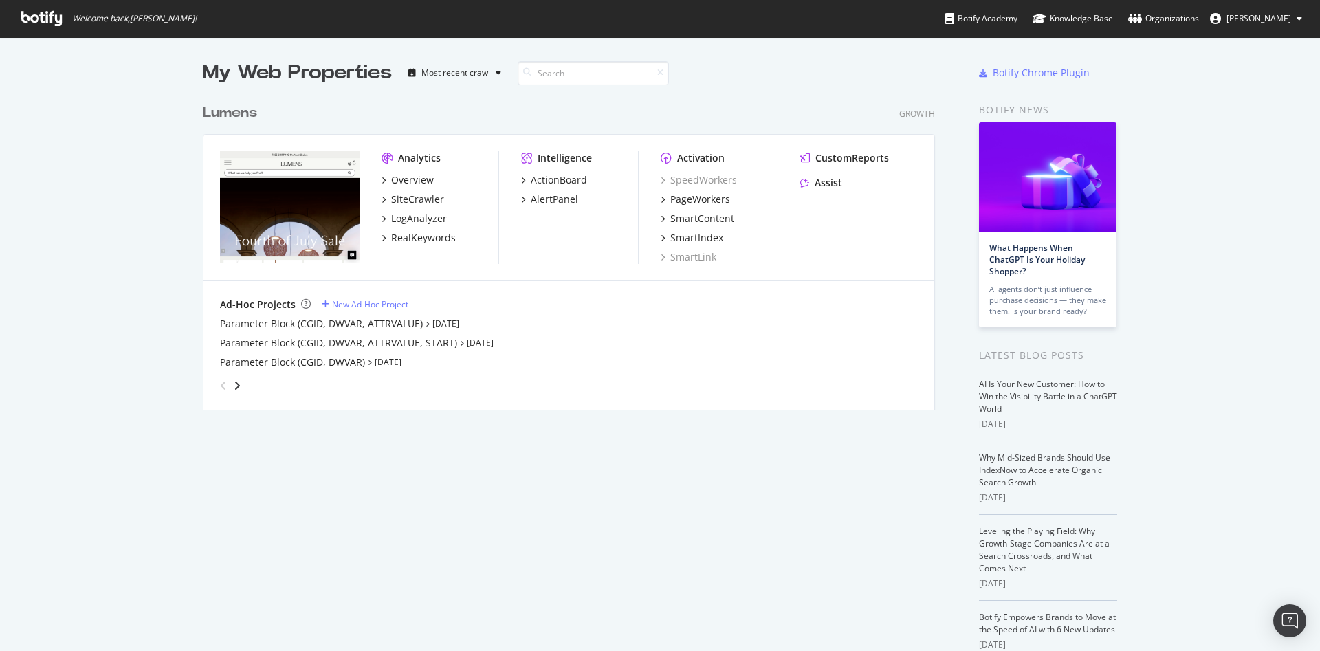
scroll to position [635, 1288]
click at [405, 198] on div "SiteCrawler" at bounding box center [417, 199] width 53 height 14
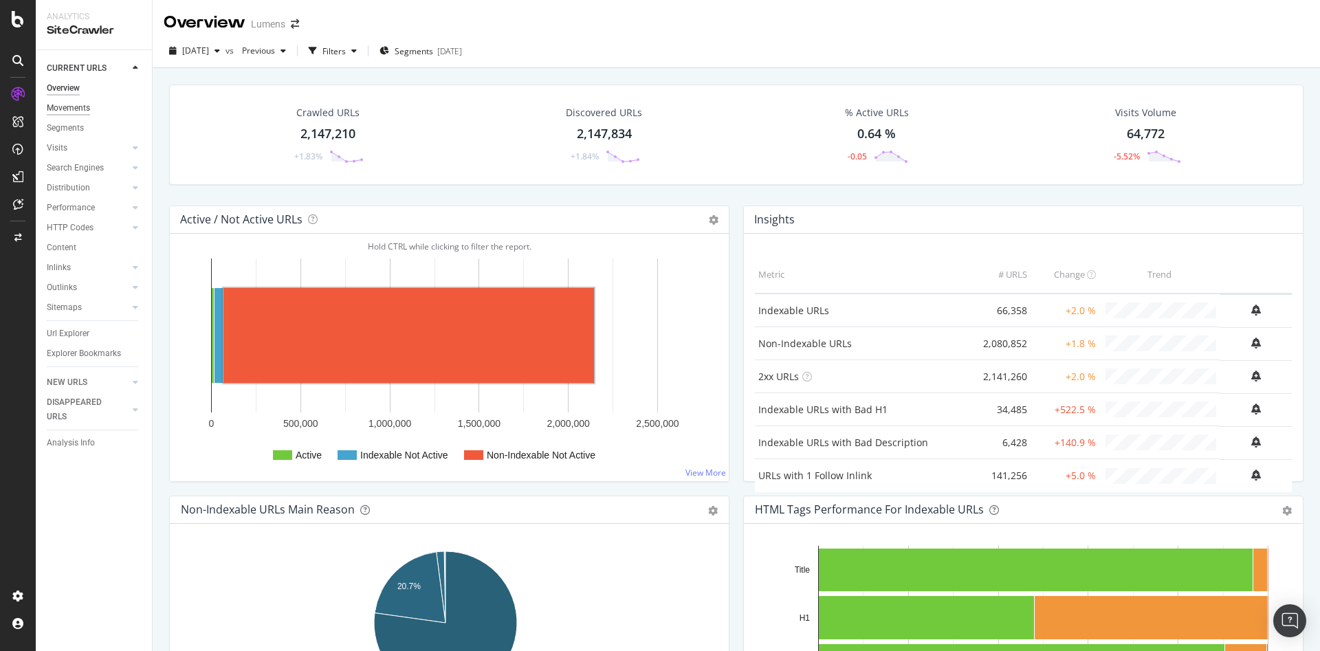
click at [73, 112] on div "Movements" at bounding box center [68, 108] width 43 height 14
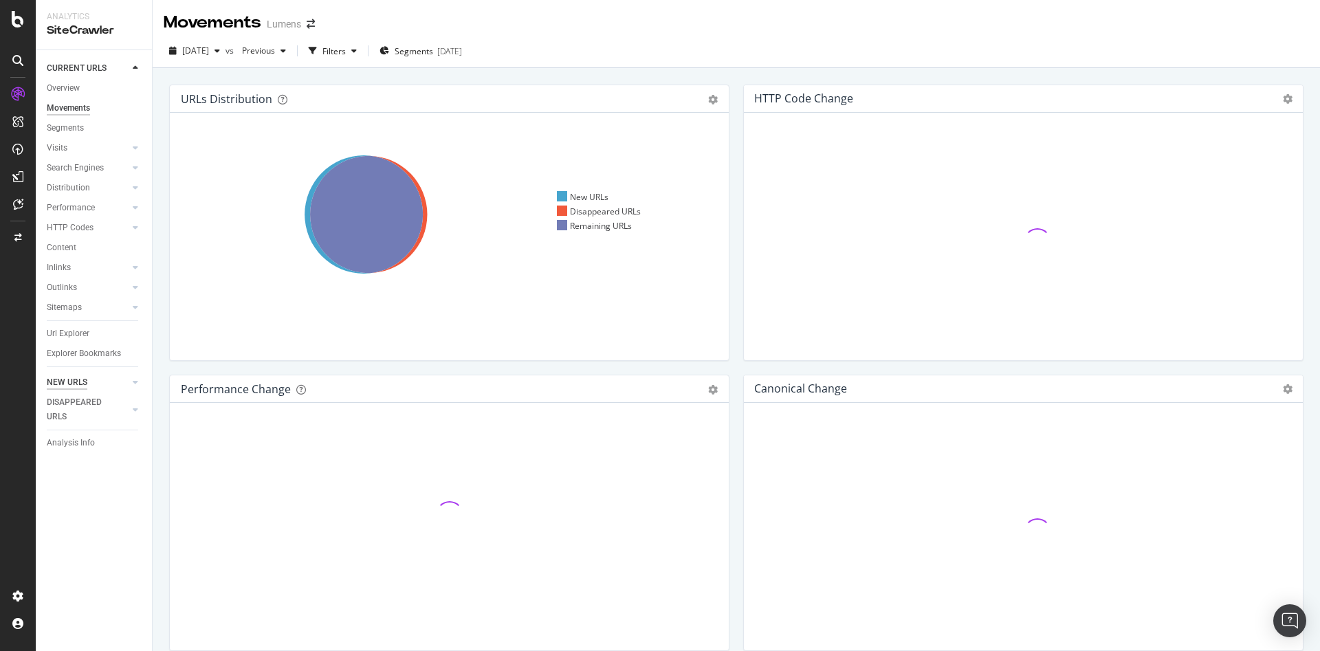
click at [74, 381] on div "NEW URLS" at bounding box center [67, 382] width 41 height 14
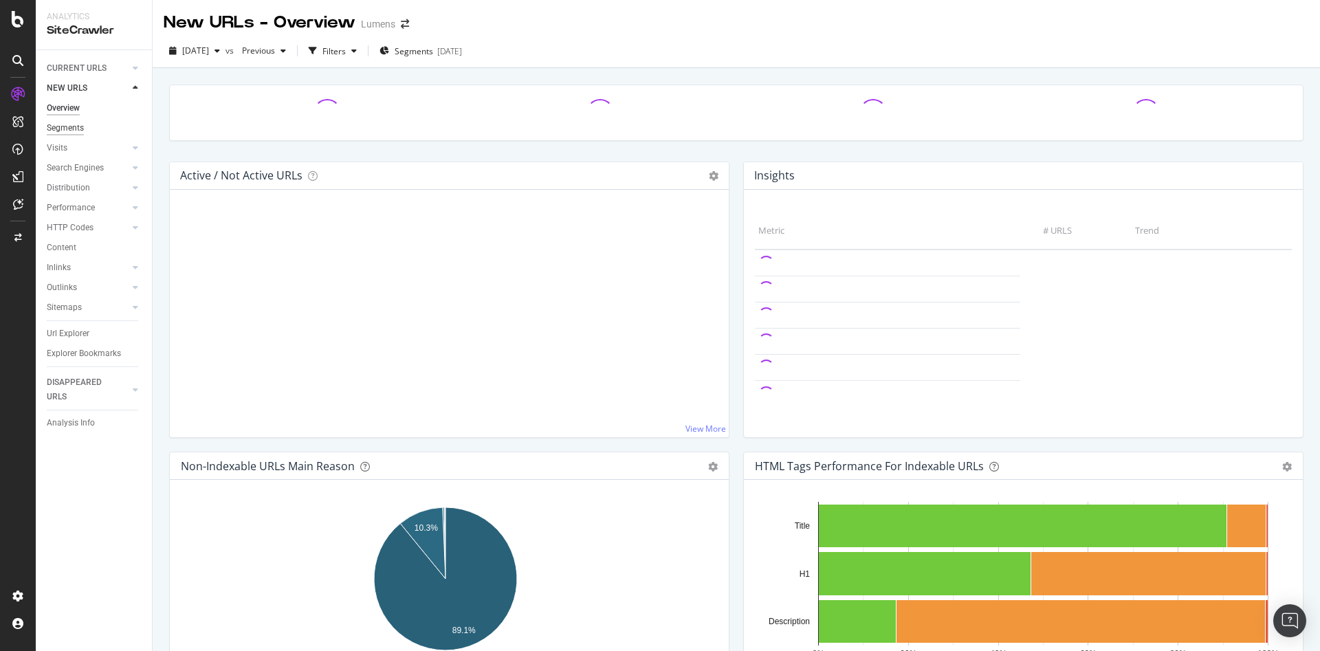
click at [72, 121] on div "Segments" at bounding box center [65, 128] width 37 height 14
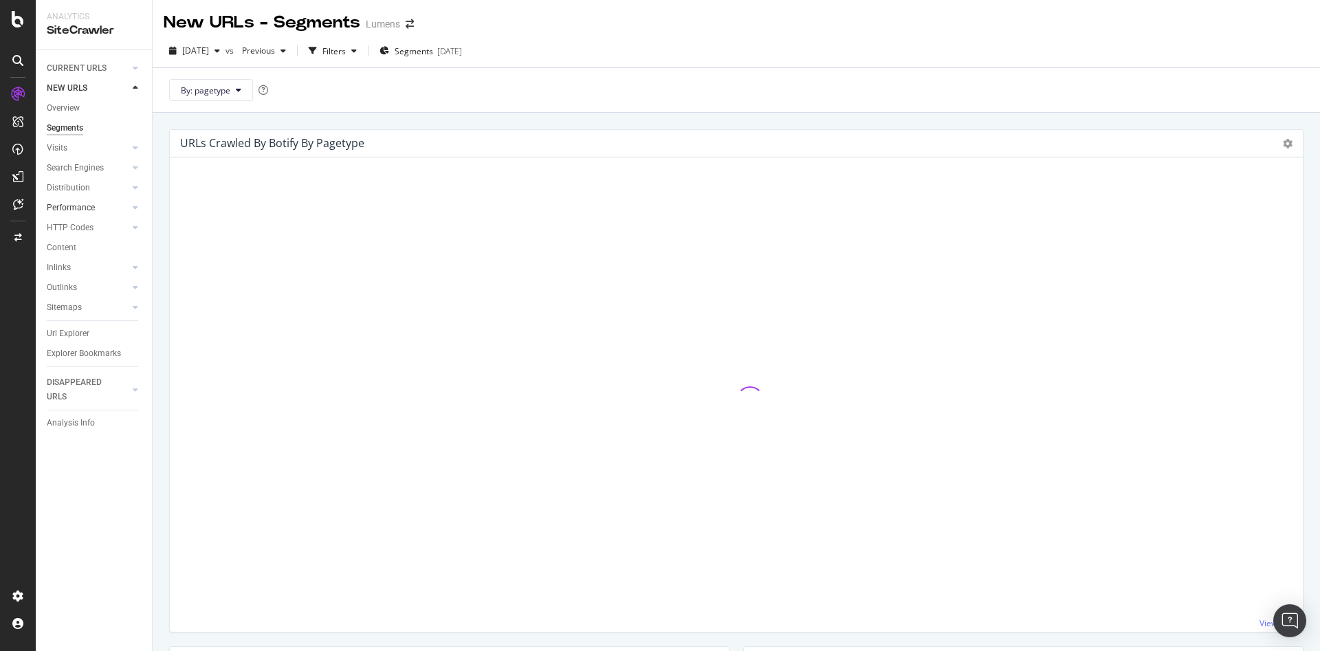
click at [127, 210] on div at bounding box center [122, 208] width 14 height 14
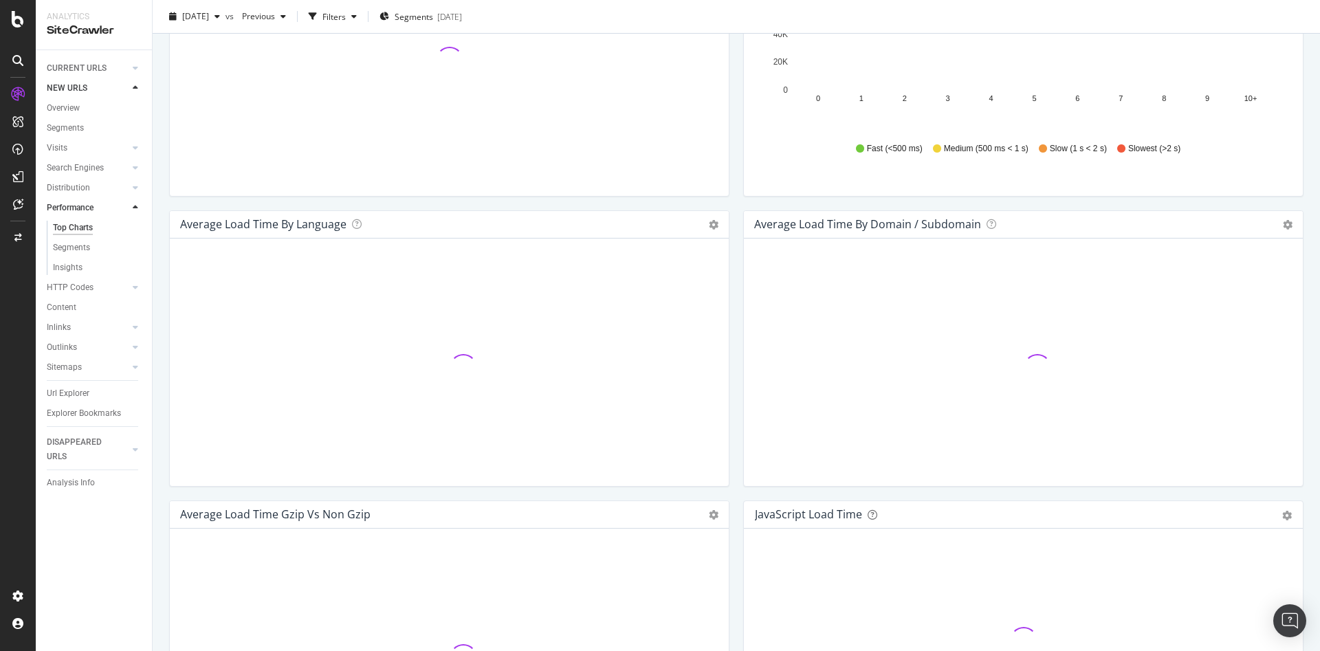
scroll to position [602, 0]
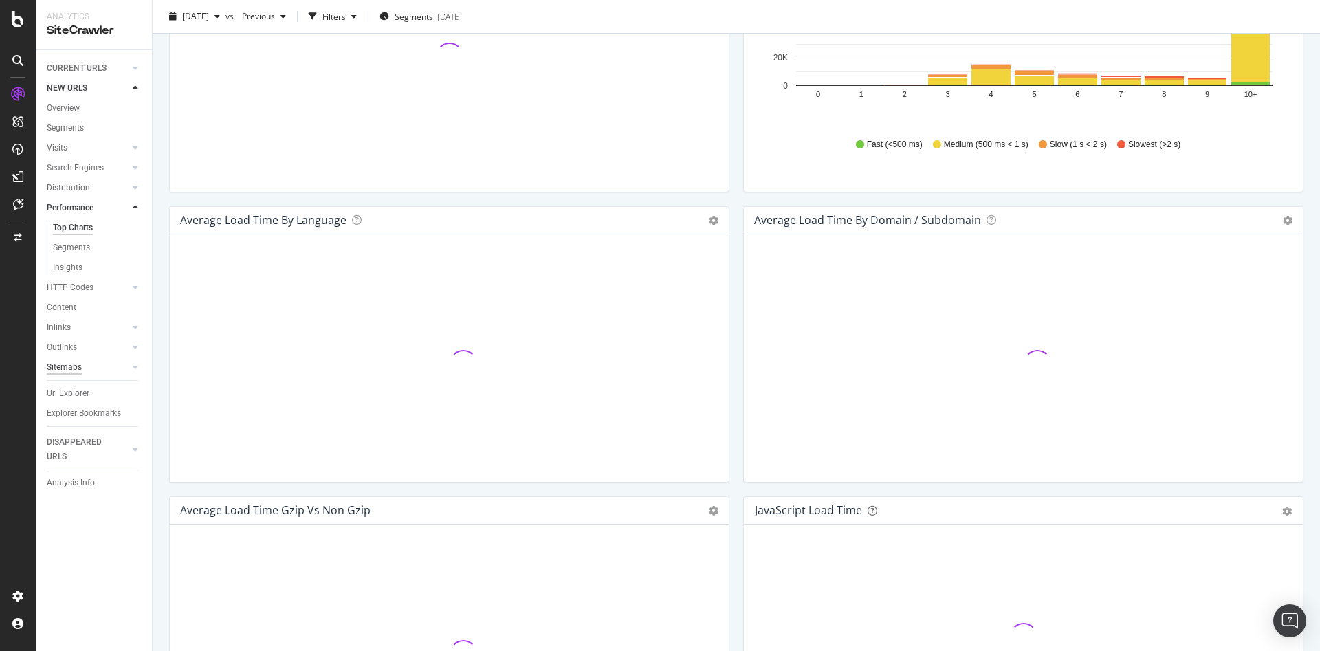
click at [70, 365] on div "Sitemaps" at bounding box center [64, 367] width 35 height 14
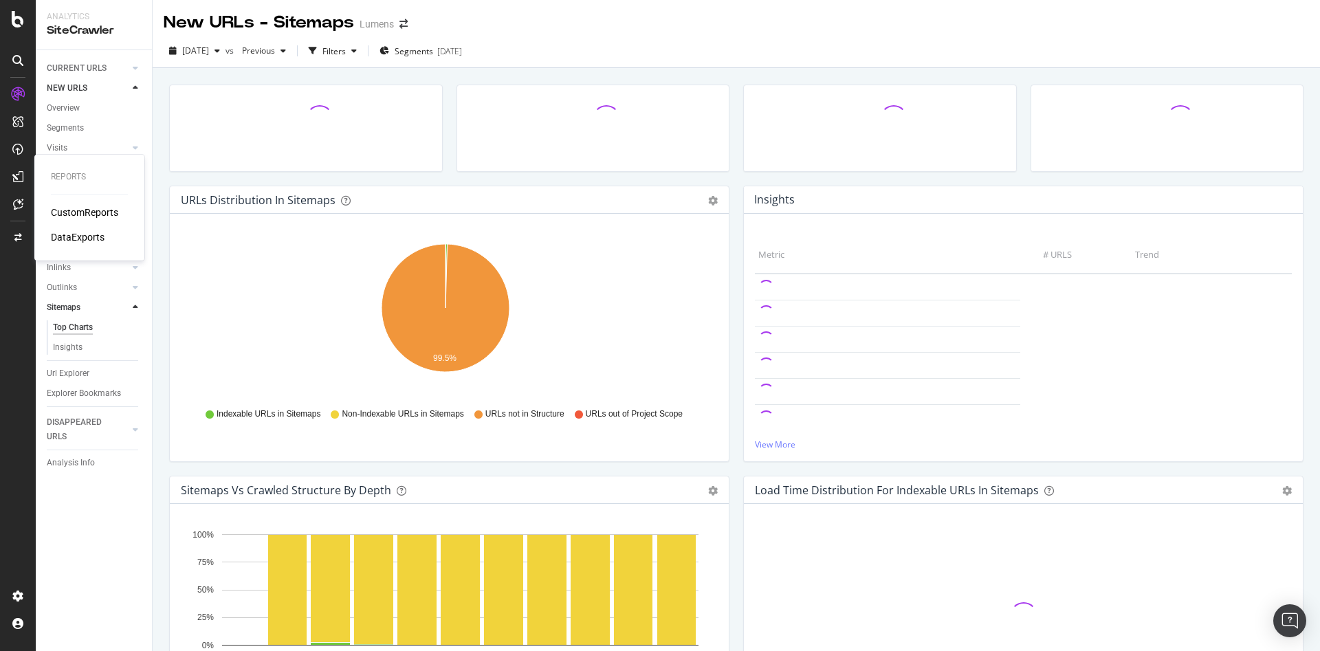
click at [83, 213] on div "CustomReports" at bounding box center [84, 212] width 67 height 14
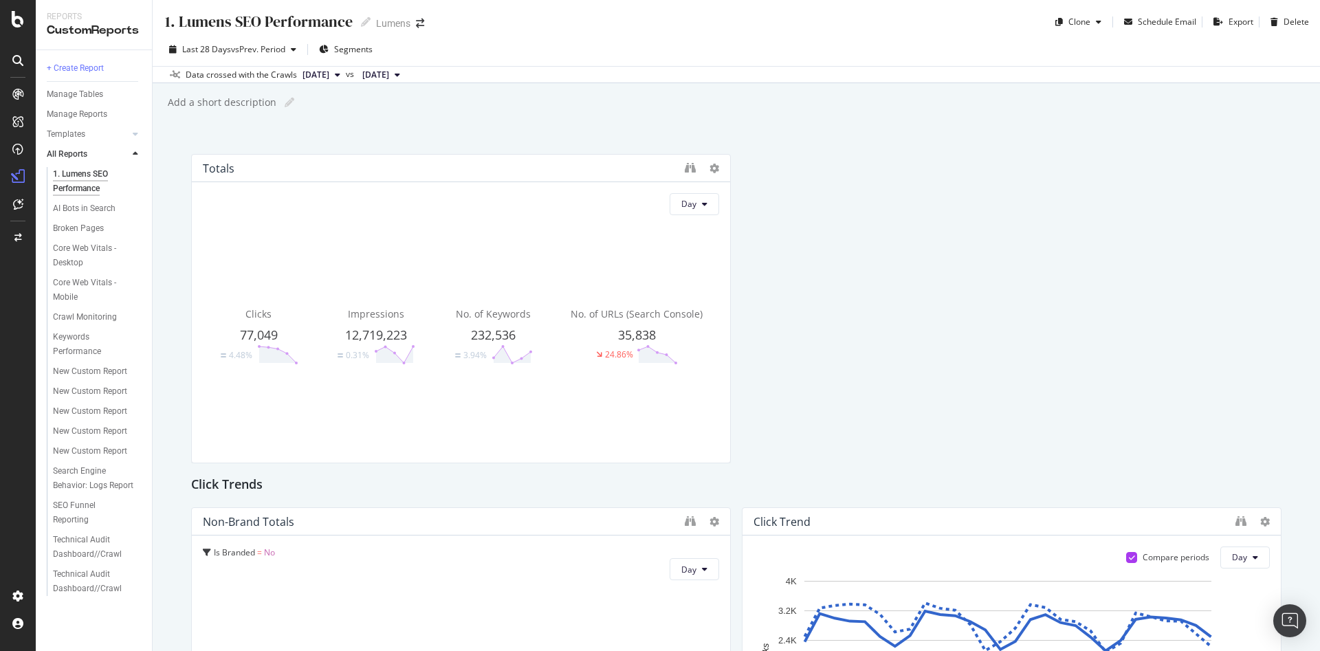
click at [79, 314] on div "Crawl Monitoring" at bounding box center [85, 317] width 64 height 14
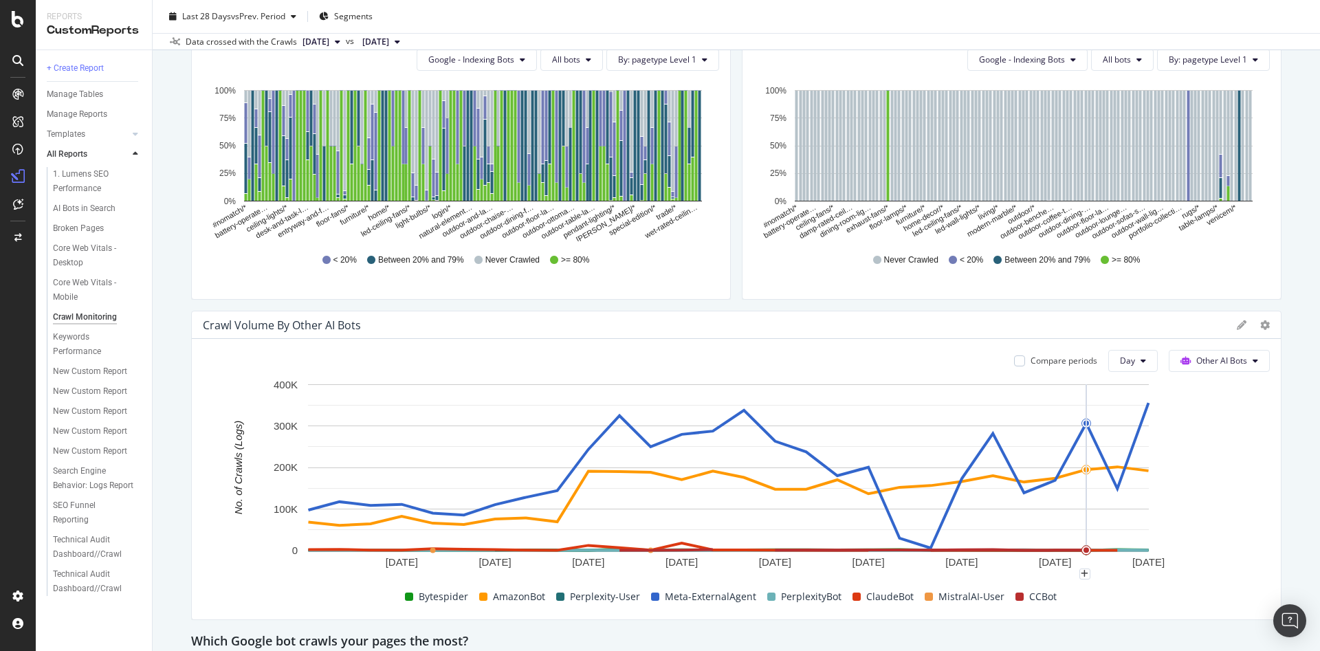
scroll to position [482, 0]
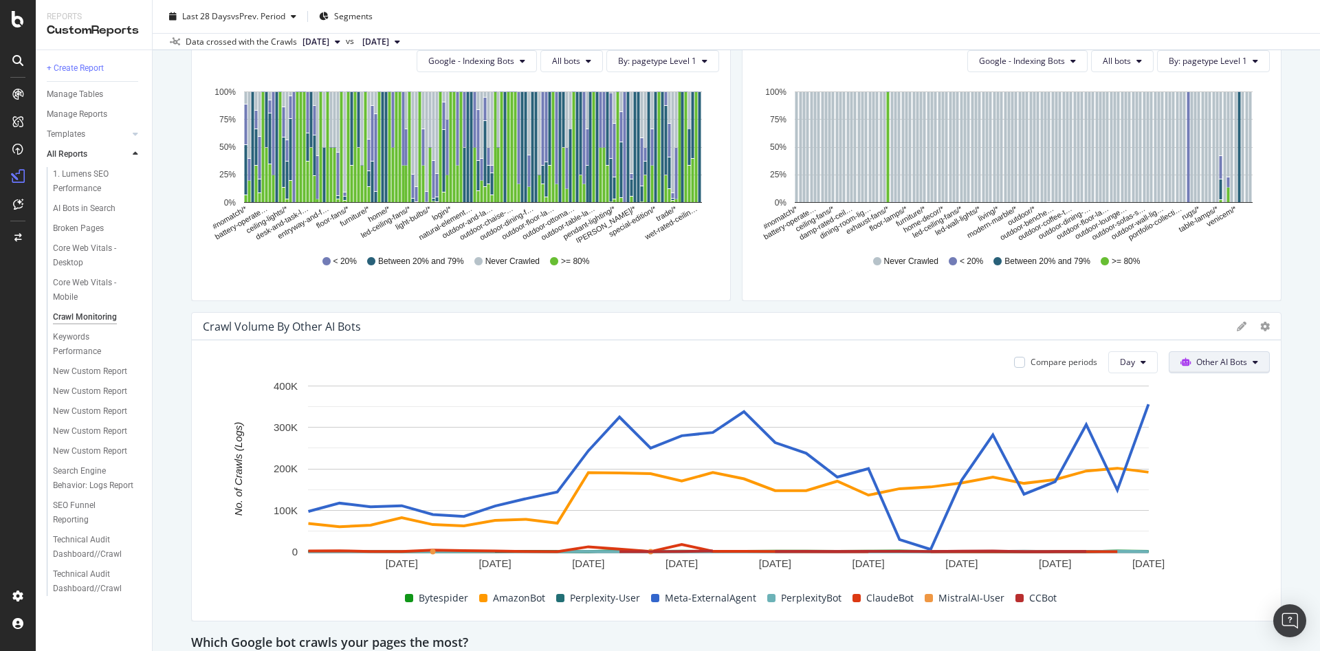
click at [1216, 364] on span "Other AI Bots" at bounding box center [1221, 362] width 51 height 12
click at [1197, 390] on span "Google" at bounding box center [1213, 389] width 54 height 12
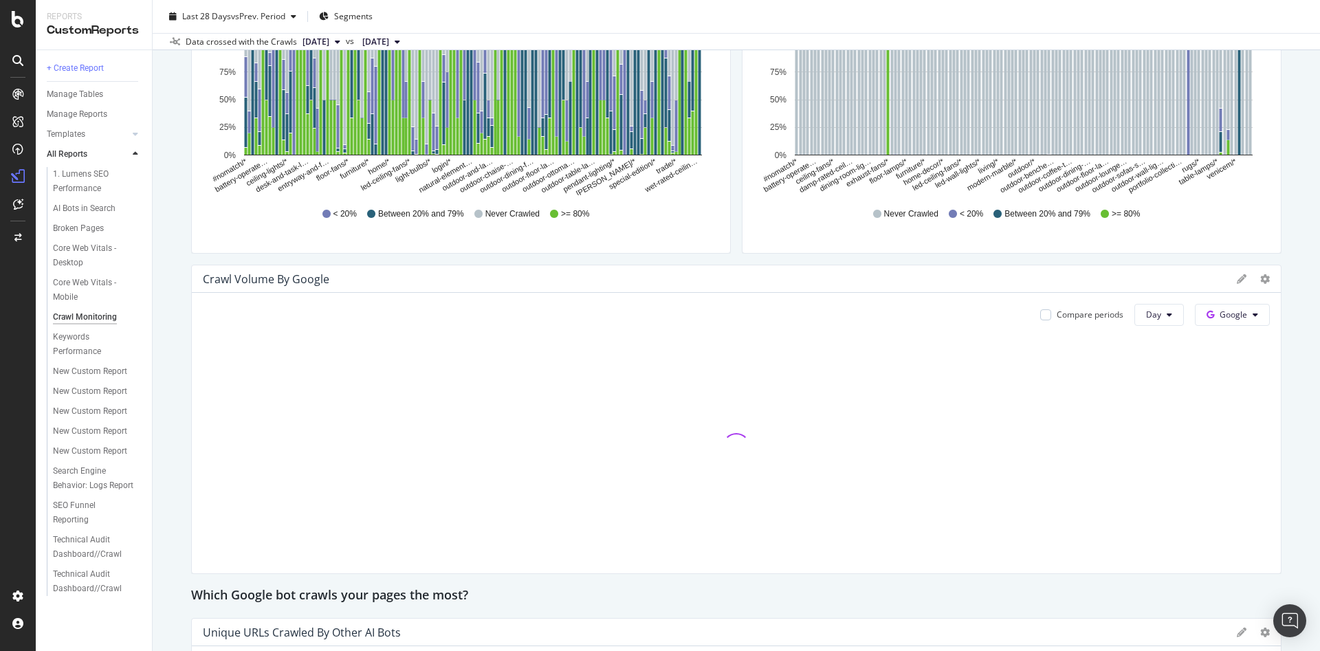
scroll to position [531, 0]
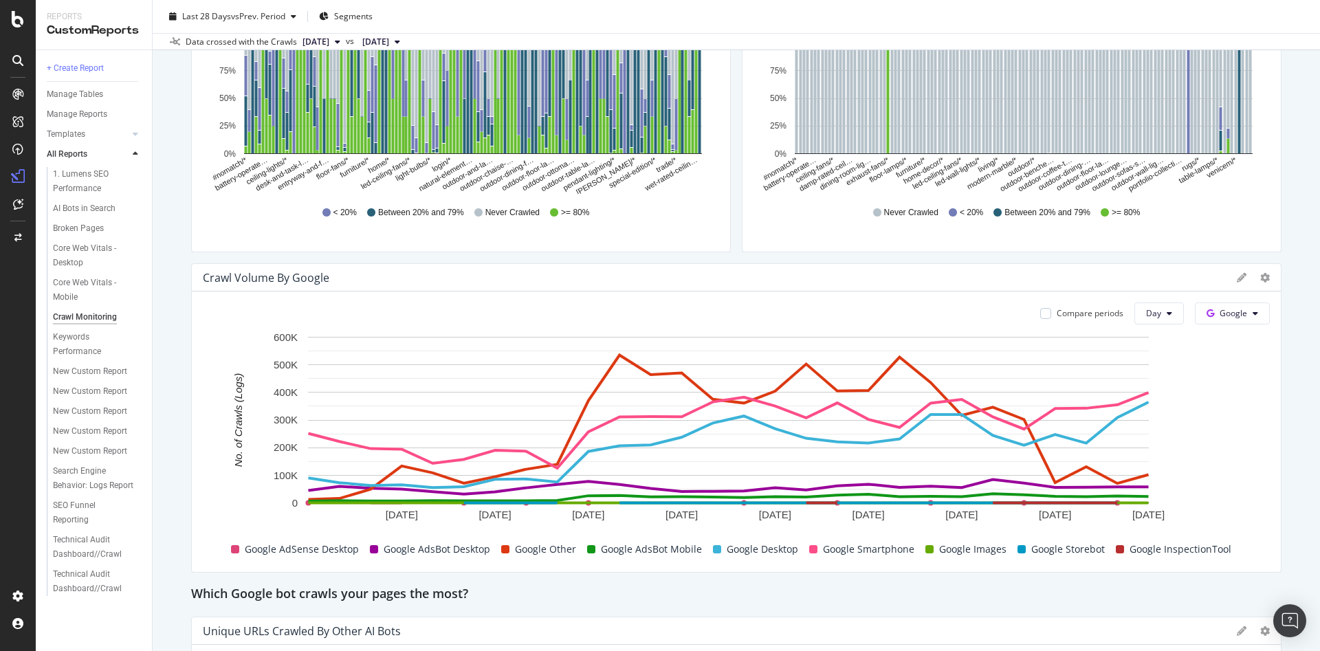
click at [1236, 280] on icon at bounding box center [1241, 278] width 10 height 10
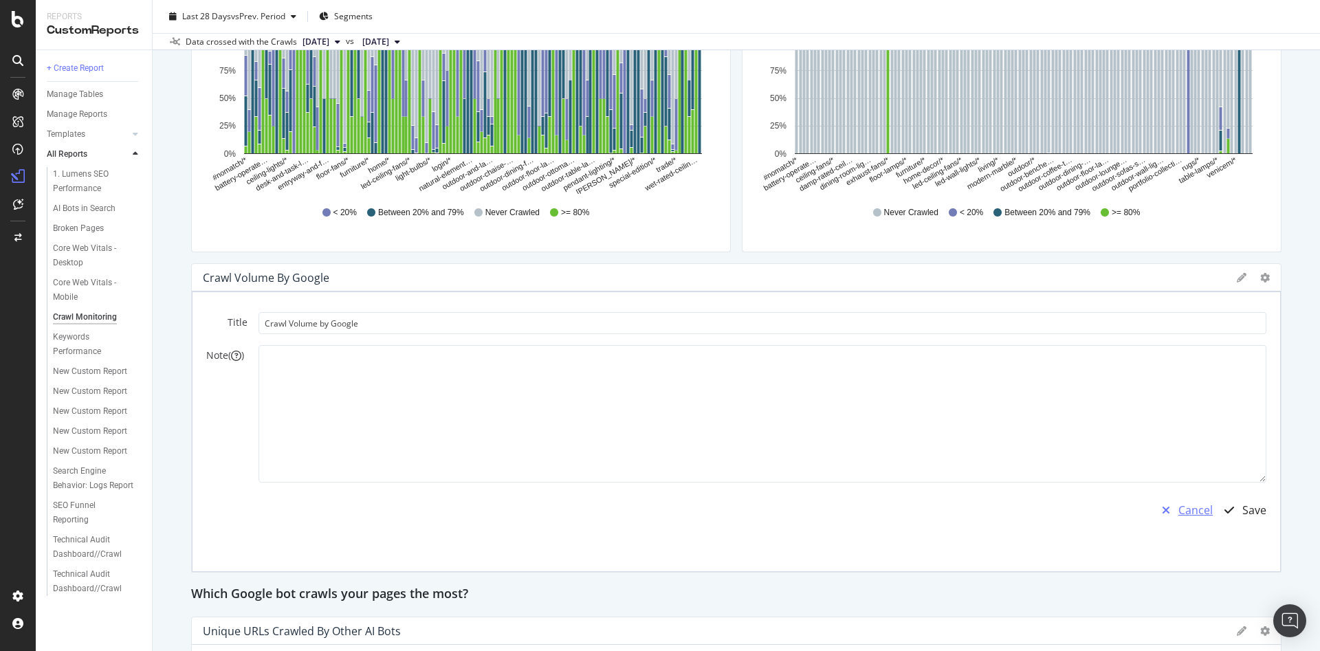
click at [1167, 499] on div "Cancel" at bounding box center [1182, 510] width 59 height 32
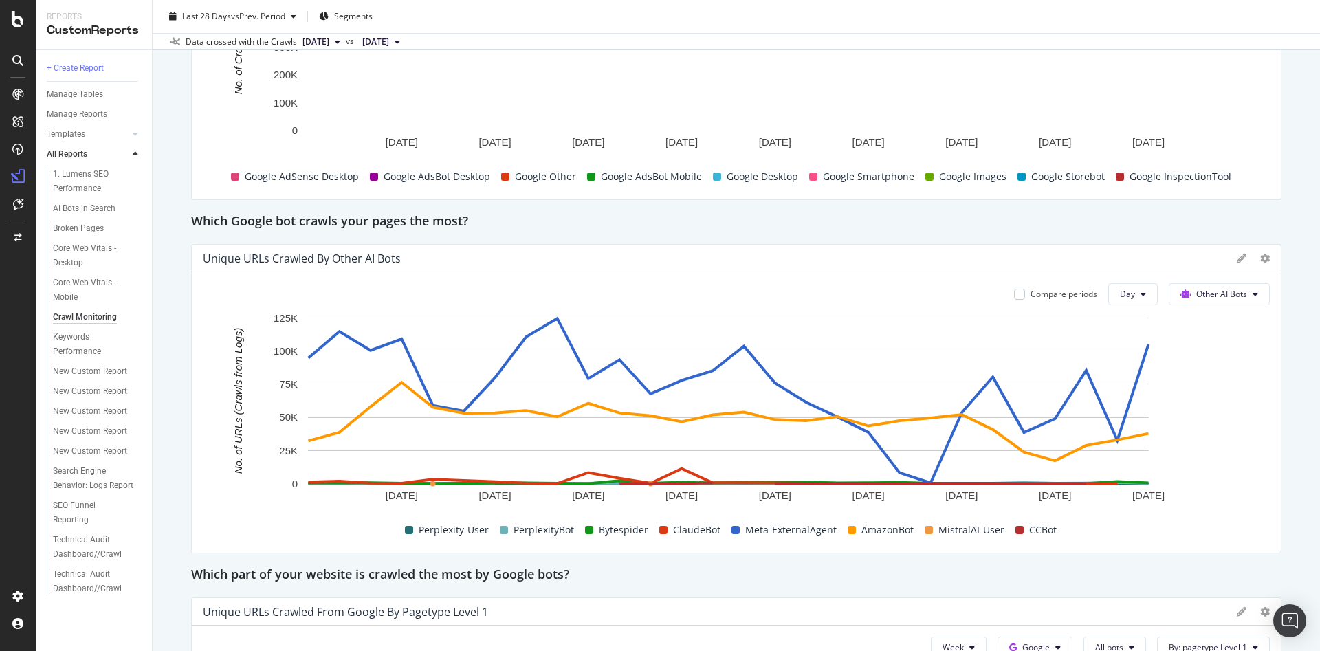
scroll to position [903, 0]
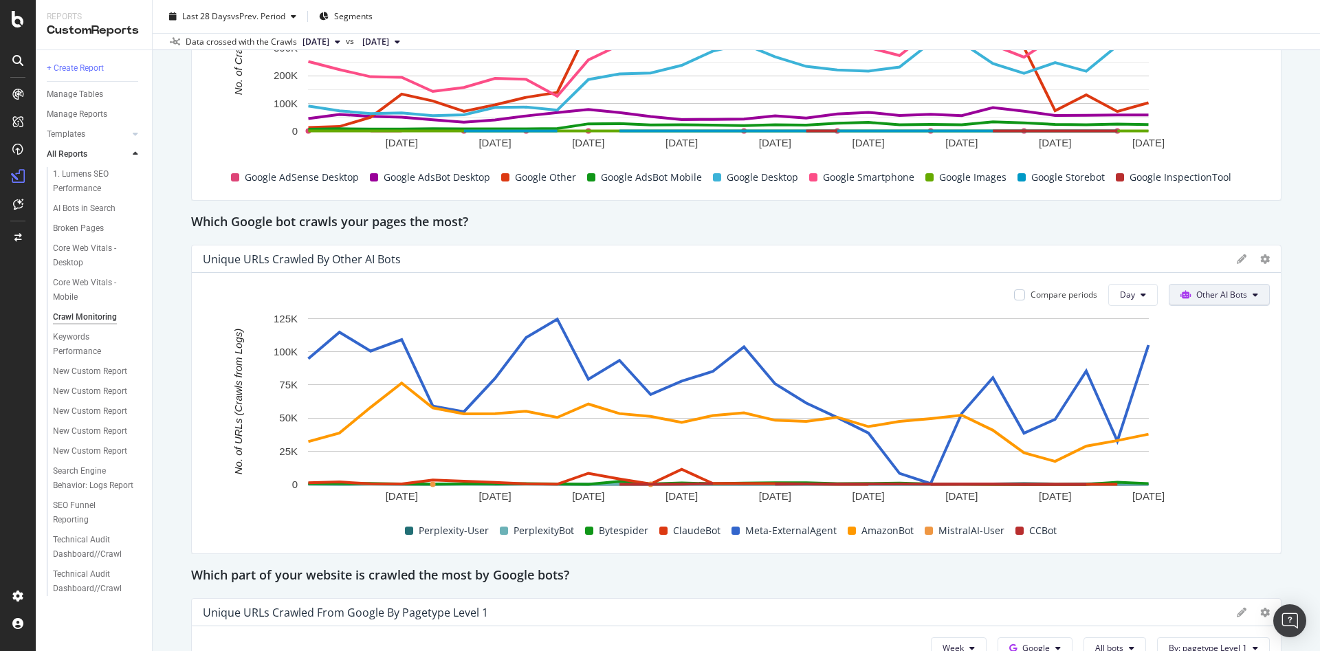
click at [1198, 292] on span "Other AI Bots" at bounding box center [1221, 295] width 51 height 12
click at [1267, 256] on div at bounding box center [1274, 399] width 14 height 309
click at [1260, 260] on icon at bounding box center [1265, 259] width 10 height 10
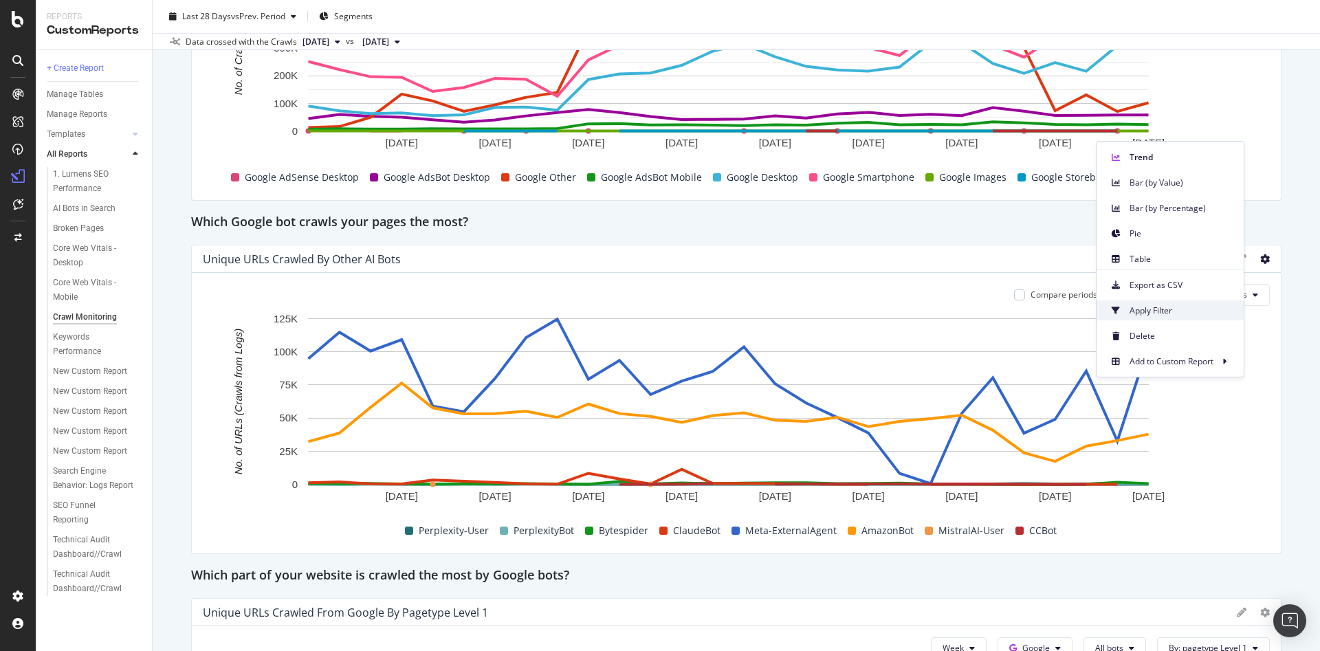
click at [1143, 312] on span "Apply Filter" at bounding box center [1180, 310] width 103 height 12
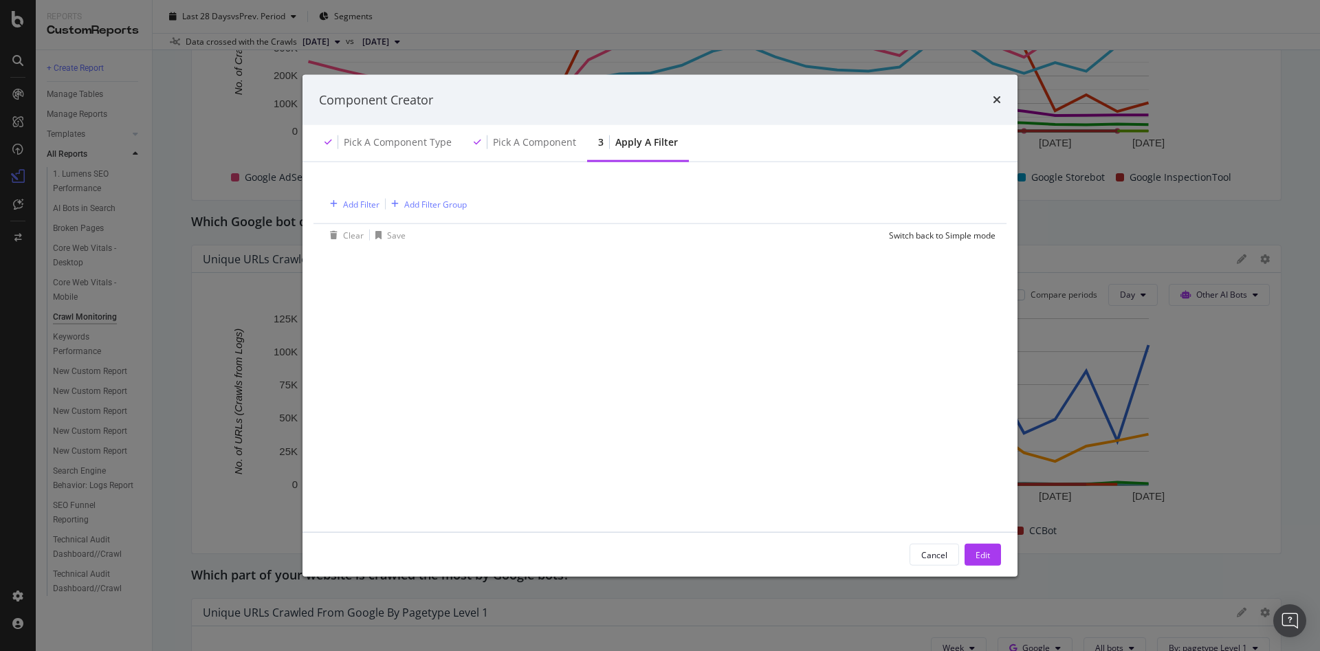
click at [932, 548] on div "Cancel" at bounding box center [934, 554] width 26 height 12
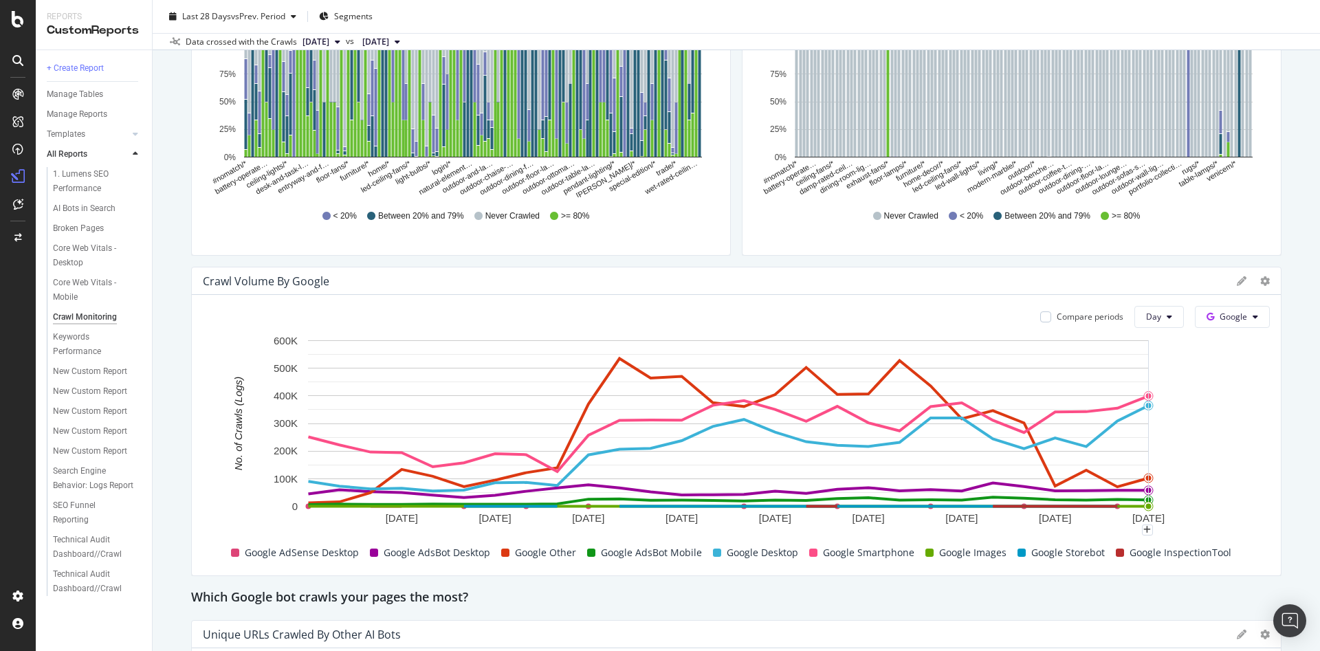
scroll to position [520, 0]
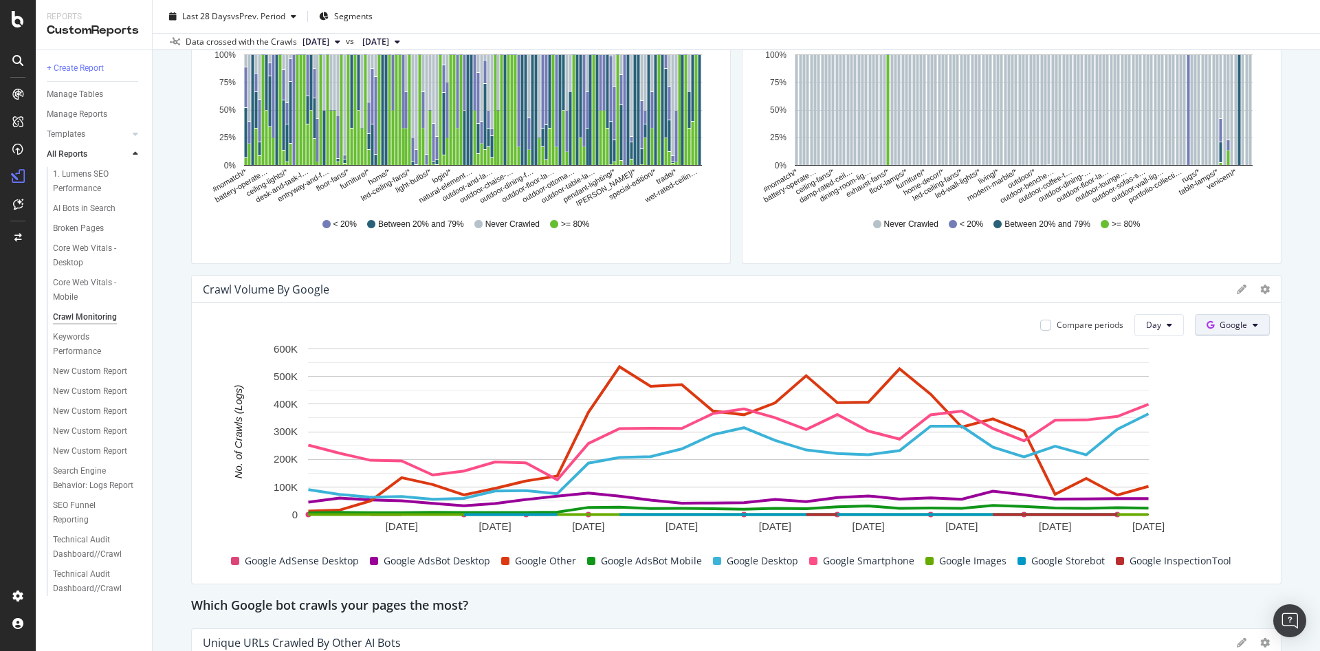
click at [1228, 320] on span "Google" at bounding box center [1232, 325] width 27 height 12
click at [1219, 375] on span "Bing" at bounding box center [1238, 378] width 51 height 12
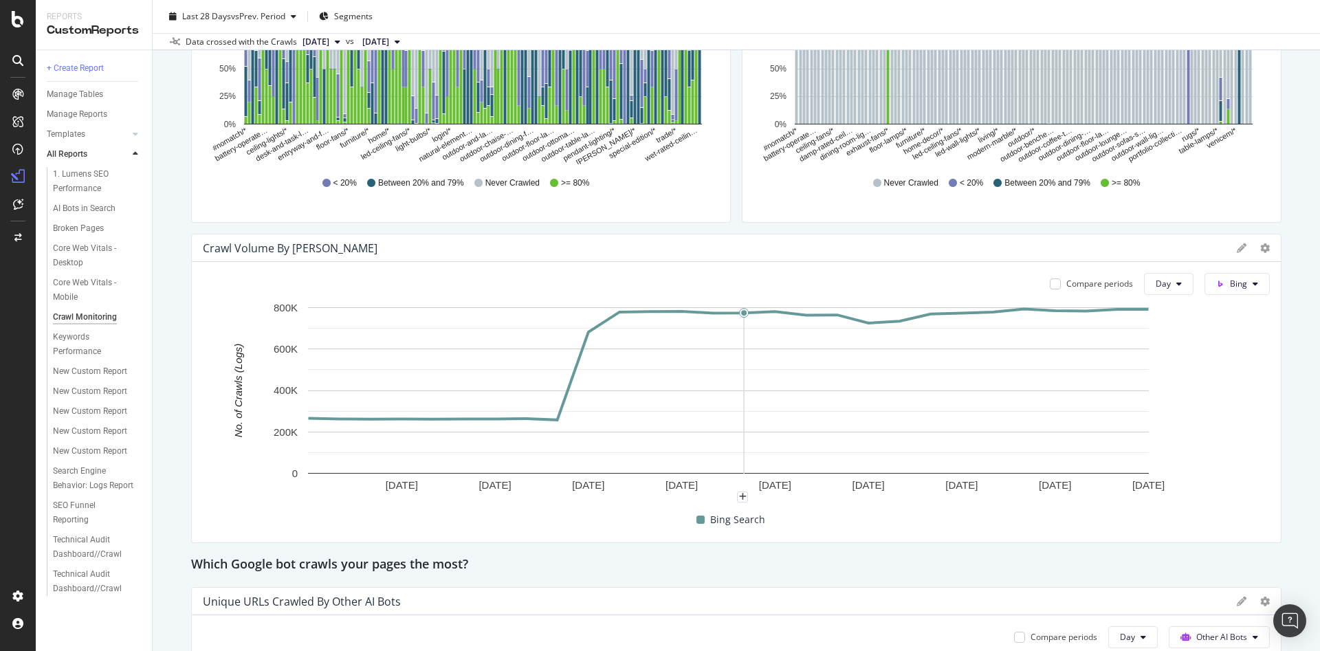
scroll to position [553, 0]
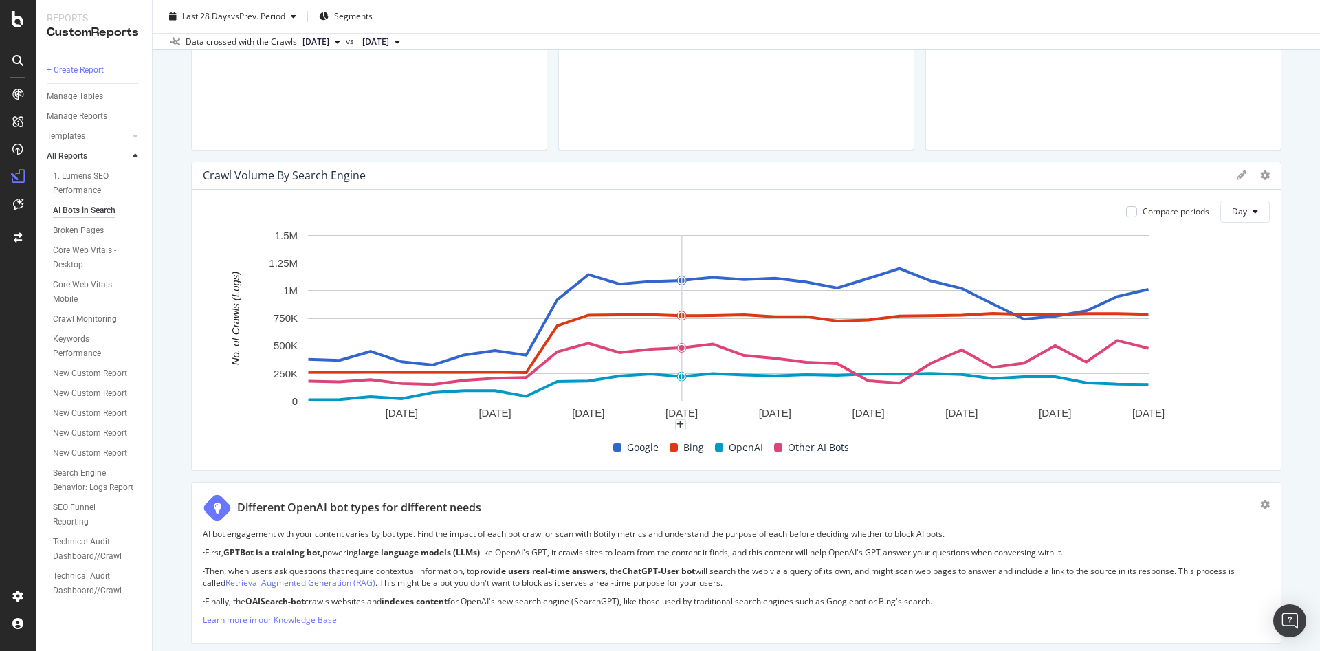
scroll to position [414, 0]
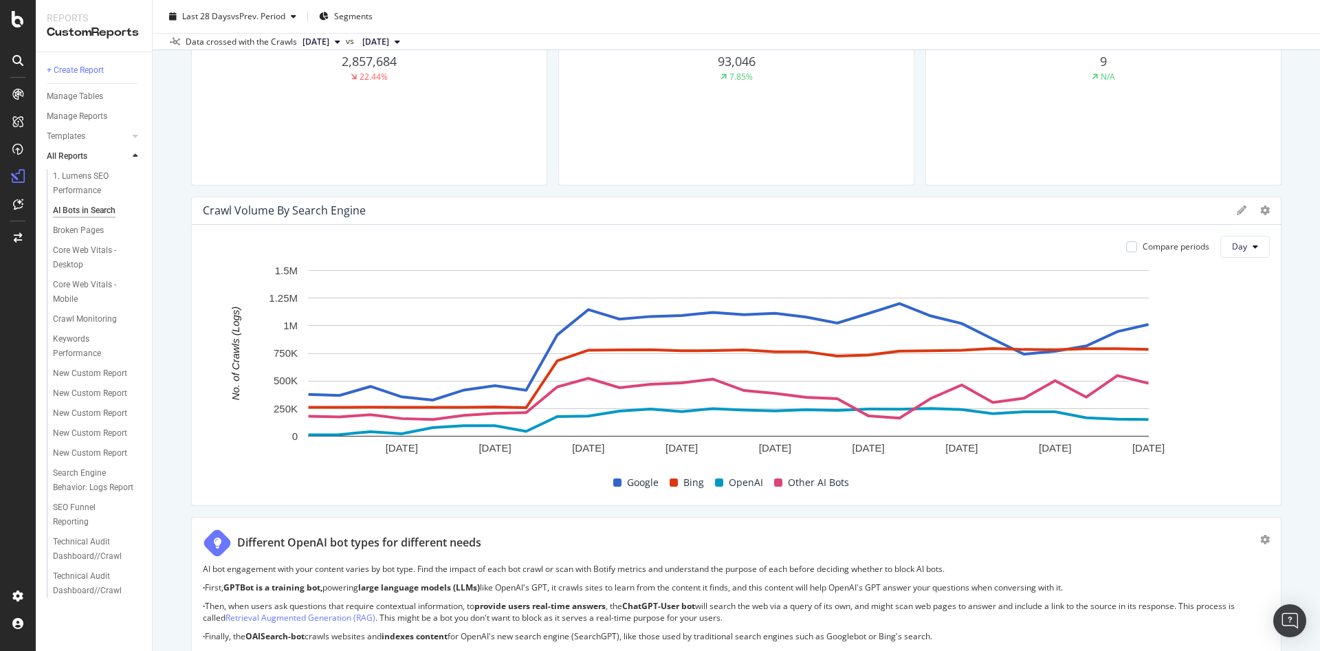
click at [326, 41] on span "[DATE]" at bounding box center [315, 42] width 27 height 12
click at [350, 114] on div "[DATE]" at bounding box center [337, 114] width 74 height 12
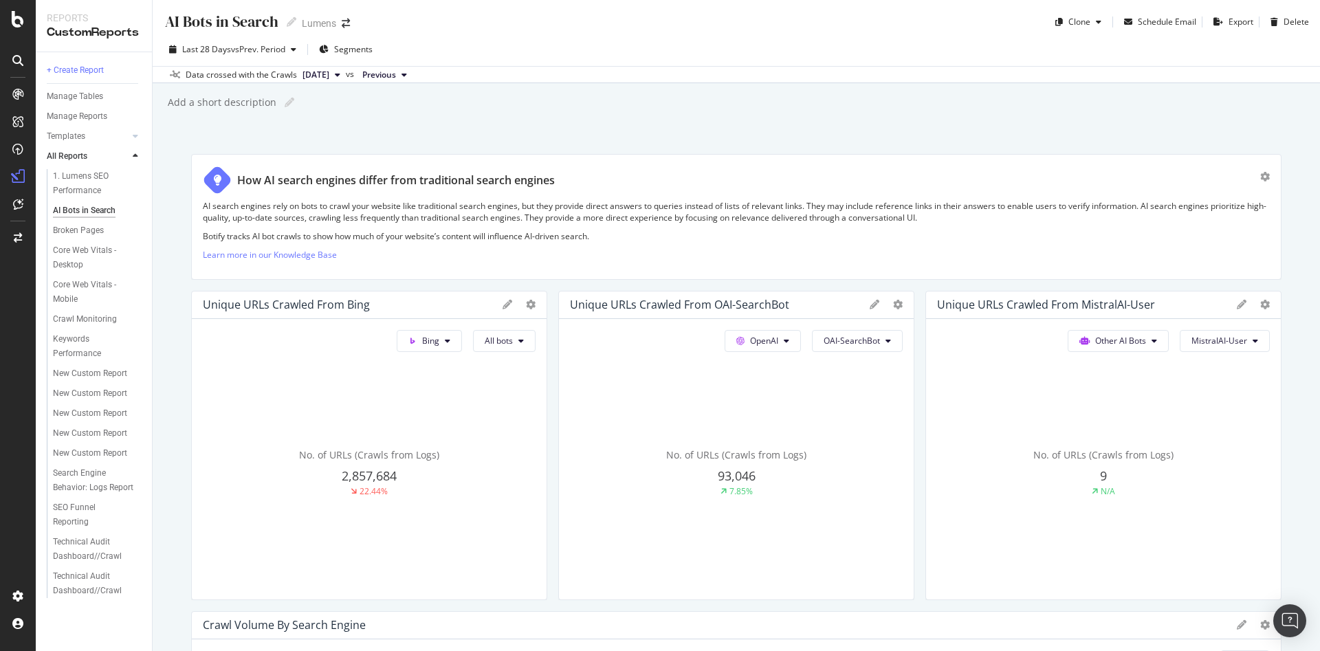
click at [1279, 432] on div "AI Bots in Search AI Bots in Search Lumens Clone Schedule Email Export Delete L…" at bounding box center [736, 325] width 1167 height 651
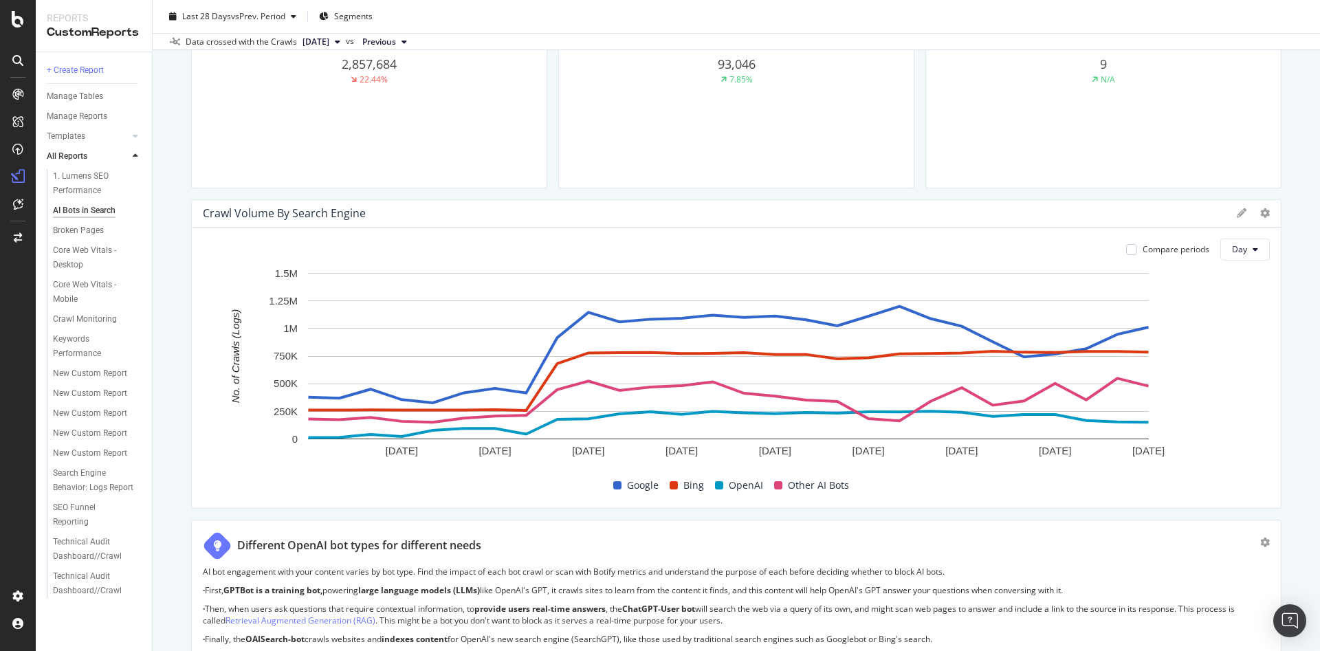
scroll to position [410, 0]
click at [1241, 244] on button "Day" at bounding box center [1244, 251] width 49 height 22
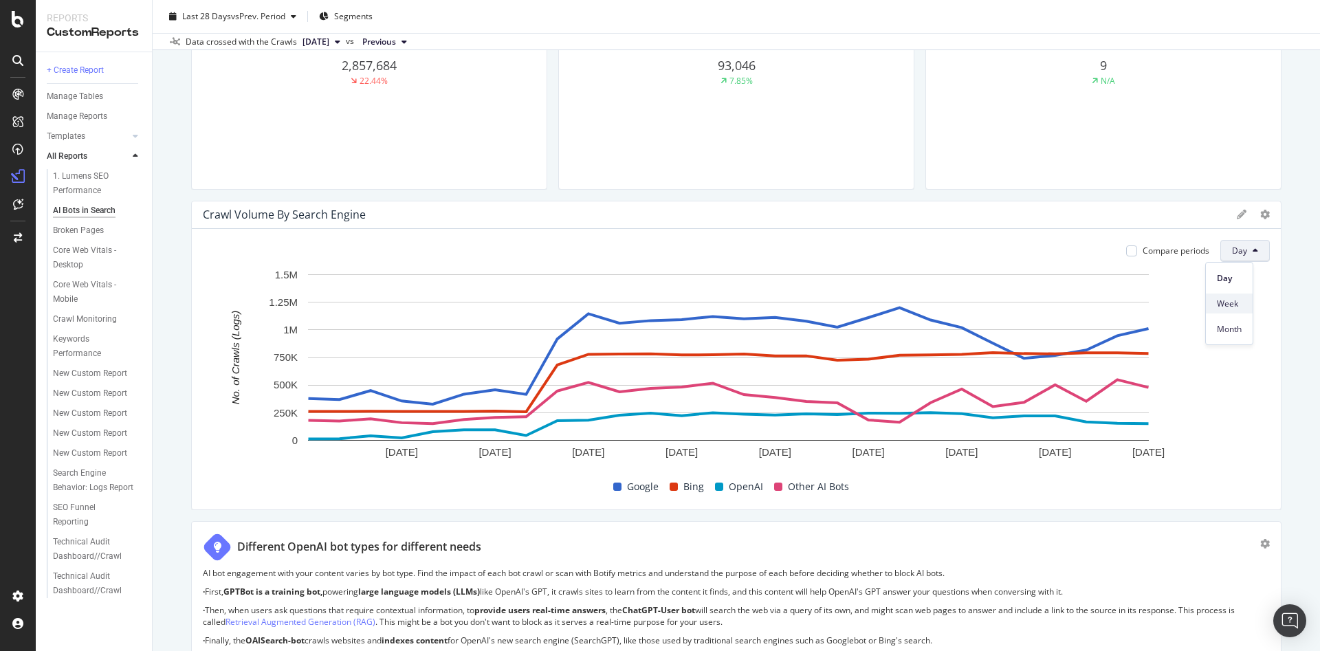
click at [1234, 296] on div "Week" at bounding box center [1228, 303] width 47 height 20
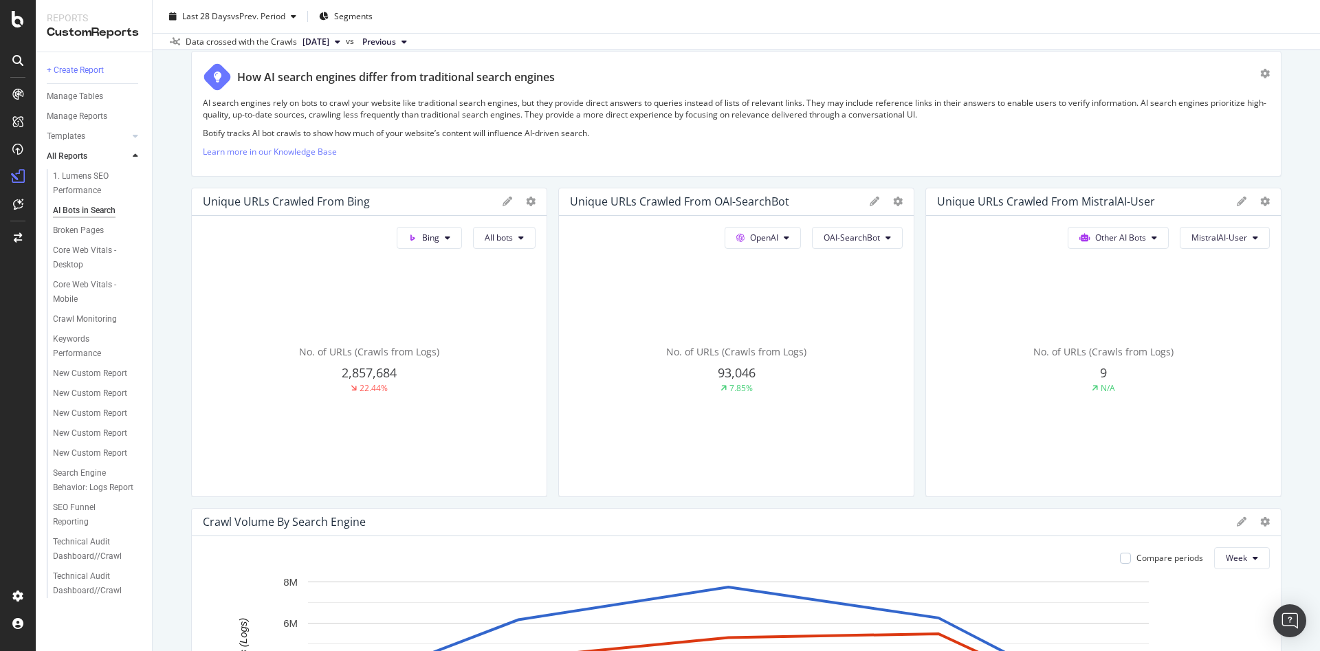
scroll to position [0, 0]
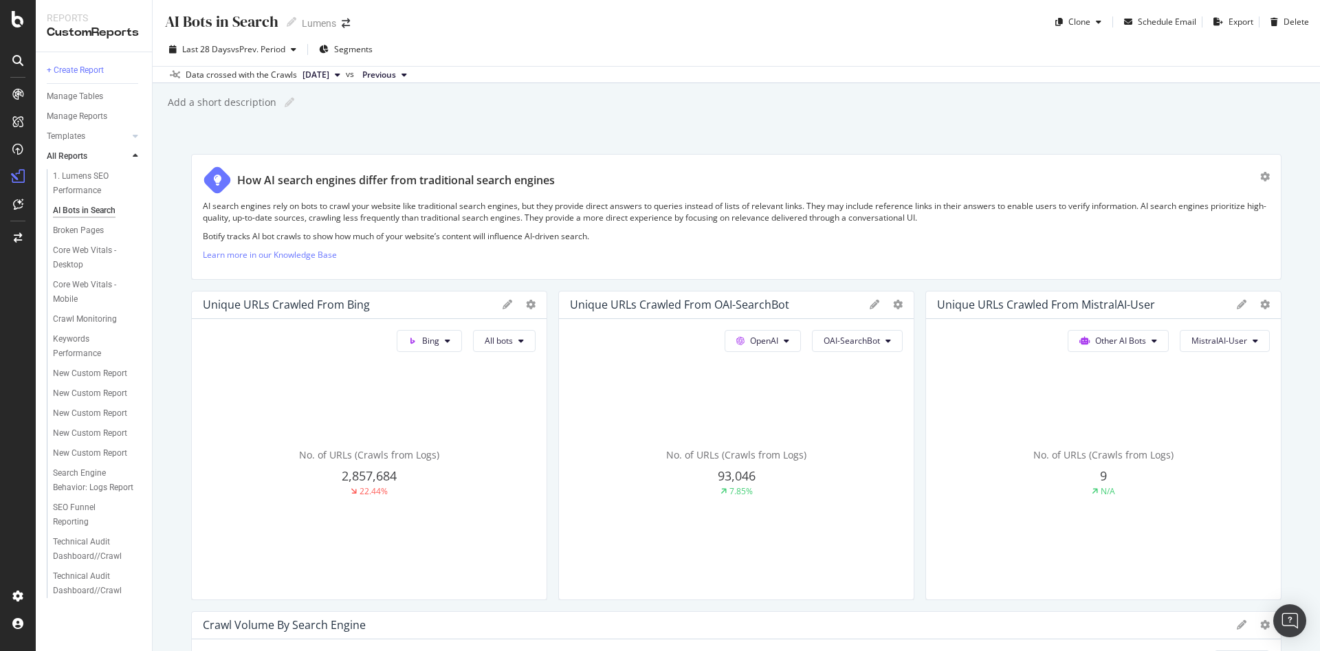
click at [396, 78] on span "Previous" at bounding box center [379, 75] width 34 height 12
click at [421, 157] on div "[DATE]" at bounding box center [422, 154] width 74 height 12
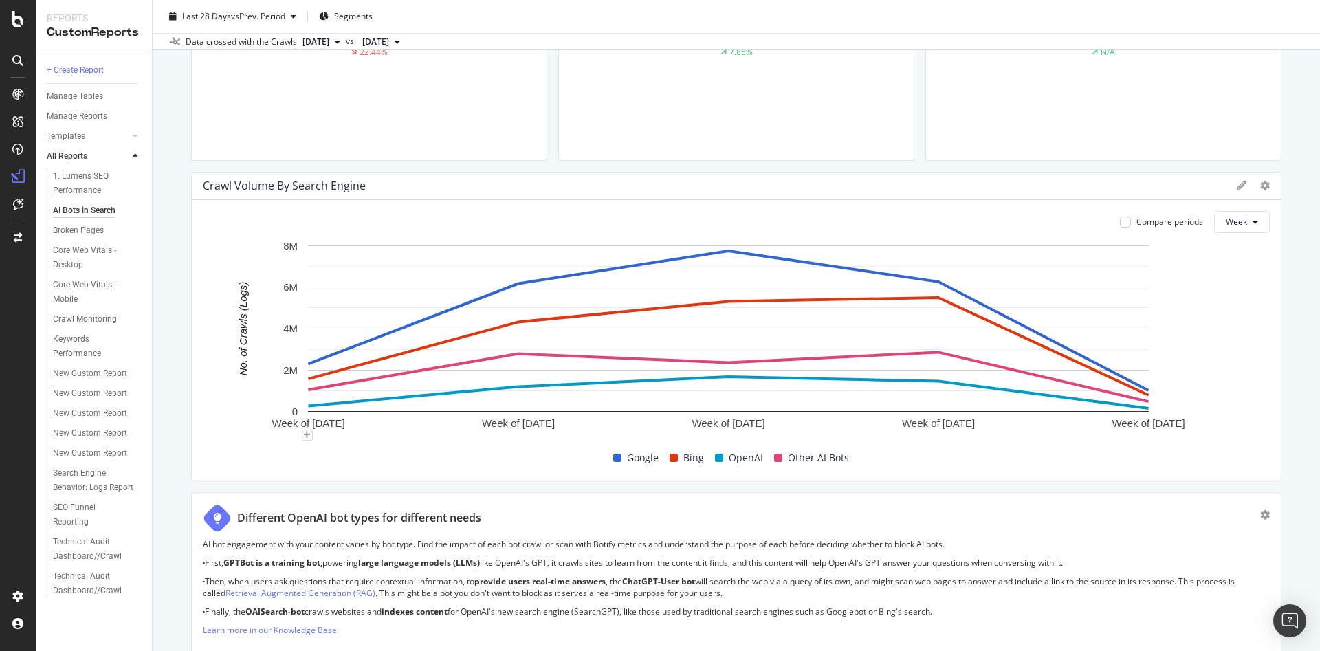
scroll to position [428, 0]
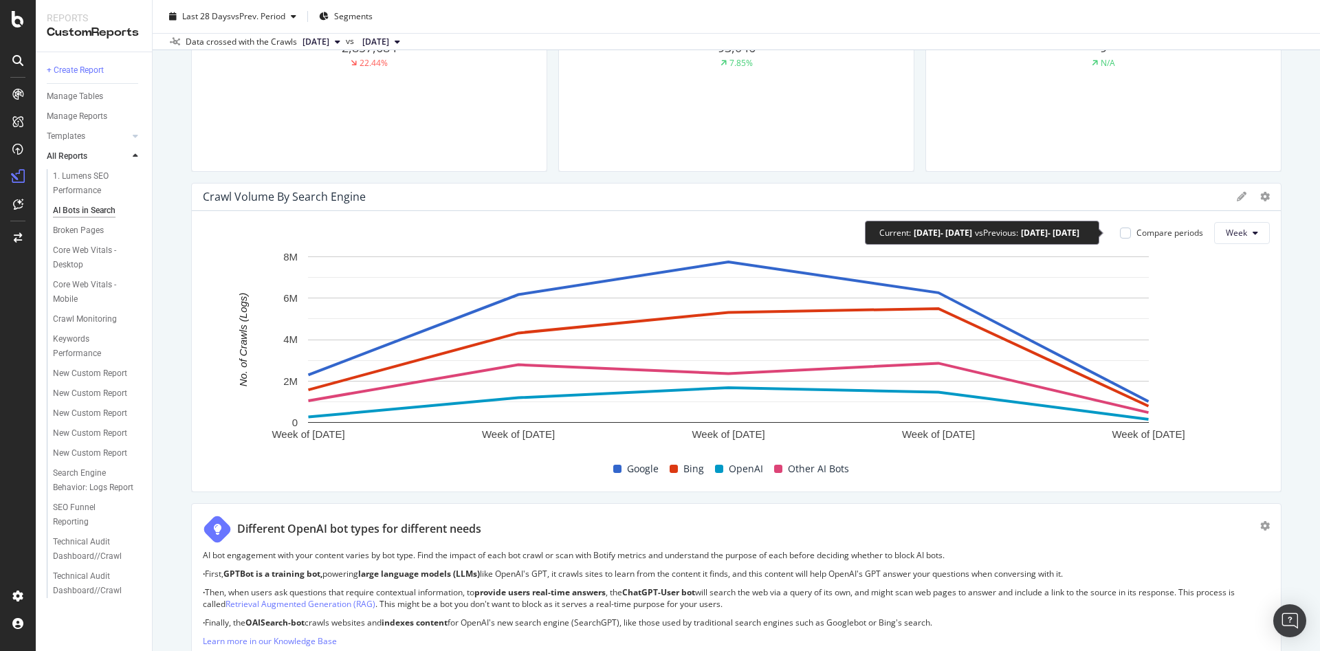
click at [1146, 235] on div "Compare periods" at bounding box center [1169, 233] width 67 height 12
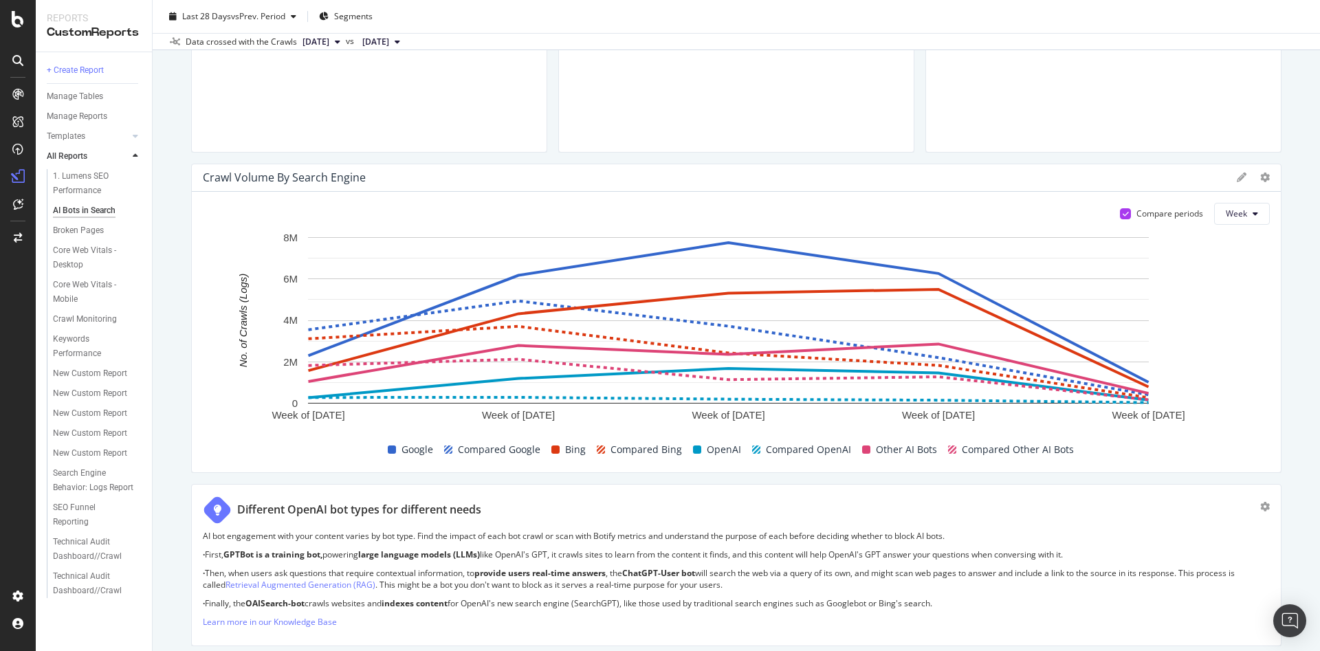
scroll to position [447, 0]
click at [1138, 215] on div "Compare periods" at bounding box center [1169, 214] width 67 height 12
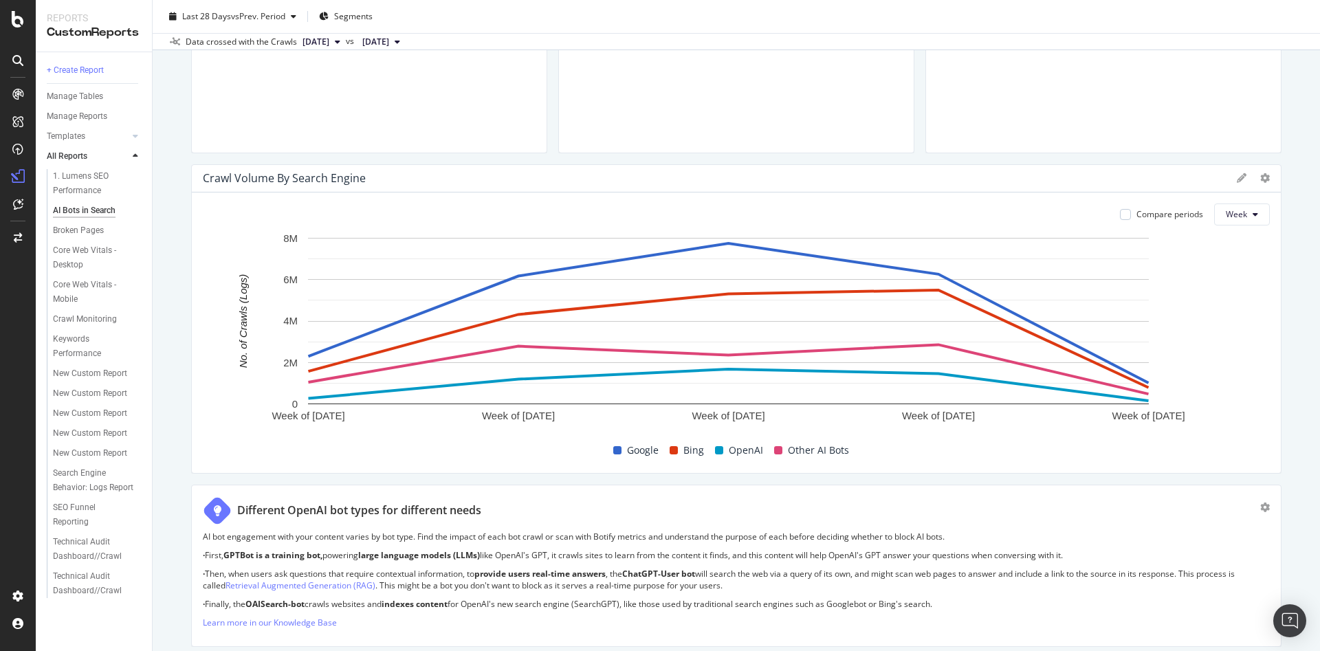
click at [1162, 467] on div "Compare periods Week Week of [DATE] Week of [DATE] Week of [DATE] Week of [DATE…" at bounding box center [736, 332] width 1089 height 280
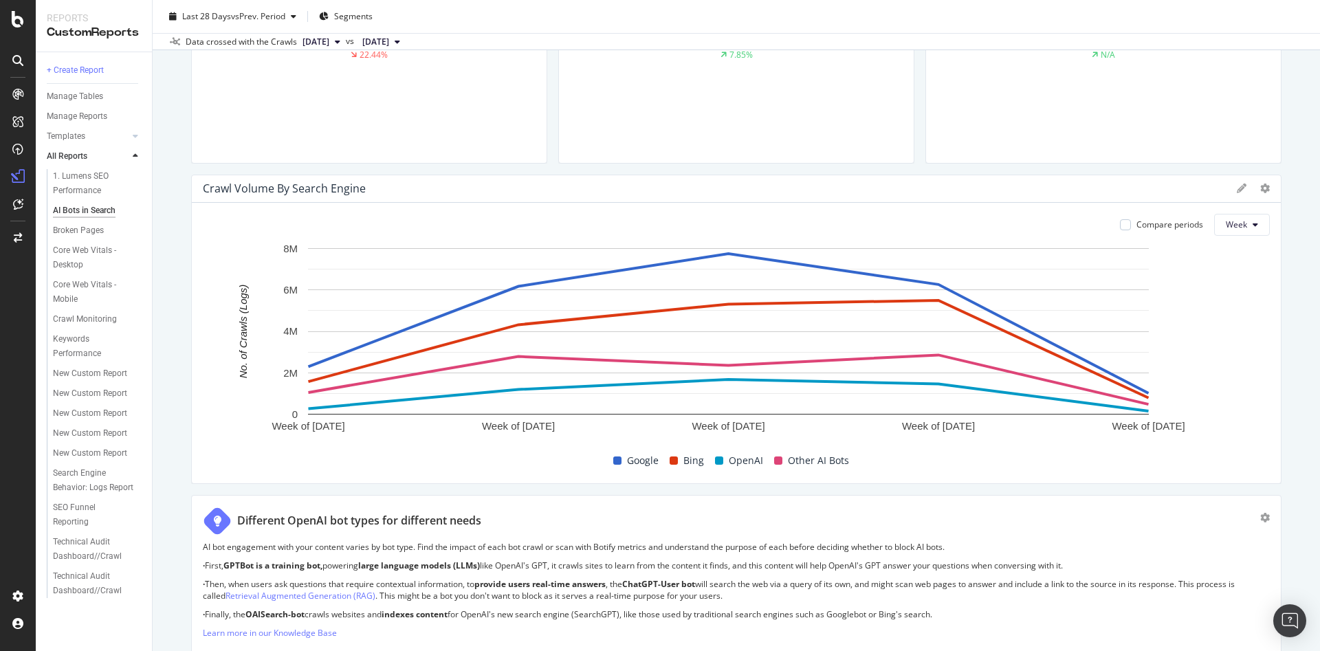
scroll to position [346, 0]
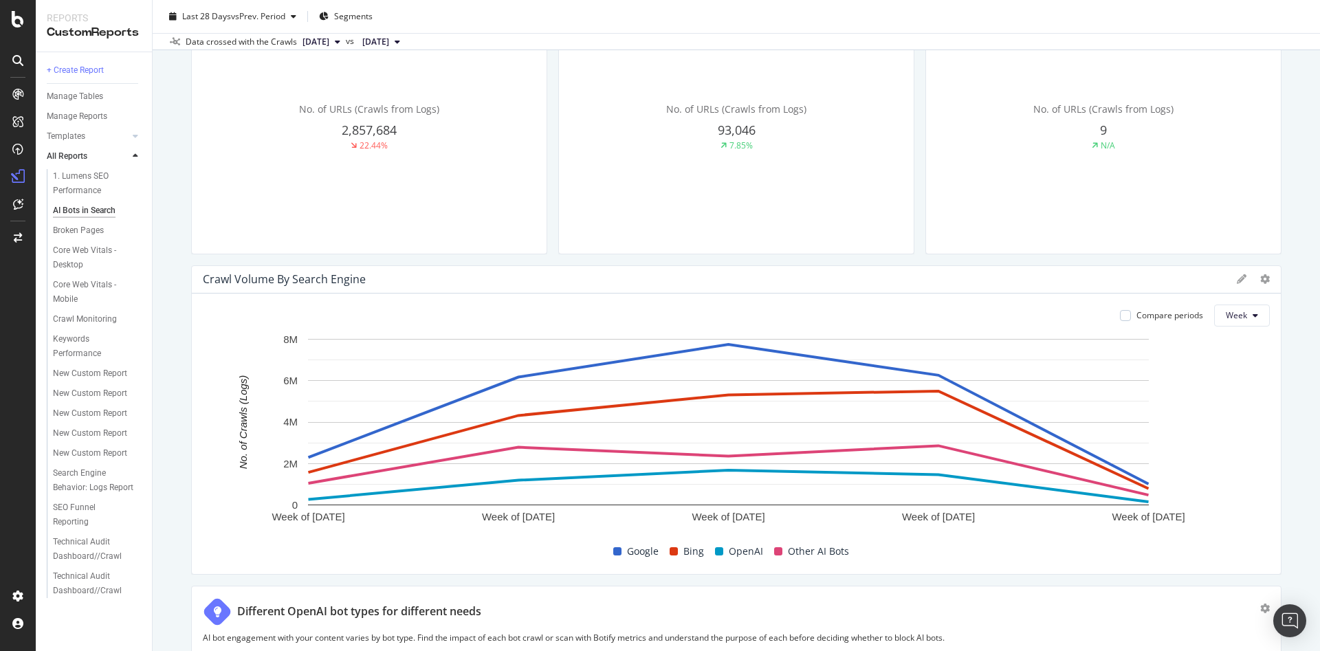
click at [1245, 328] on div "Compare periods Week Week of [DATE] Week of [DATE] Week of [DATE] Week of [DATE…" at bounding box center [736, 433] width 1089 height 280
click at [1239, 320] on button "Week" at bounding box center [1242, 315] width 56 height 22
click at [1223, 342] on span "Day" at bounding box center [1222, 343] width 25 height 12
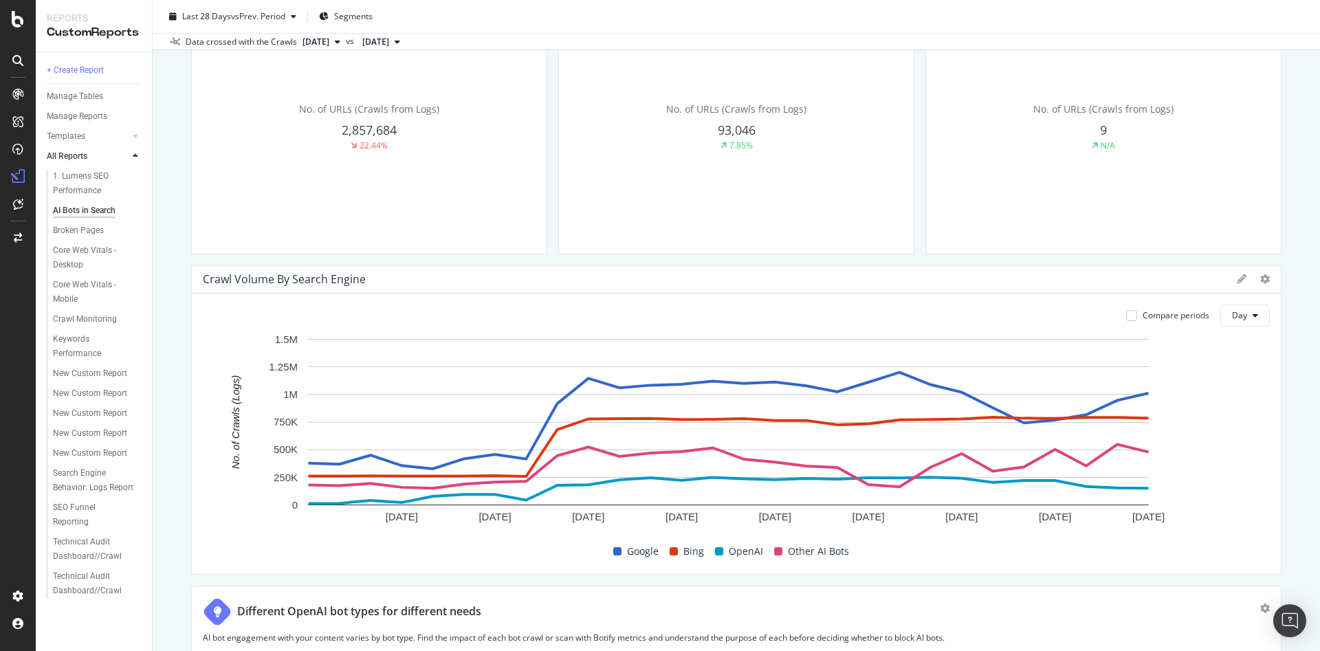
scroll to position [366, 0]
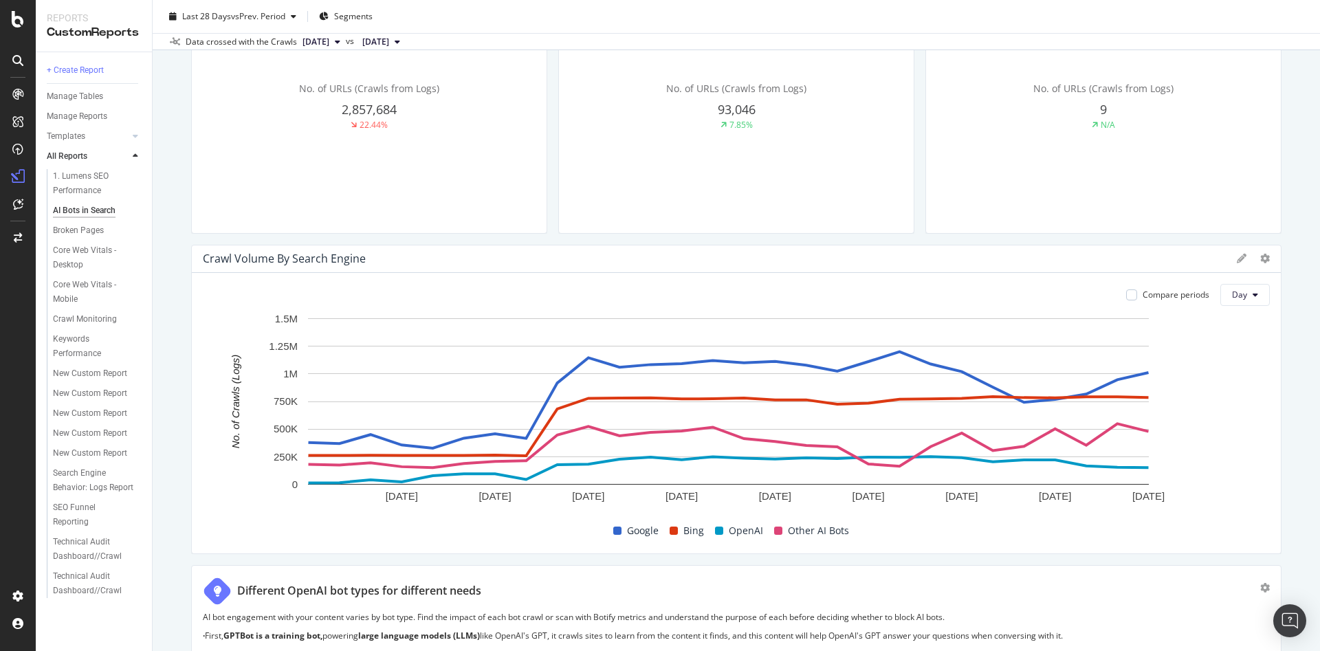
click at [960, 649] on p "· Then, when users ask questions that require contextual information, to provid…" at bounding box center [736, 659] width 1067 height 23
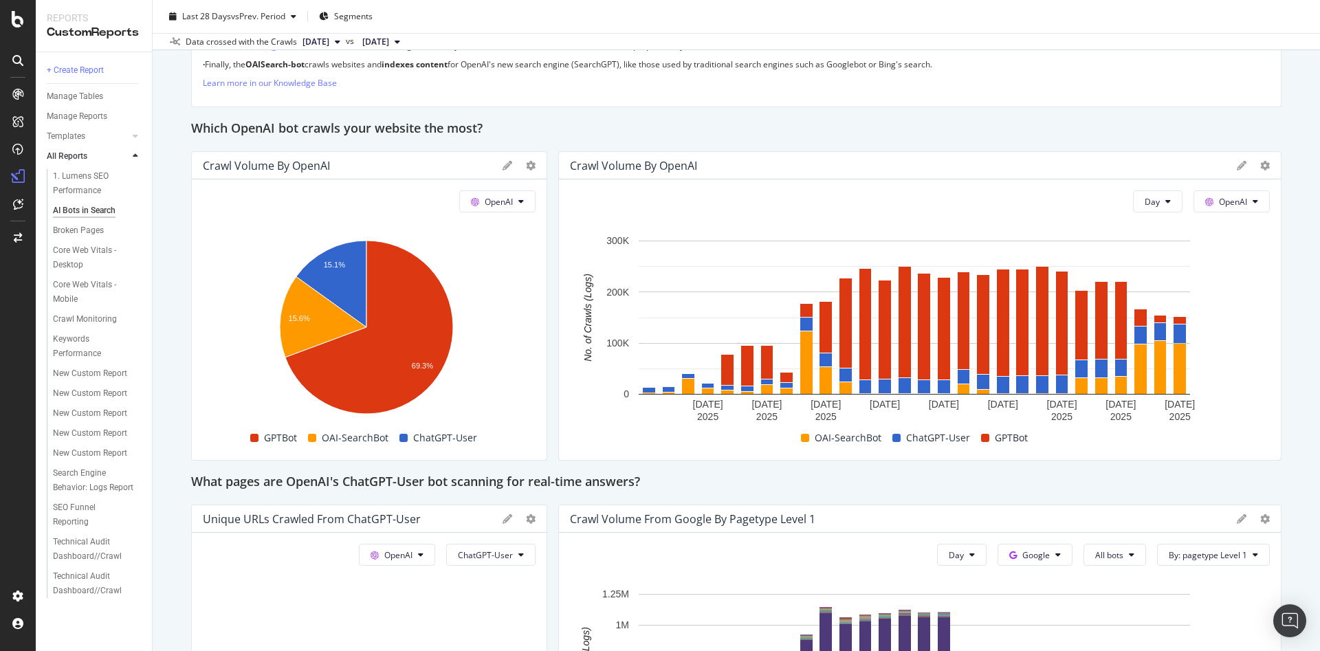
scroll to position [1014, 0]
click at [508, 212] on button "OpenAI" at bounding box center [497, 201] width 76 height 22
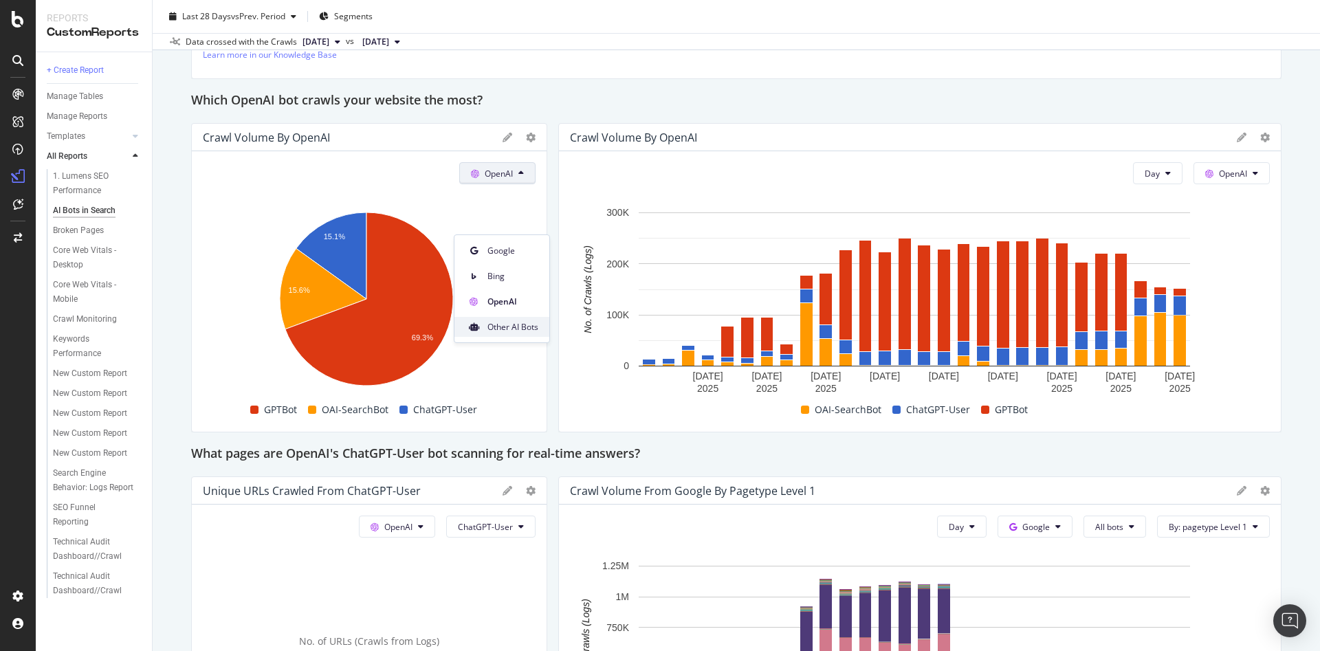
click at [507, 332] on span "Other AI Bots" at bounding box center [512, 327] width 51 height 12
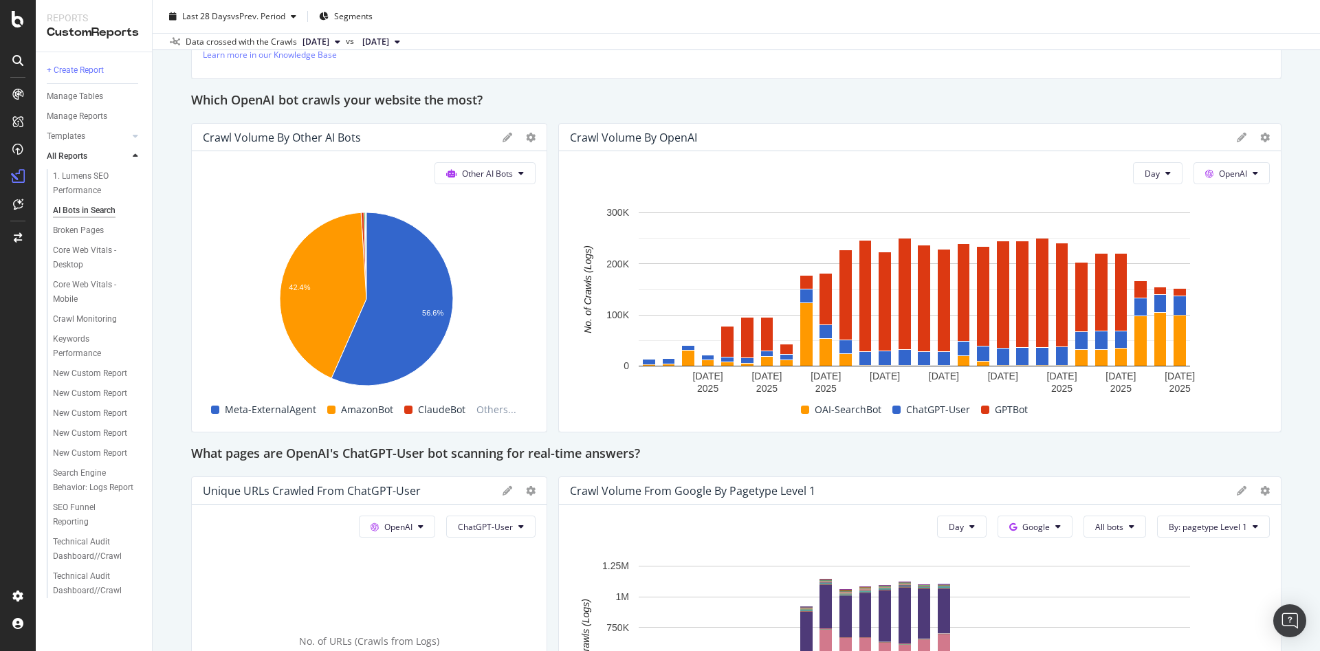
scroll to position [899, 0]
